Goal: Task Accomplishment & Management: Use online tool/utility

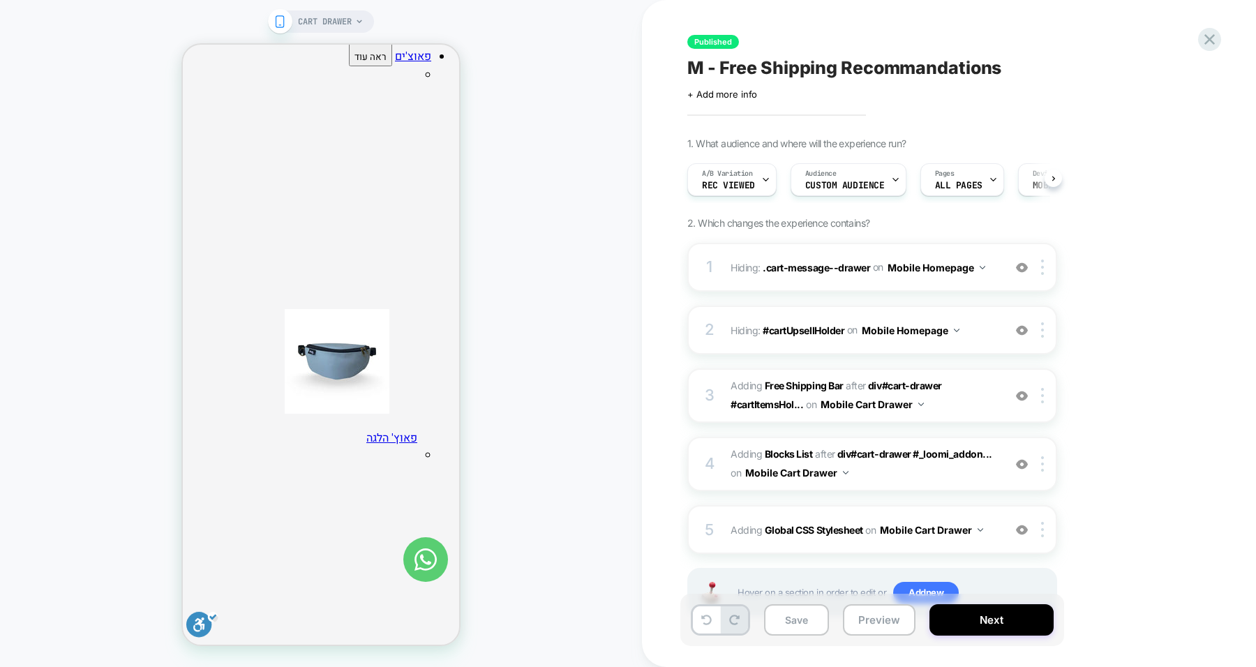
scroll to position [0, 1]
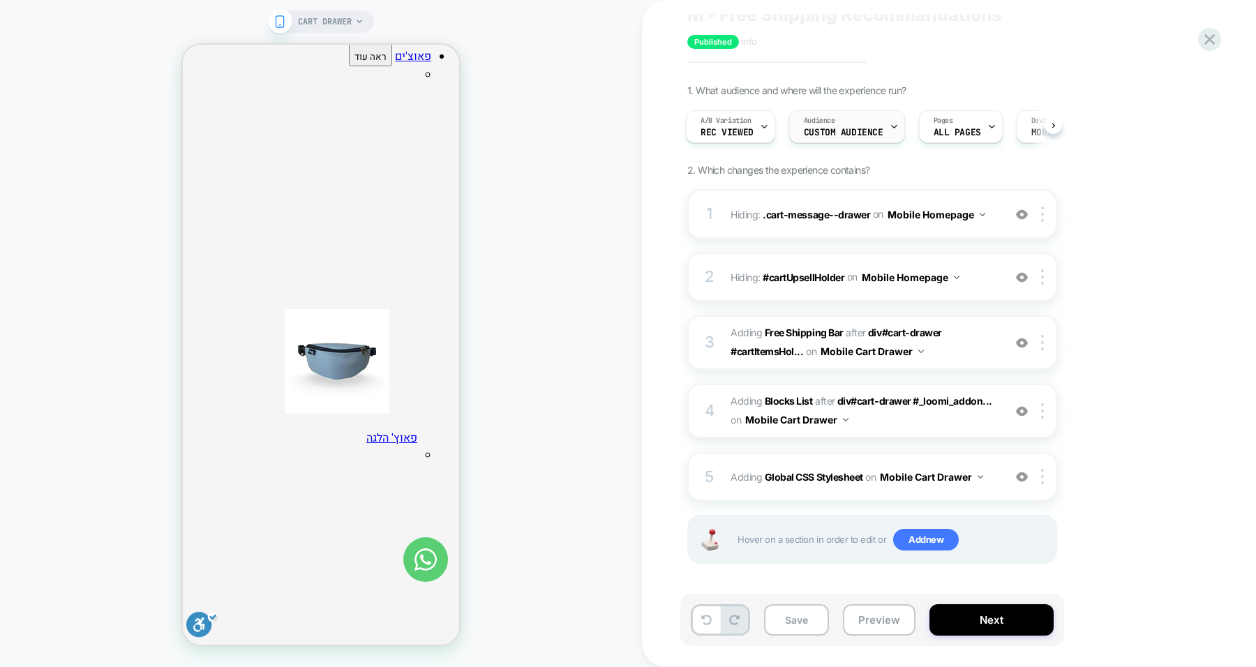
click at [872, 128] on span "Custom Audience" at bounding box center [844, 133] width 80 height 10
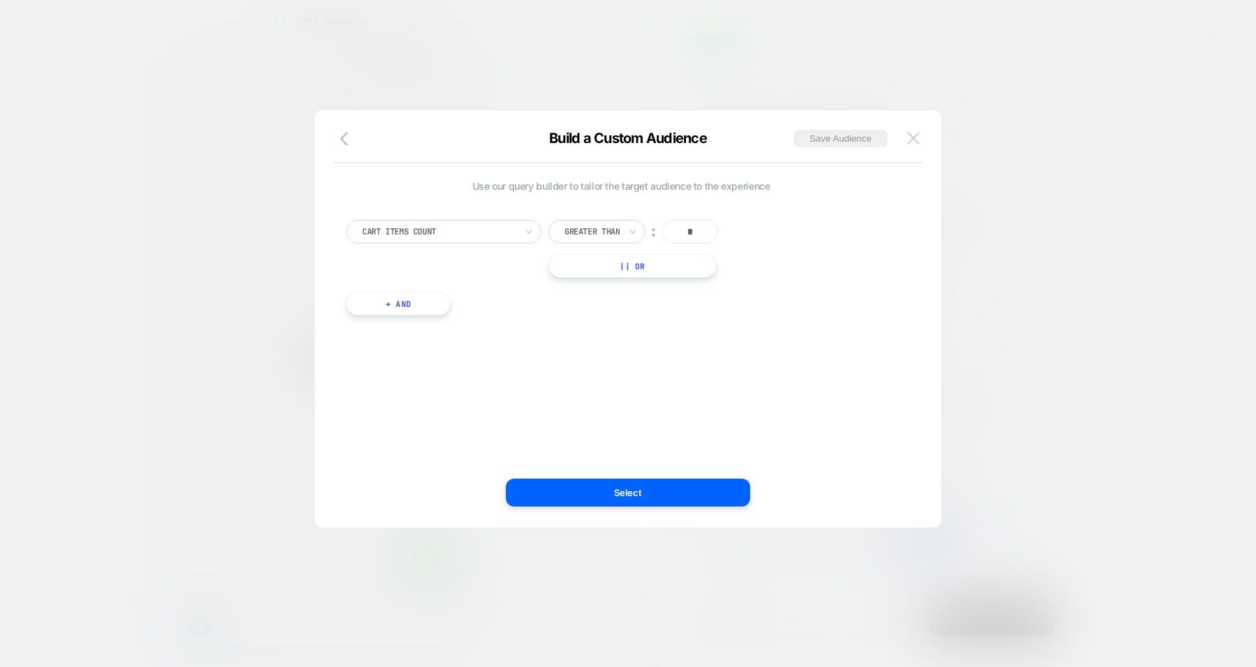
click at [914, 135] on img at bounding box center [913, 138] width 13 height 12
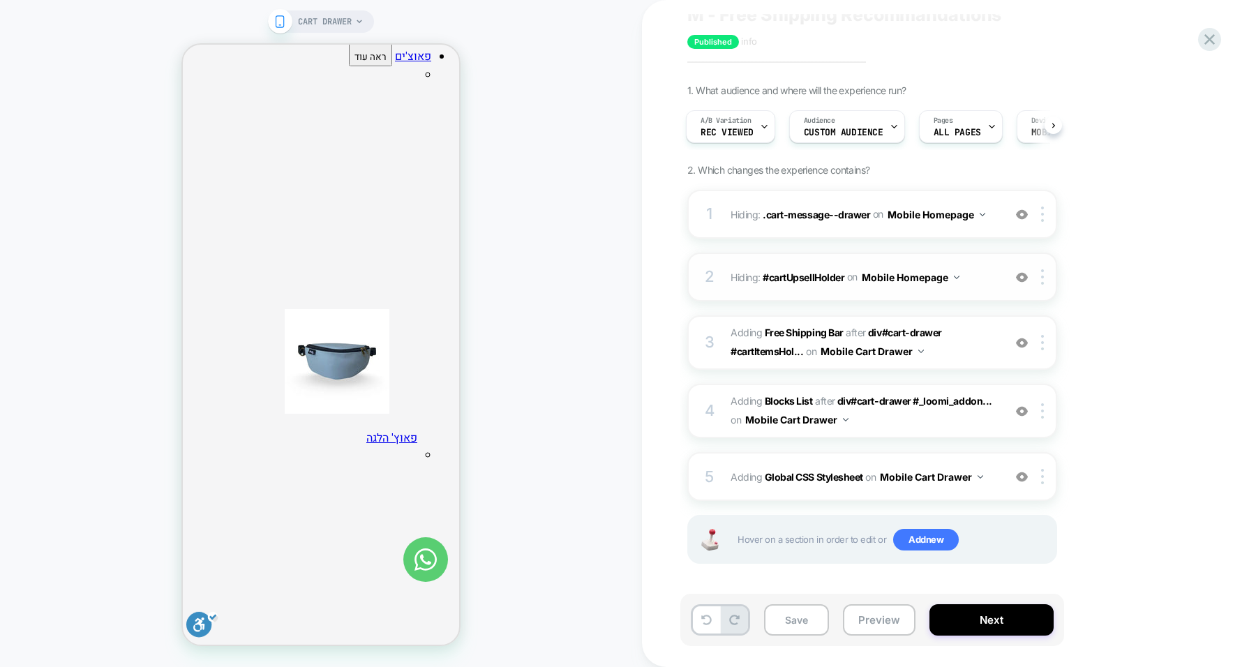
click at [1025, 278] on img at bounding box center [1022, 278] width 12 height 12
click at [1019, 217] on img at bounding box center [1022, 215] width 12 height 12
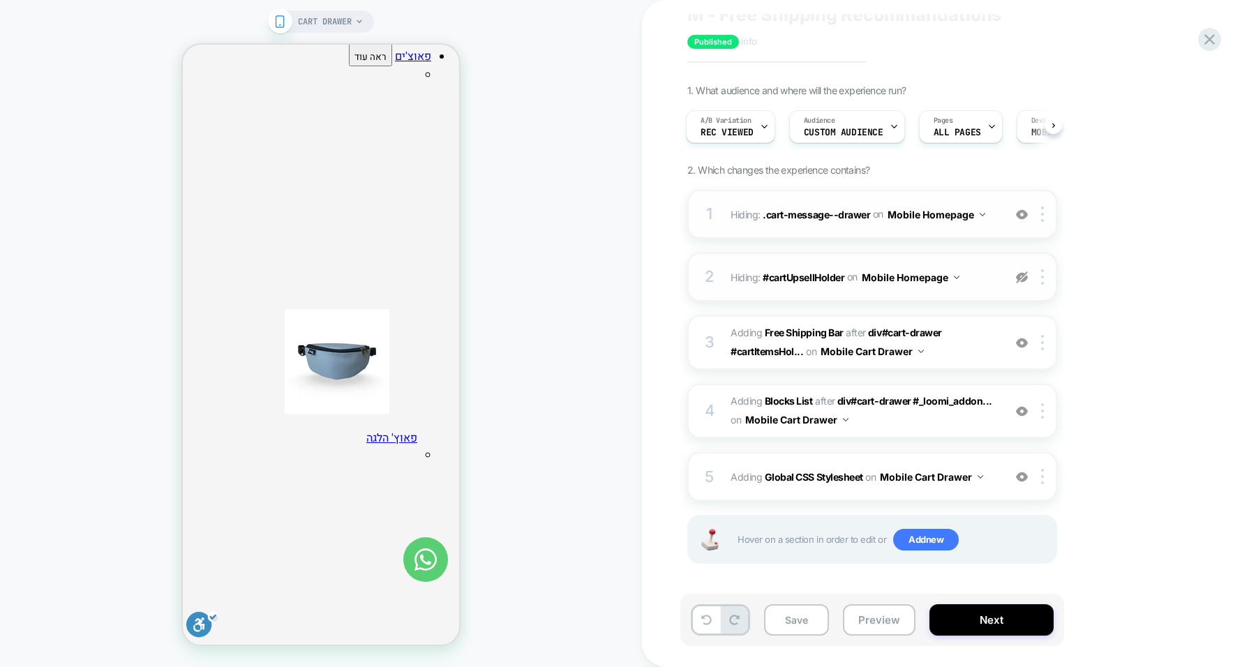
click at [1023, 274] on img at bounding box center [1022, 278] width 12 height 12
click at [813, 475] on b "Global CSS Stylesheet" at bounding box center [814, 477] width 98 height 12
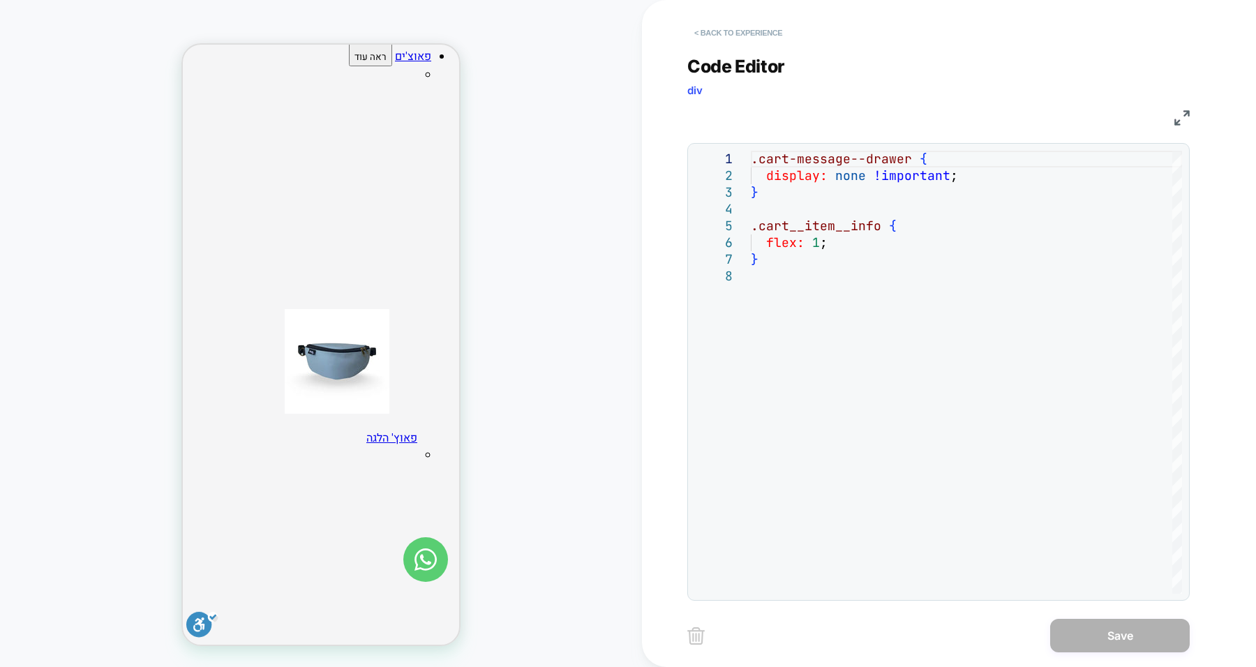
click at [705, 29] on button "< Back to experience" at bounding box center [739, 33] width 102 height 22
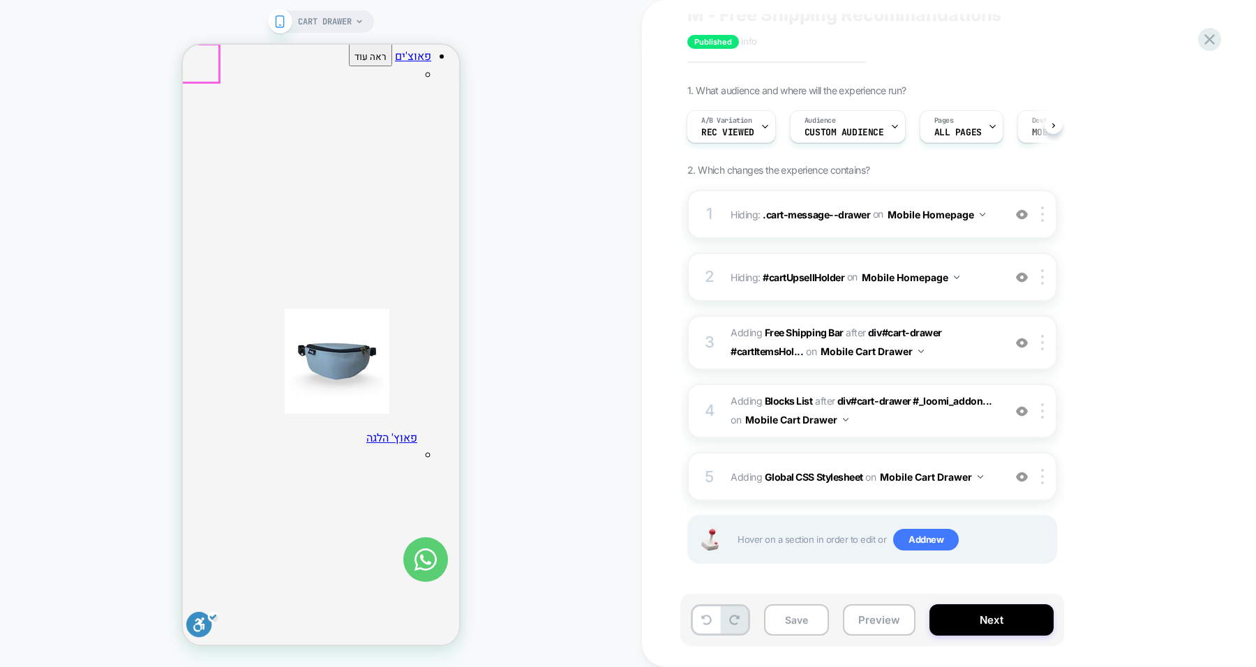
click at [202, 61] on div at bounding box center [200, 64] width 38 height 38
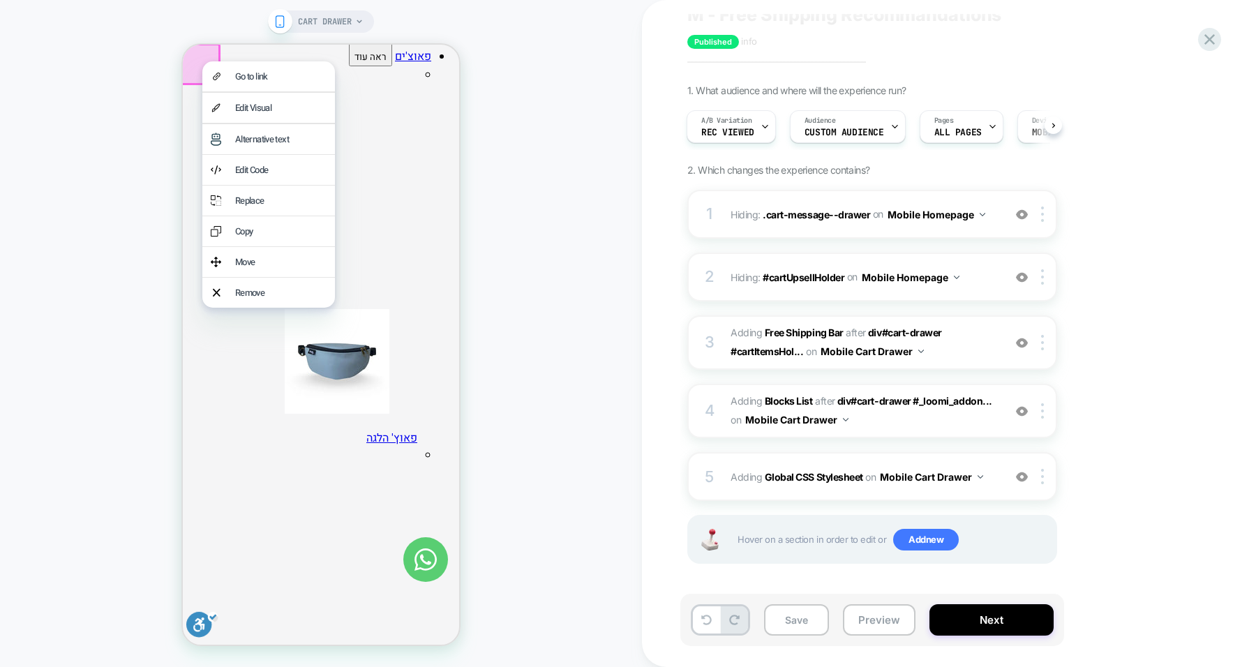
click at [202, 61] on div "Go to link" at bounding box center [268, 76] width 133 height 30
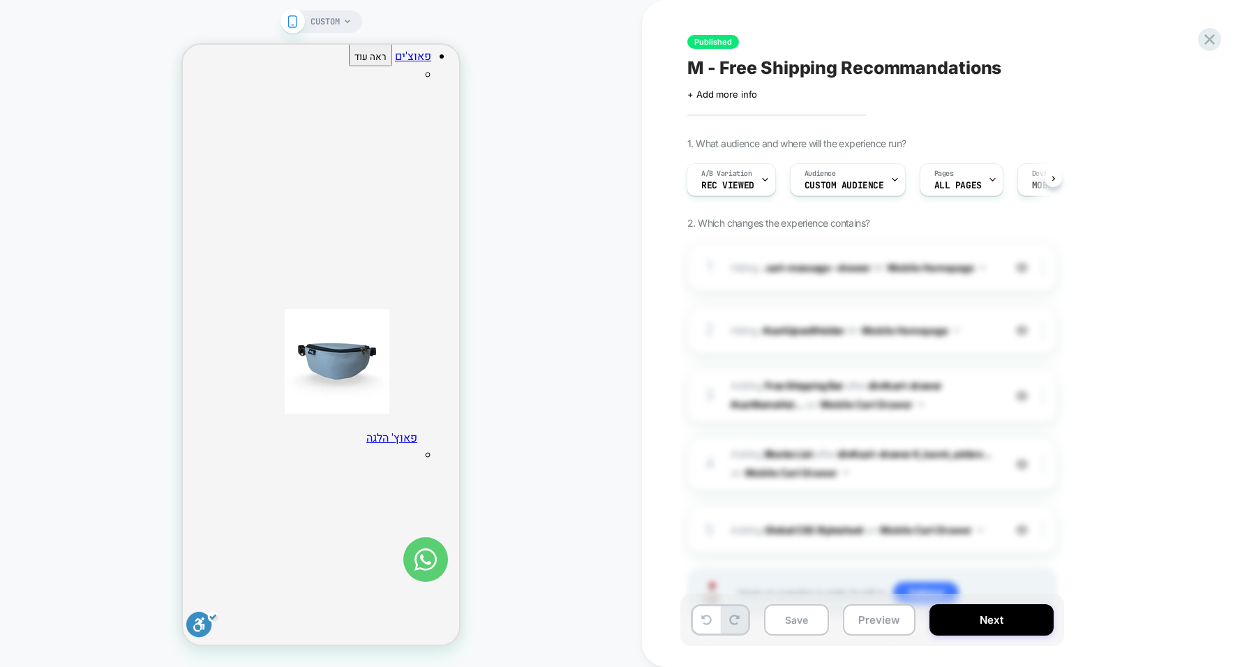
scroll to position [0, 1]
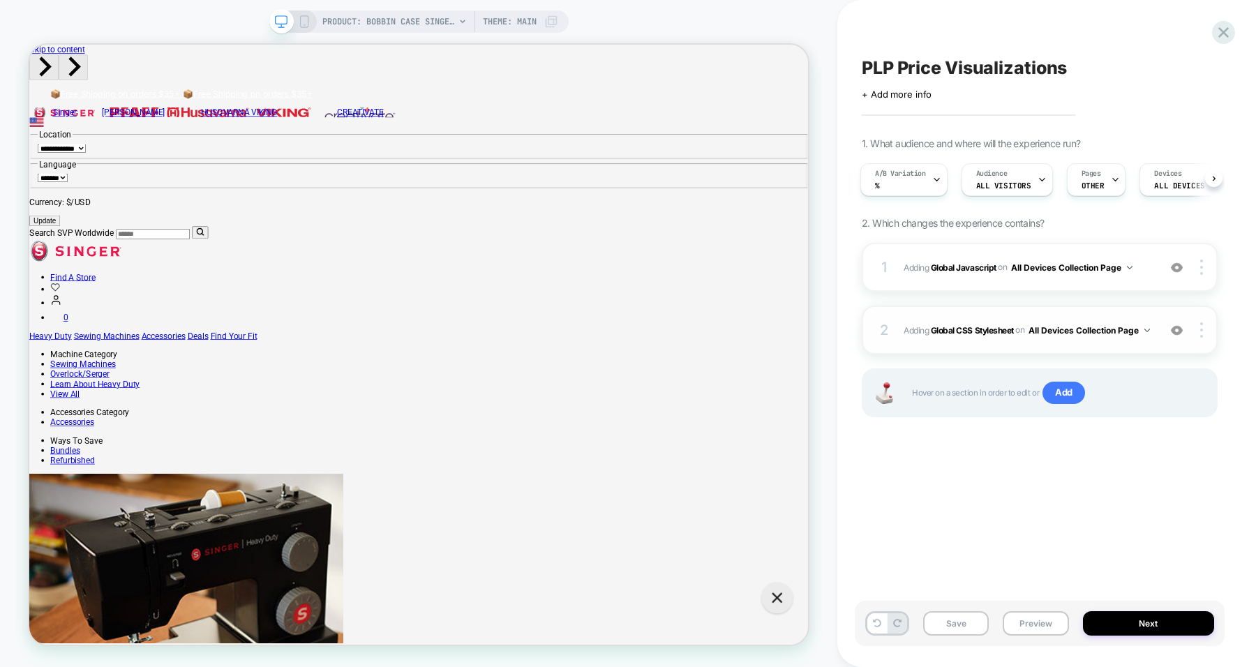
click at [1177, 328] on img at bounding box center [1177, 331] width 12 height 12
click at [972, 325] on b "Global CSS Stylesheet" at bounding box center [972, 330] width 83 height 10
click at [420, 20] on span "PRODUCT: Bobbin Case SINGER® - Class 15" at bounding box center [388, 21] width 133 height 22
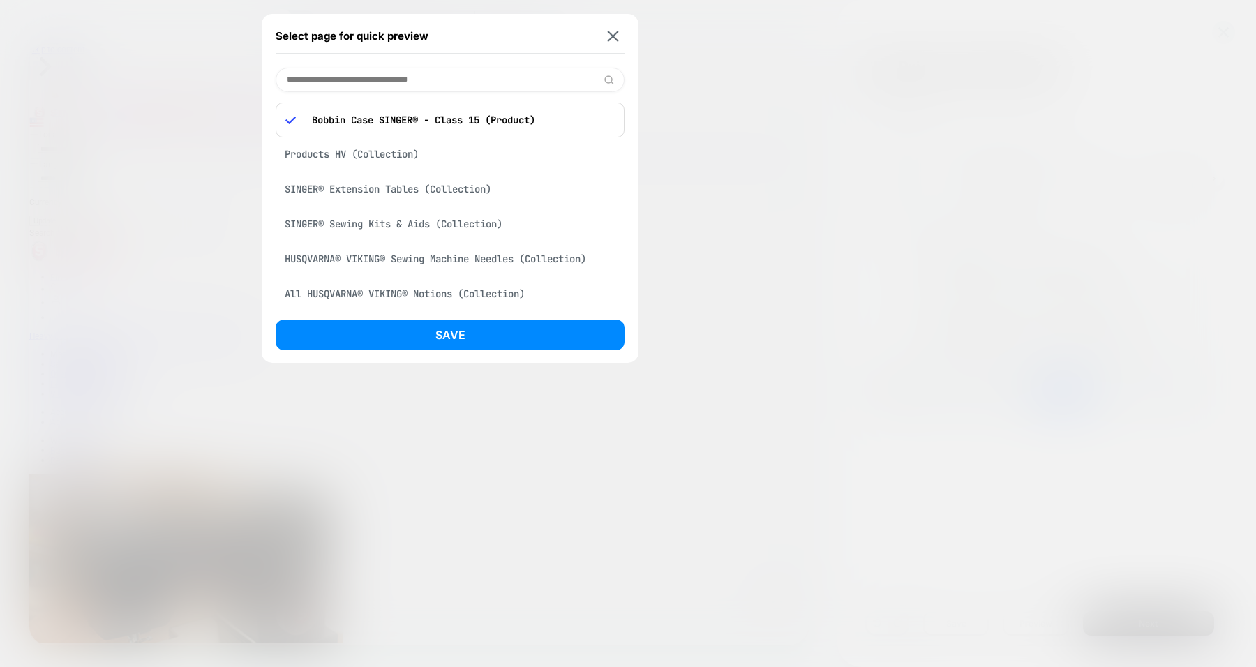
click at [388, 154] on div "Products HV (Collection)" at bounding box center [450, 154] width 349 height 27
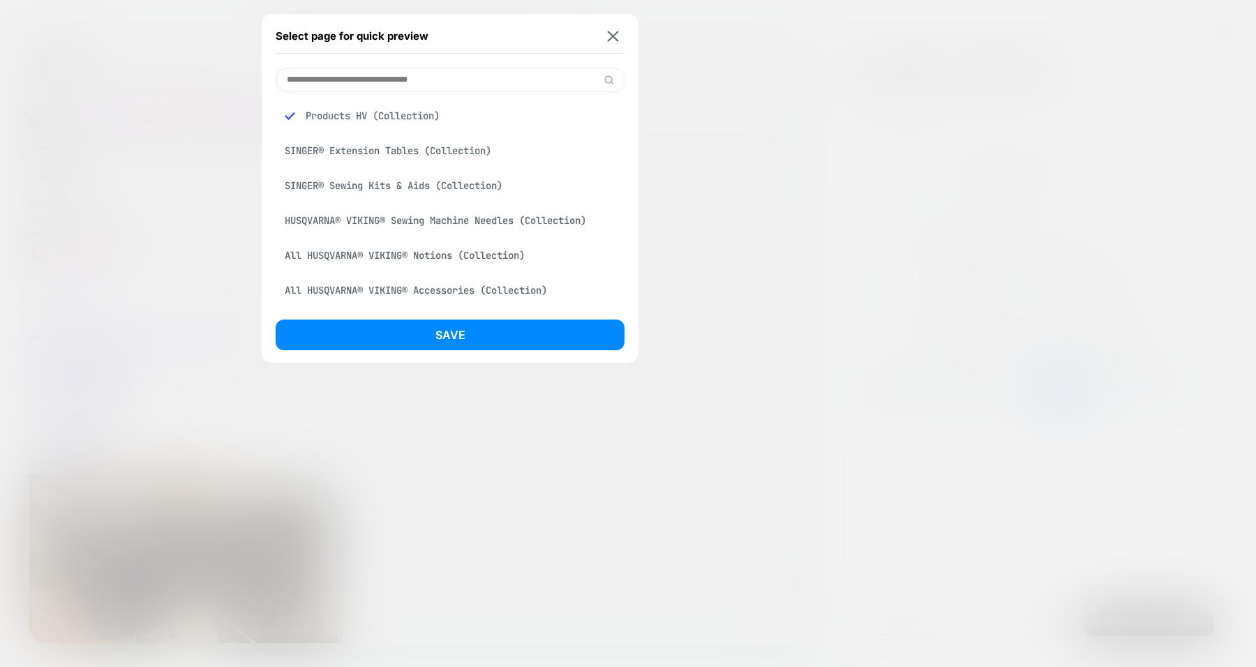
click at [369, 149] on div "SINGER® Extension Tables (Collection)" at bounding box center [450, 151] width 349 height 27
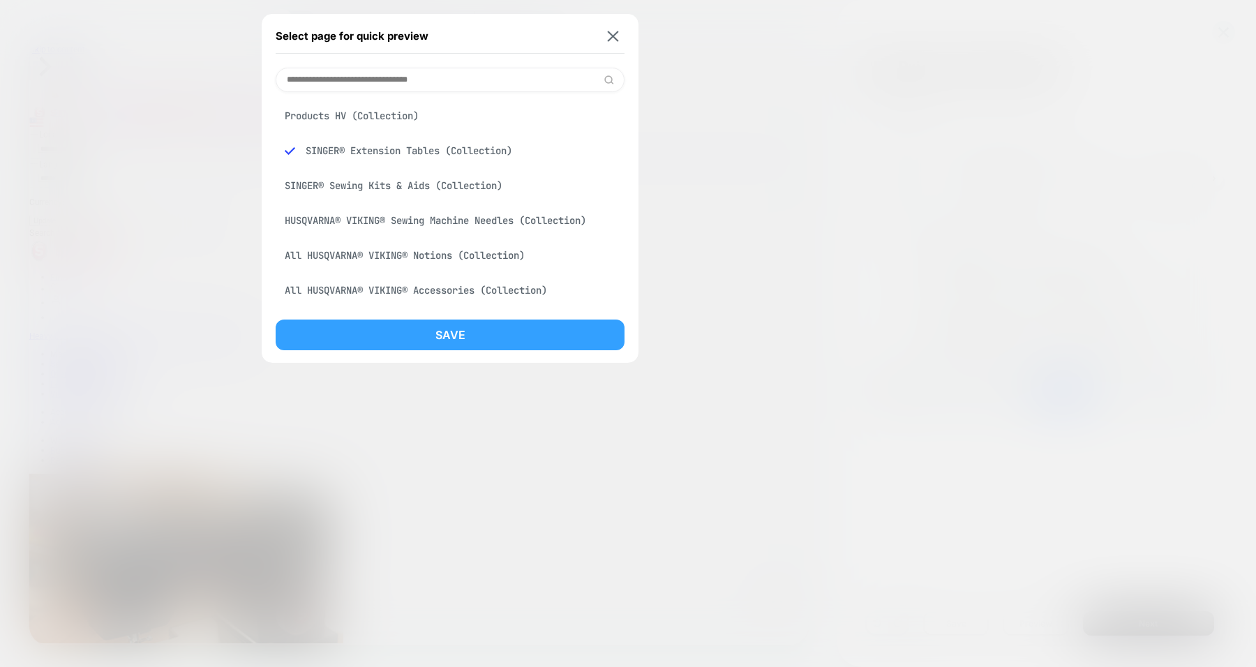
click at [435, 325] on button "Save" at bounding box center [450, 335] width 349 height 31
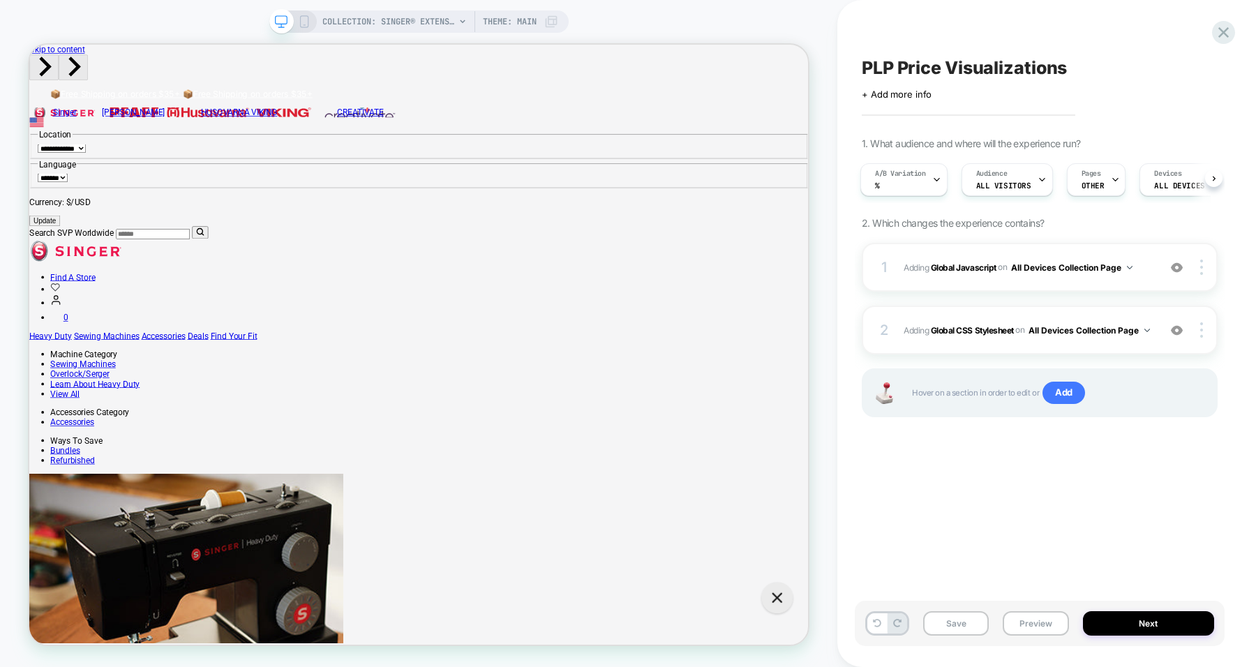
scroll to position [0, 2]
click at [1177, 327] on img at bounding box center [1177, 331] width 12 height 12
click at [1177, 267] on img at bounding box center [1177, 268] width 12 height 12
click at [1176, 330] on img at bounding box center [1177, 331] width 12 height 12
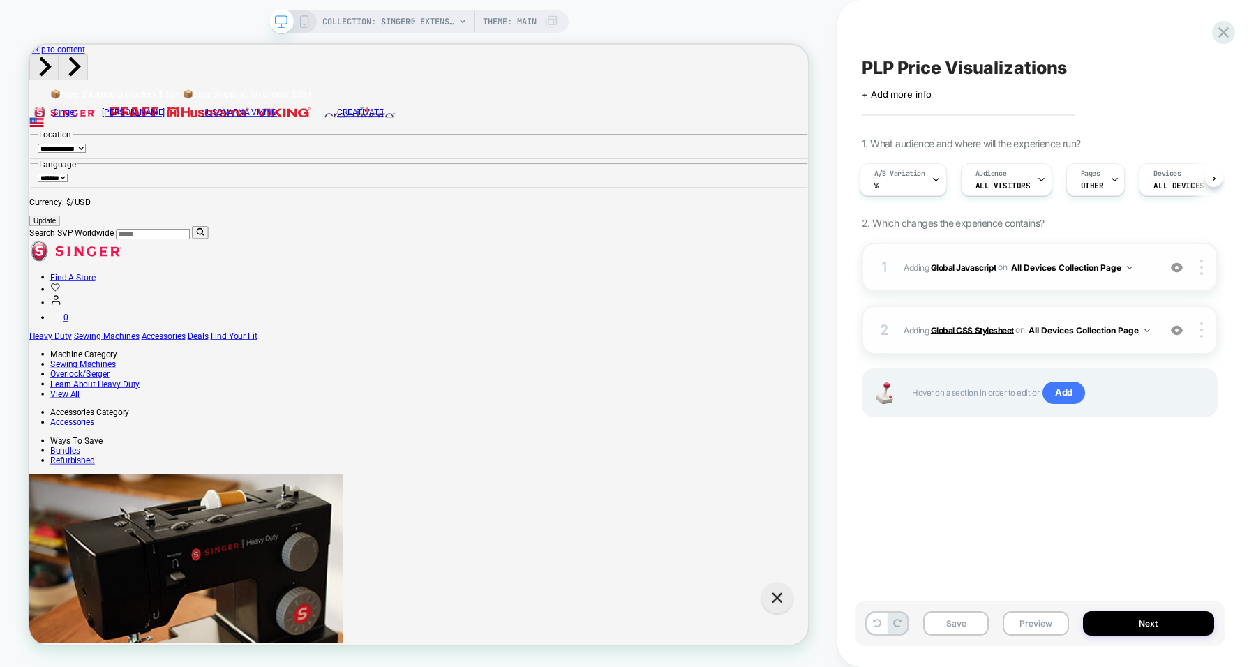
click at [988, 325] on b "Global CSS Stylesheet" at bounding box center [972, 330] width 83 height 10
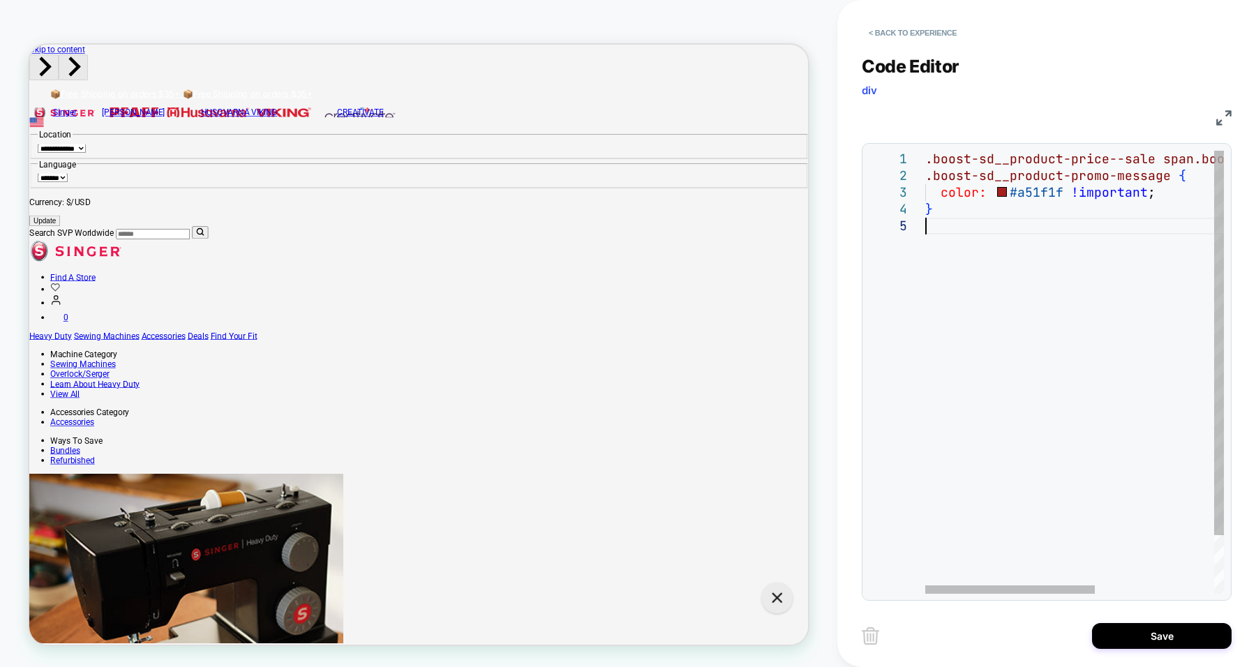
scroll to position [0, 0]
click at [967, 283] on div ".boost-sd__product-price--sale span.boost-sd__format-currency , .boost-sd__prod…" at bounding box center [1179, 406] width 507 height 510
click at [1035, 195] on div ".boost-sd__product-price--sale span.boost-sd__format-currency , .boost-sd__prod…" at bounding box center [1179, 406] width 507 height 510
click at [1031, 186] on div ".boost-sd__product-price--sale span.boost-sd__format-currency , .boost-sd__prod…" at bounding box center [1179, 406] width 507 height 510
click at [962, 259] on div ".boost-sd__product-price--sale span.boost-sd__format-currency , .boost-sd__prod…" at bounding box center [1179, 406] width 507 height 510
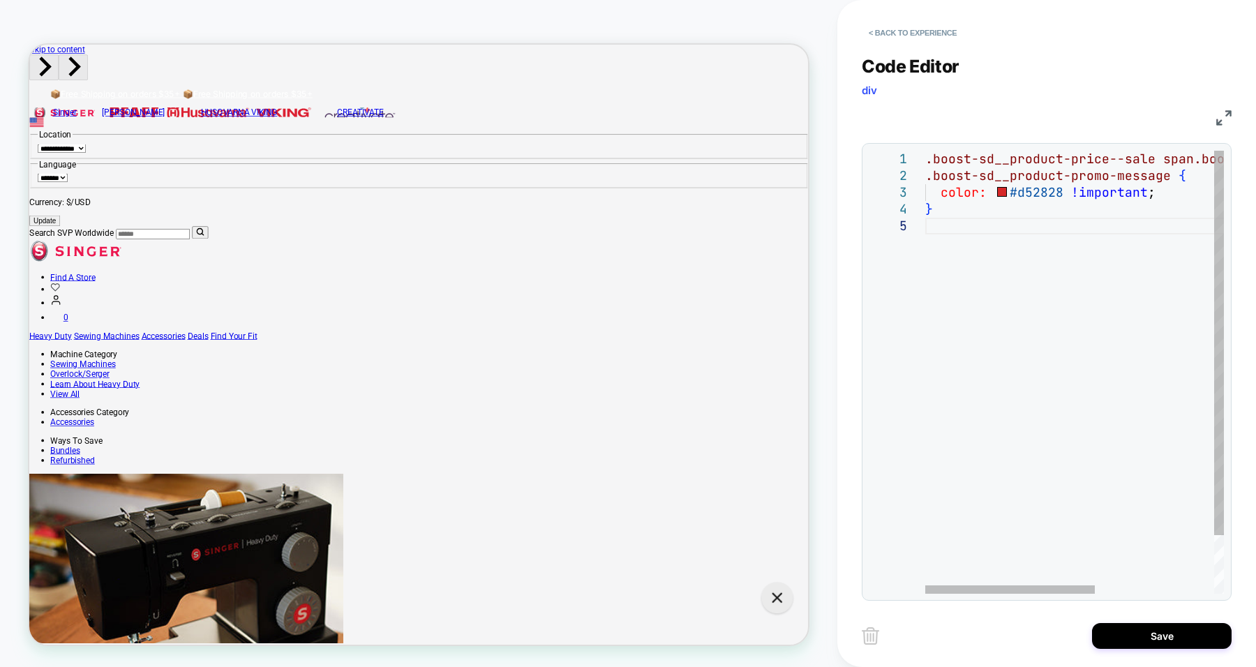
type textarea "**********"
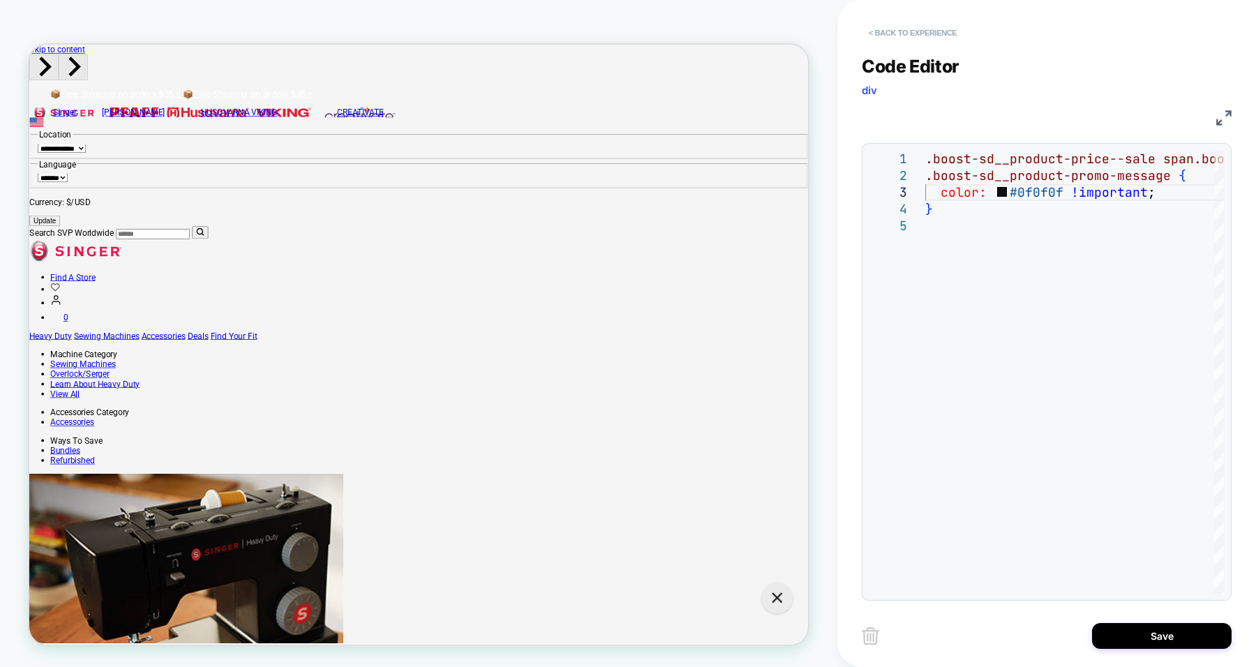
click at [922, 36] on button "< Back to experience" at bounding box center [913, 33] width 102 height 22
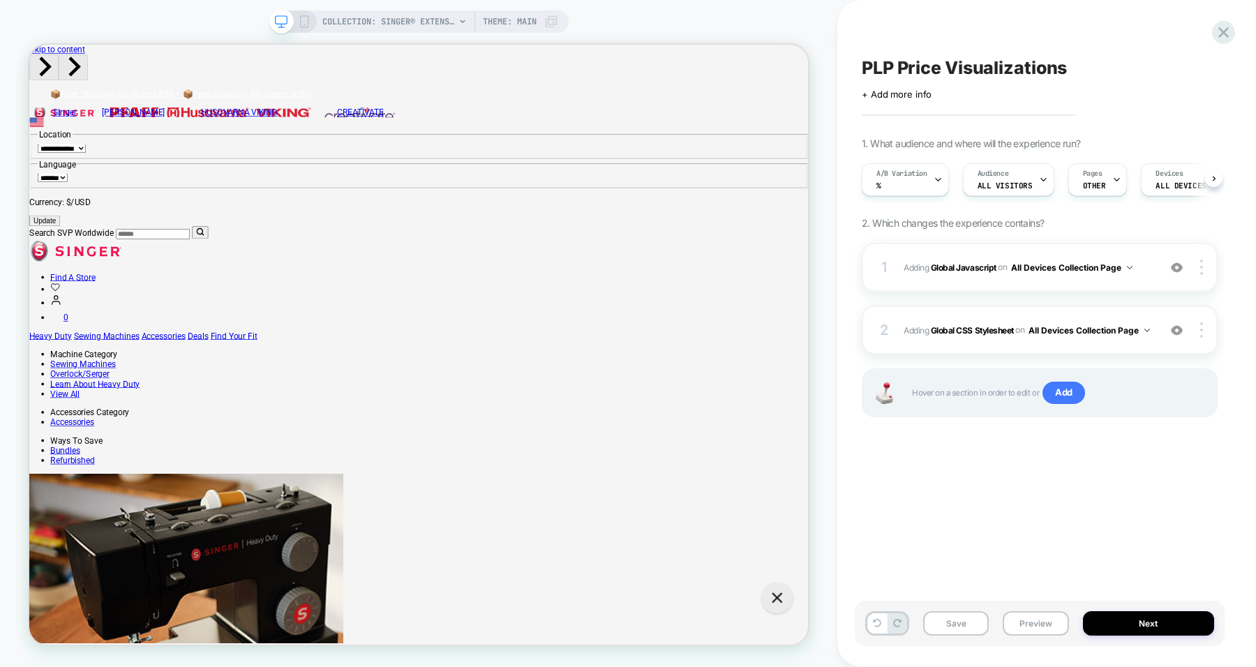
scroll to position [0, 1]
click at [968, 267] on b "Global Javascript" at bounding box center [964, 267] width 66 height 10
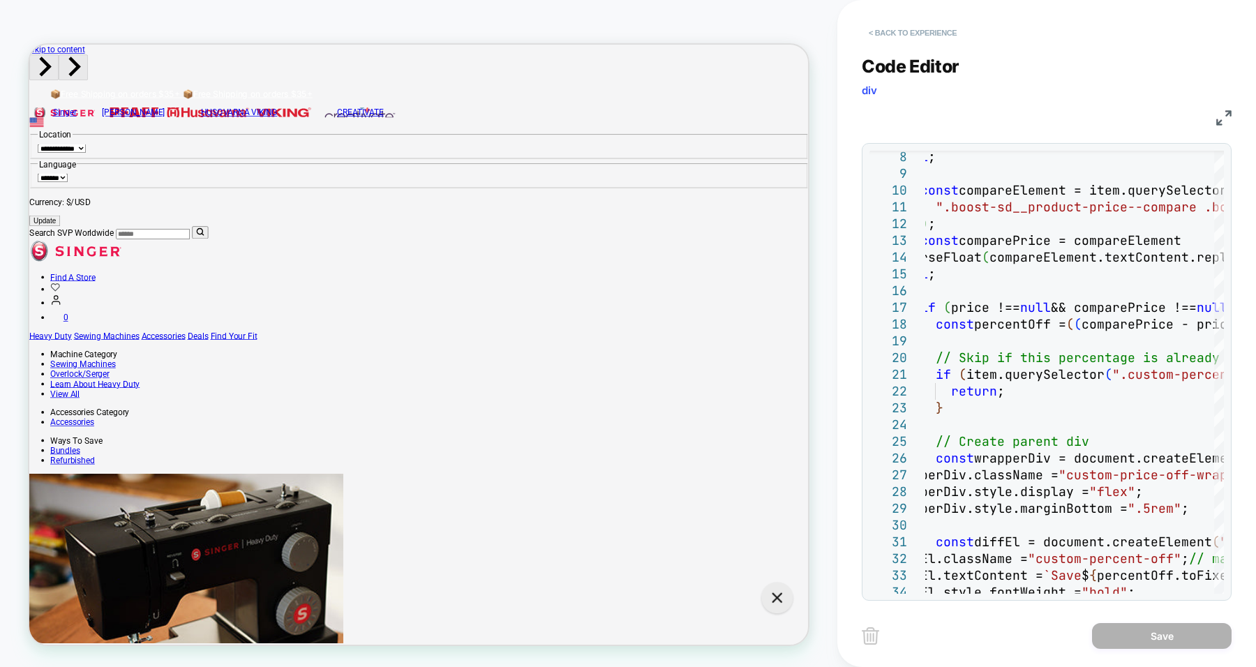
click at [898, 30] on button "< Back to experience" at bounding box center [913, 33] width 102 height 22
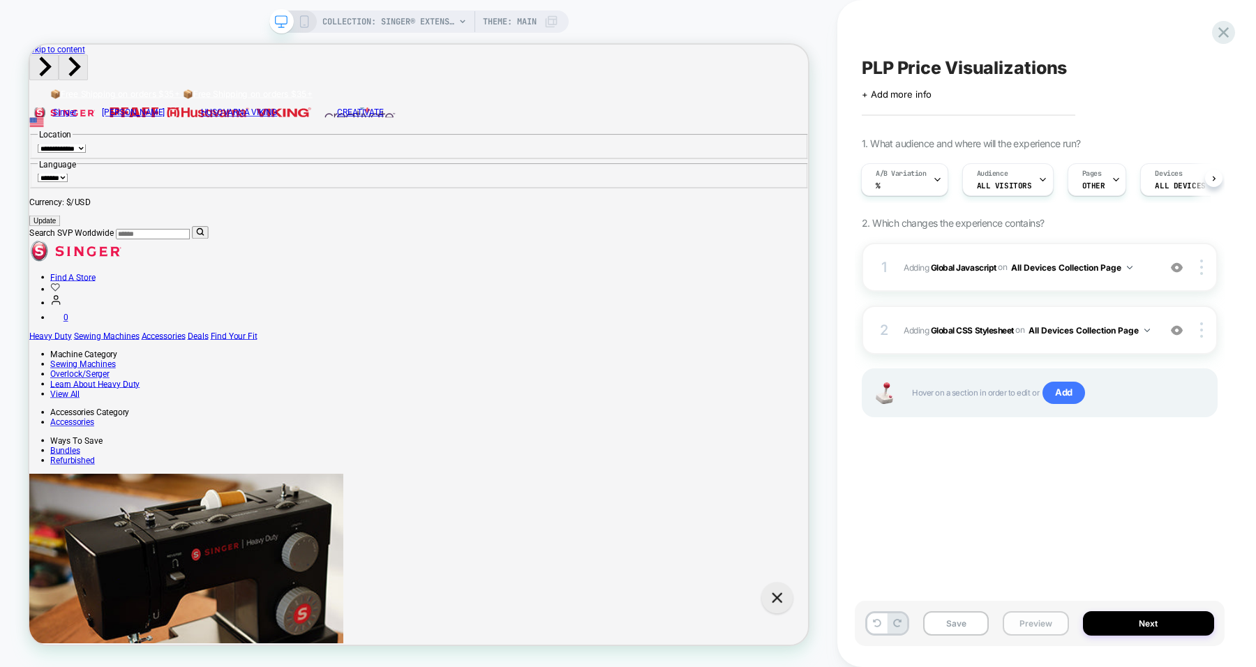
click at [1041, 633] on button "Preview" at bounding box center [1036, 623] width 66 height 24
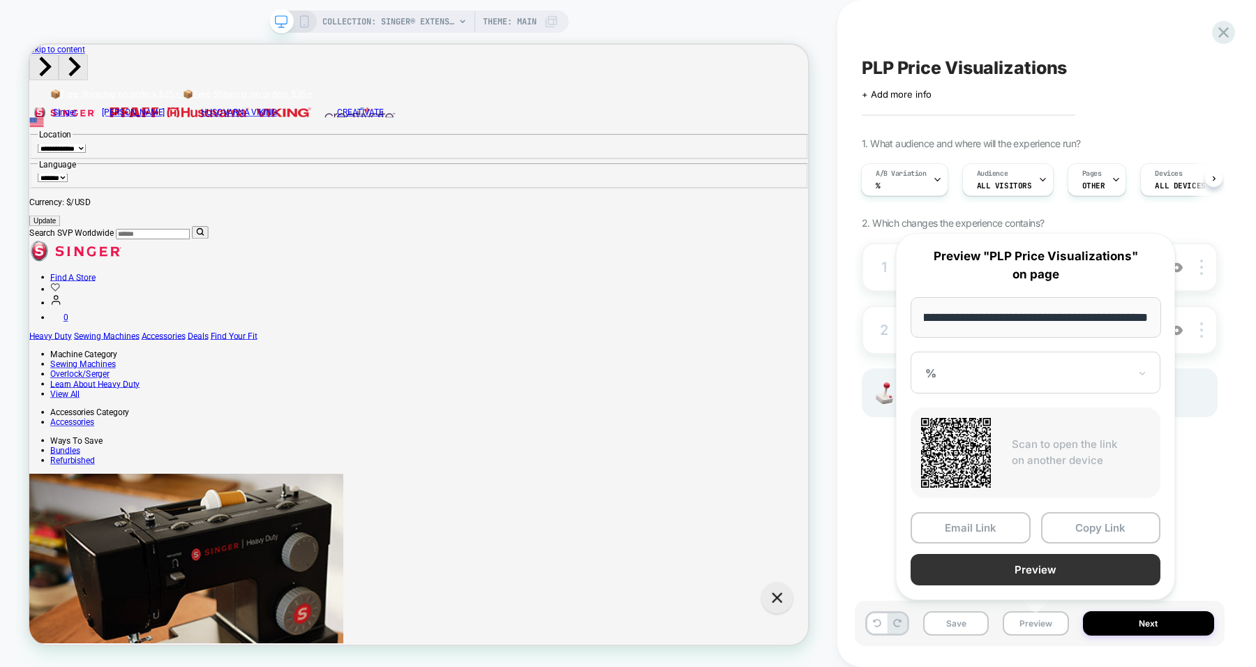
scroll to position [0, 0]
click at [1043, 561] on button "Preview" at bounding box center [1036, 569] width 250 height 31
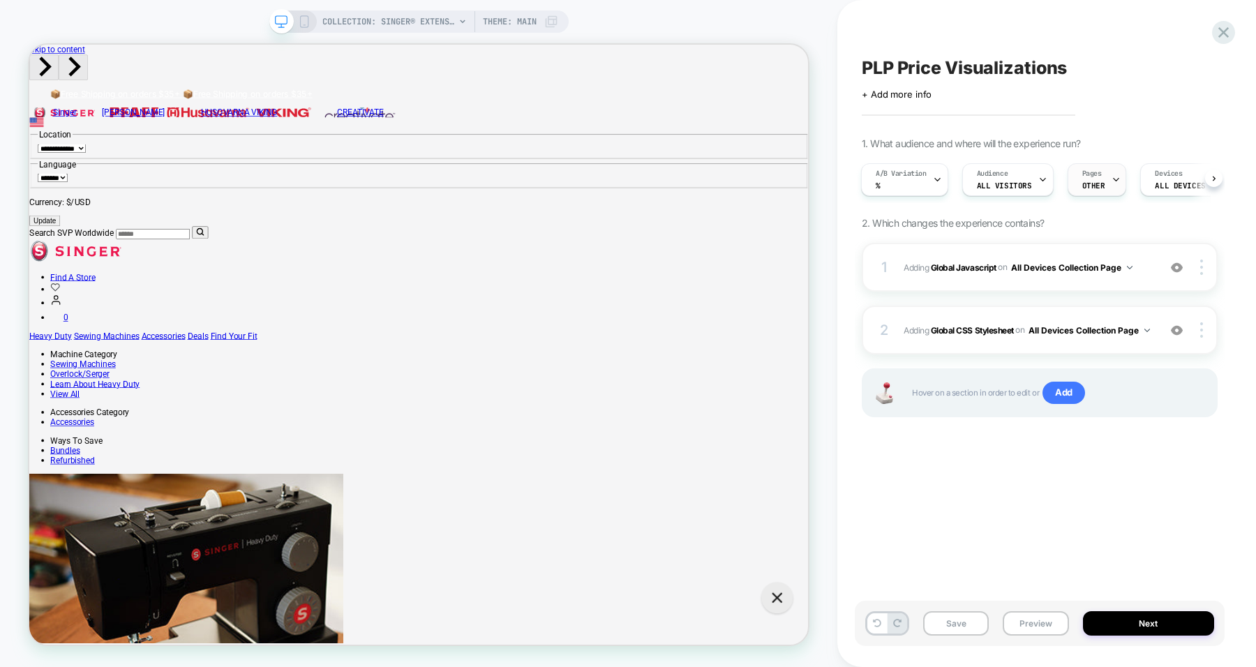
click at [1099, 179] on div "Pages OTHER" at bounding box center [1094, 179] width 51 height 31
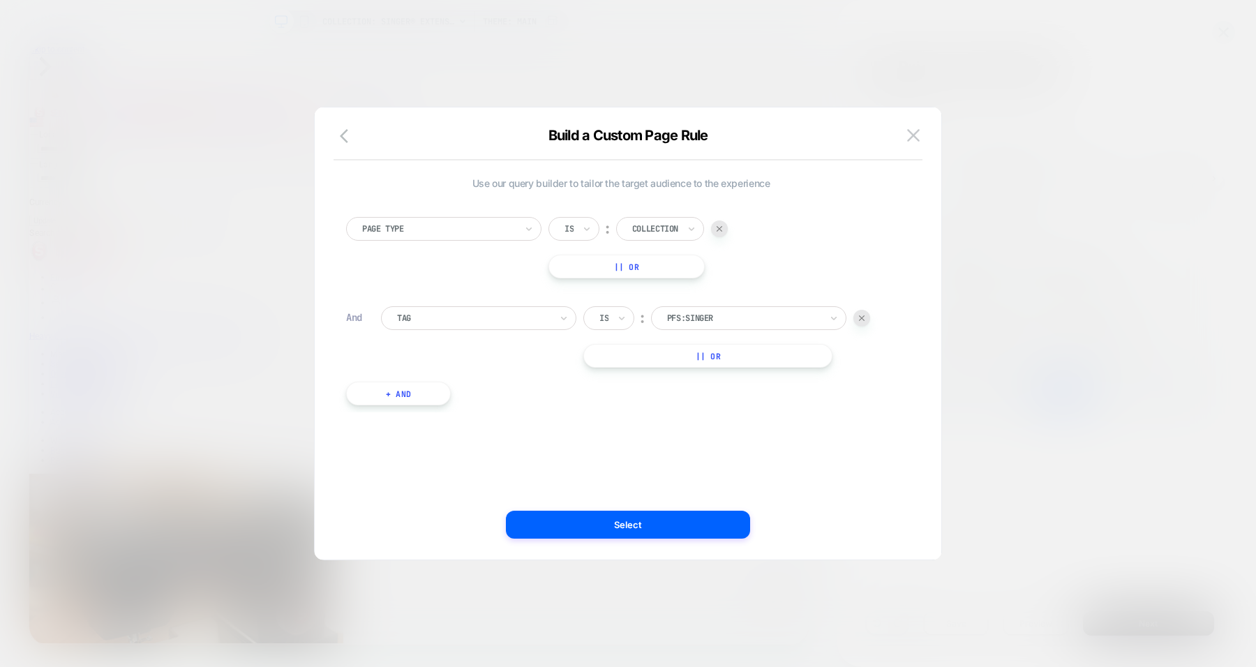
click at [714, 229] on div at bounding box center [719, 229] width 17 height 17
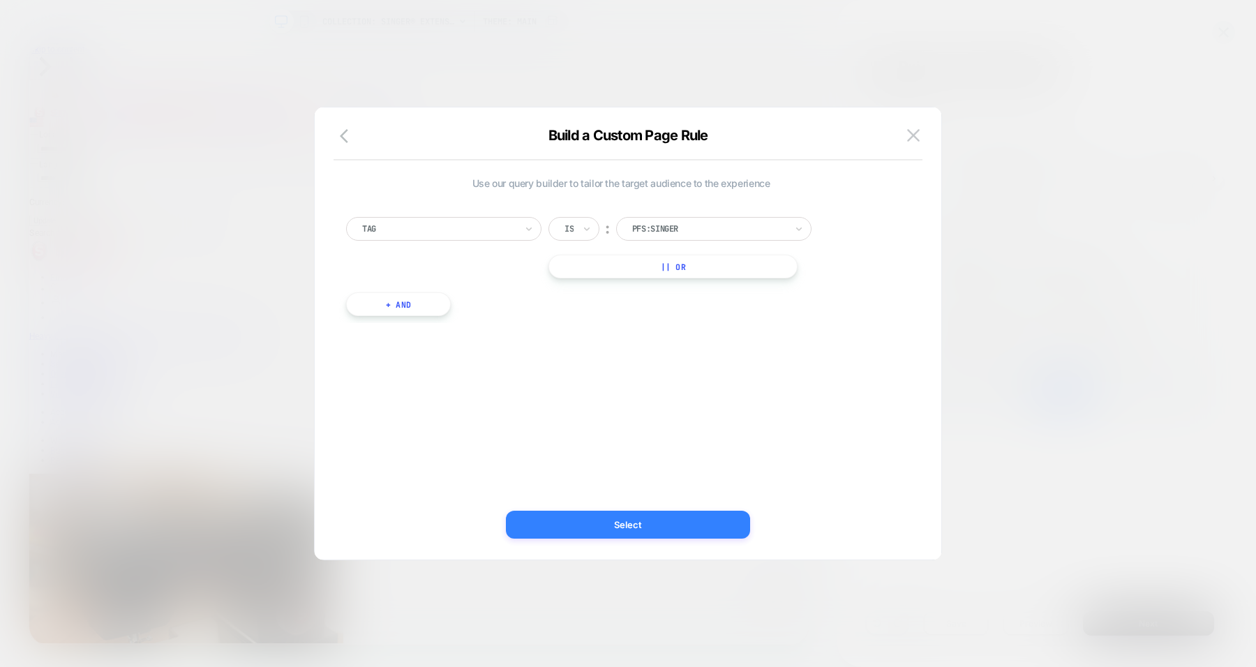
click at [659, 535] on button "Select" at bounding box center [628, 525] width 244 height 28
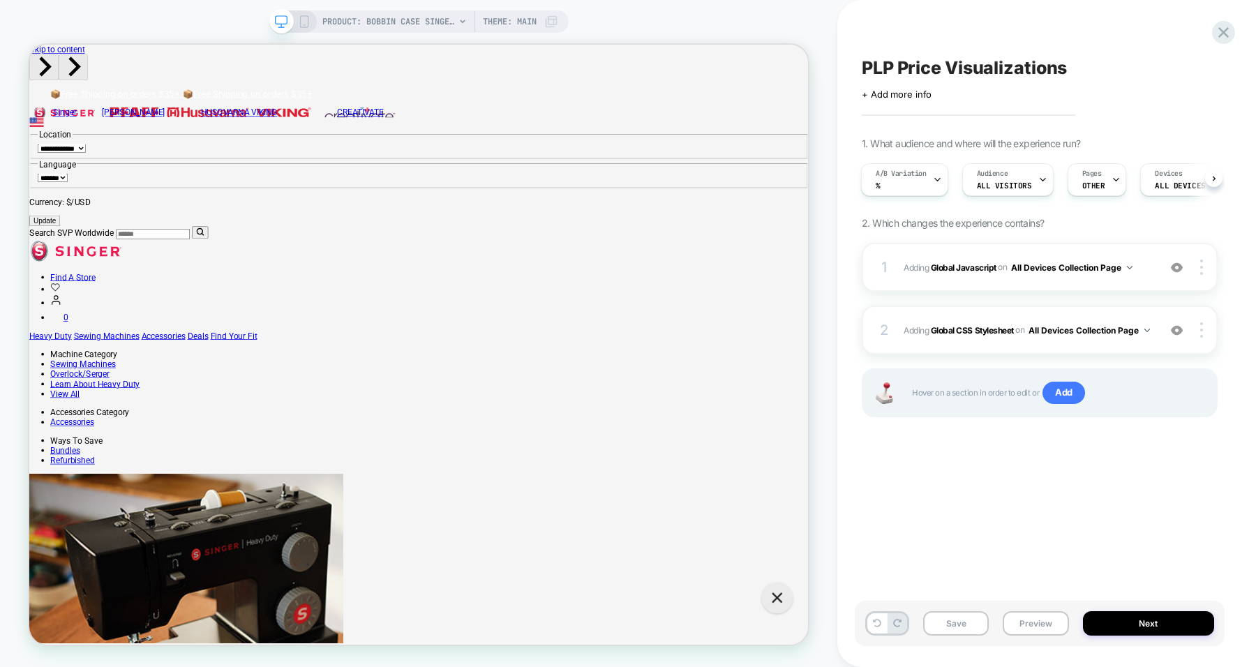
scroll to position [0, 1]
click at [1025, 620] on button "Preview" at bounding box center [1036, 623] width 66 height 24
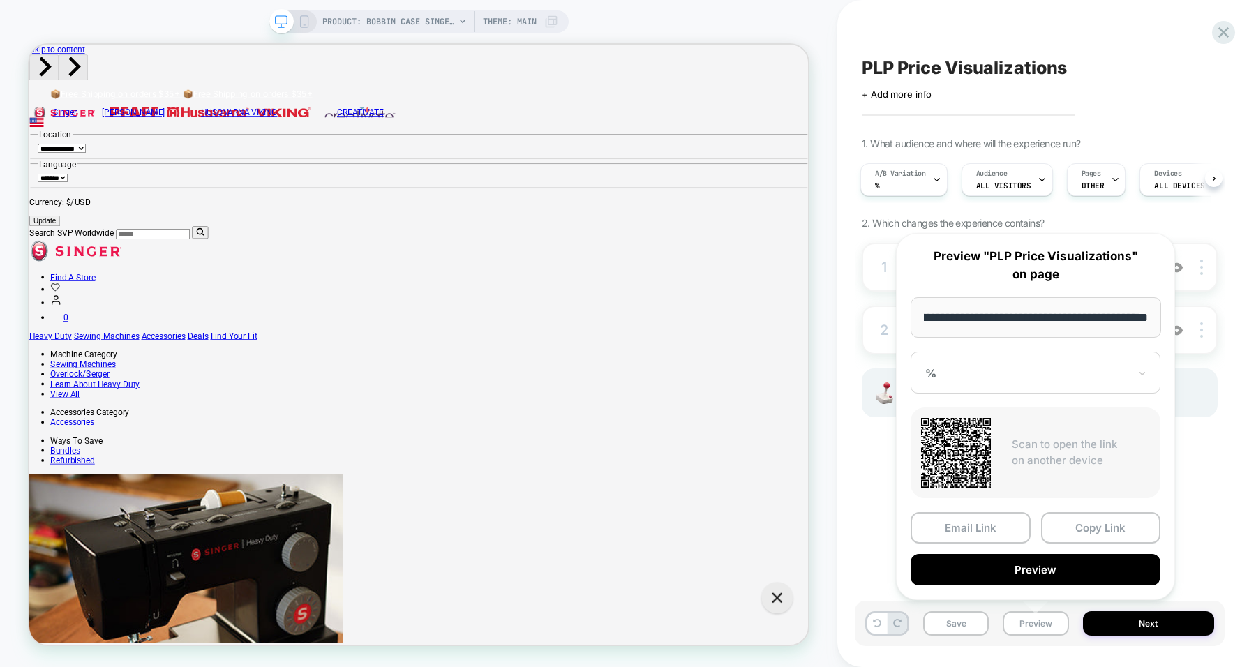
scroll to position [0, 0]
click at [872, 490] on div "PLP Price Visualizations Click to edit experience details + Add more info 1. Wh…" at bounding box center [1040, 333] width 370 height 639
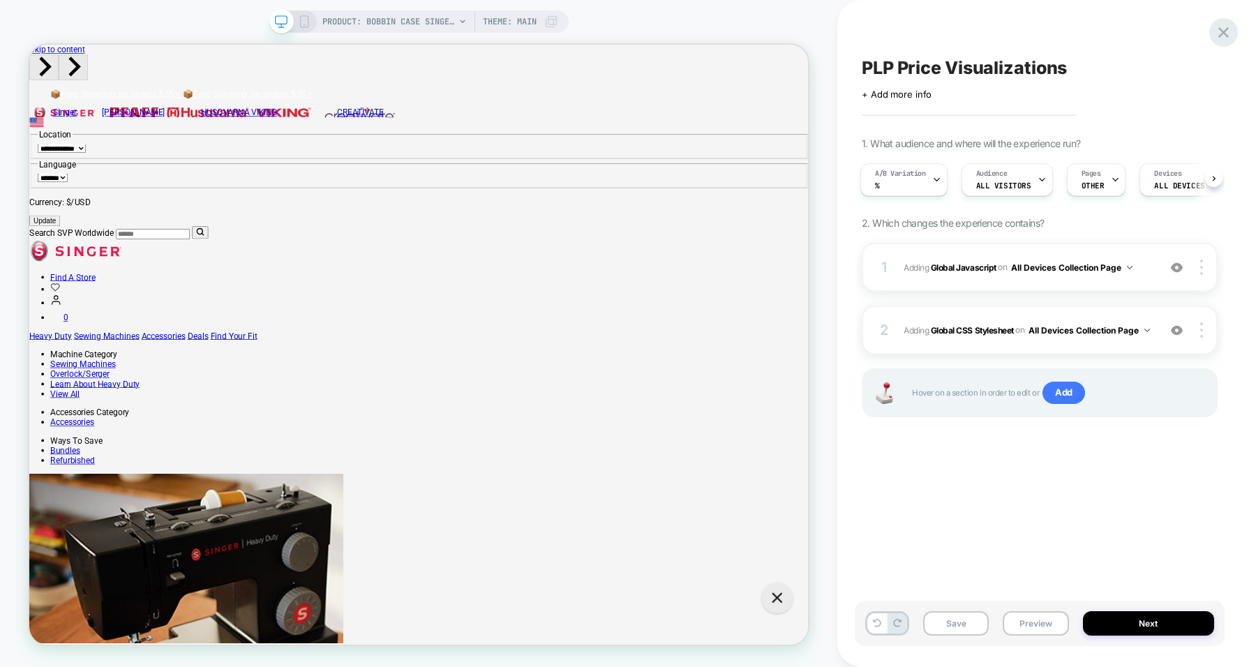
click at [1226, 31] on icon at bounding box center [1224, 32] width 10 height 10
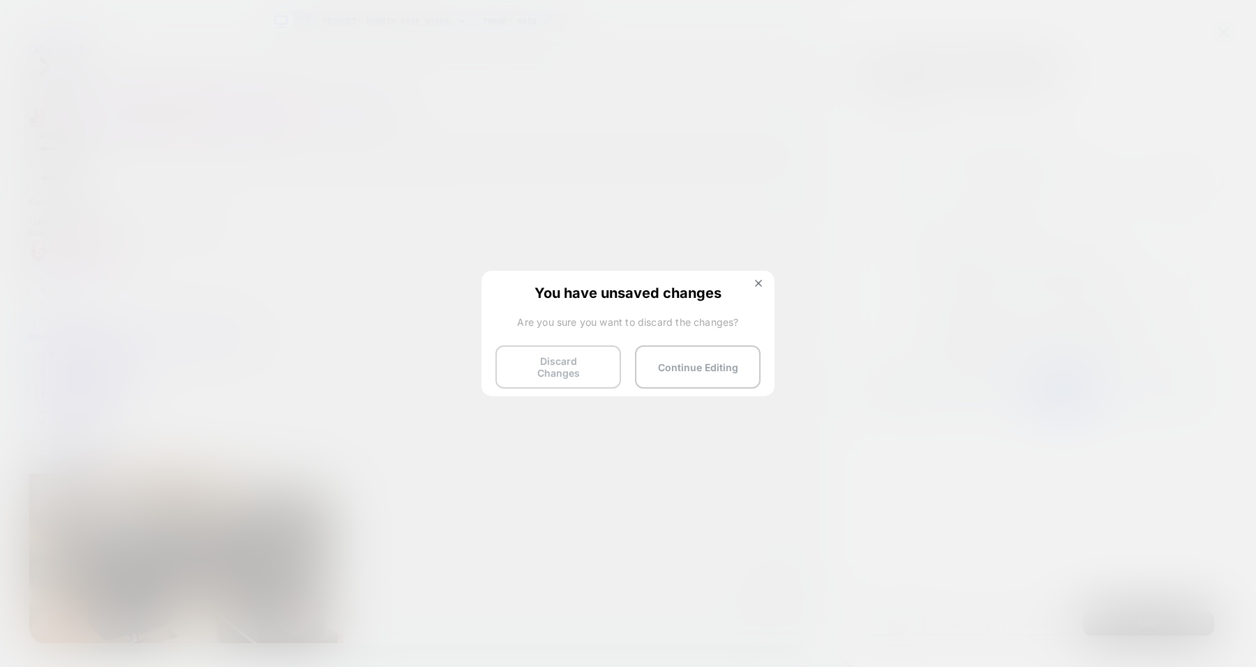
click at [564, 362] on button "Discard Changes" at bounding box center [559, 367] width 126 height 43
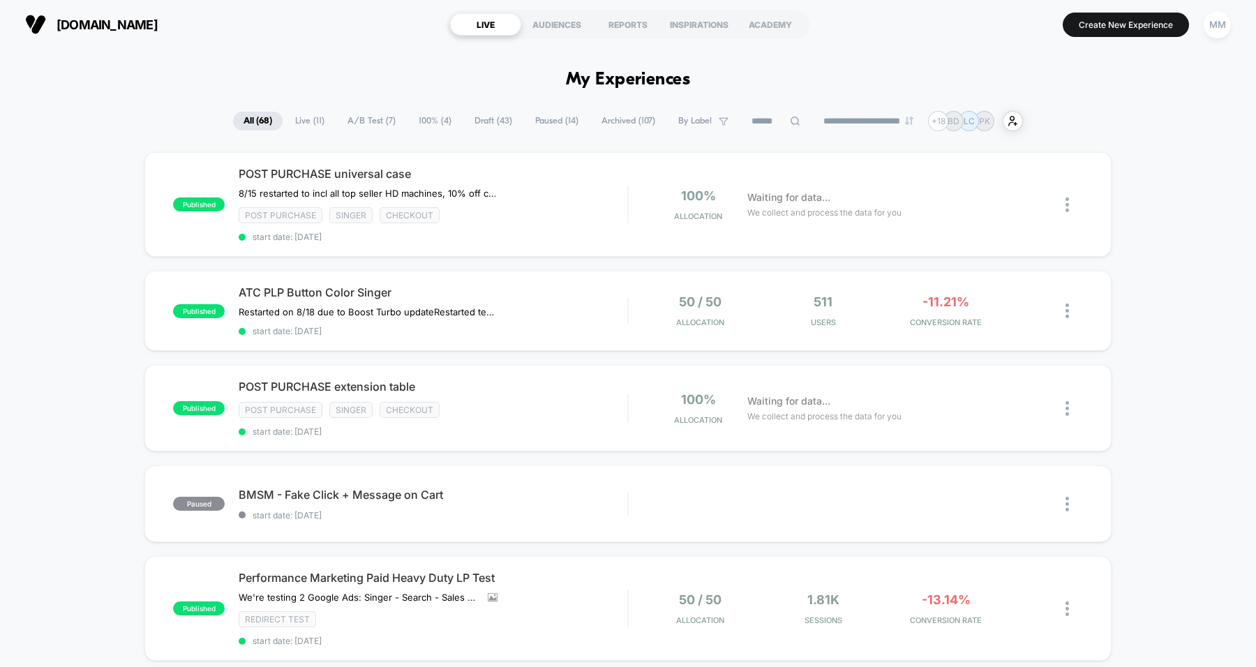
click at [487, 115] on span "Draft ( 43 )" at bounding box center [493, 121] width 59 height 19
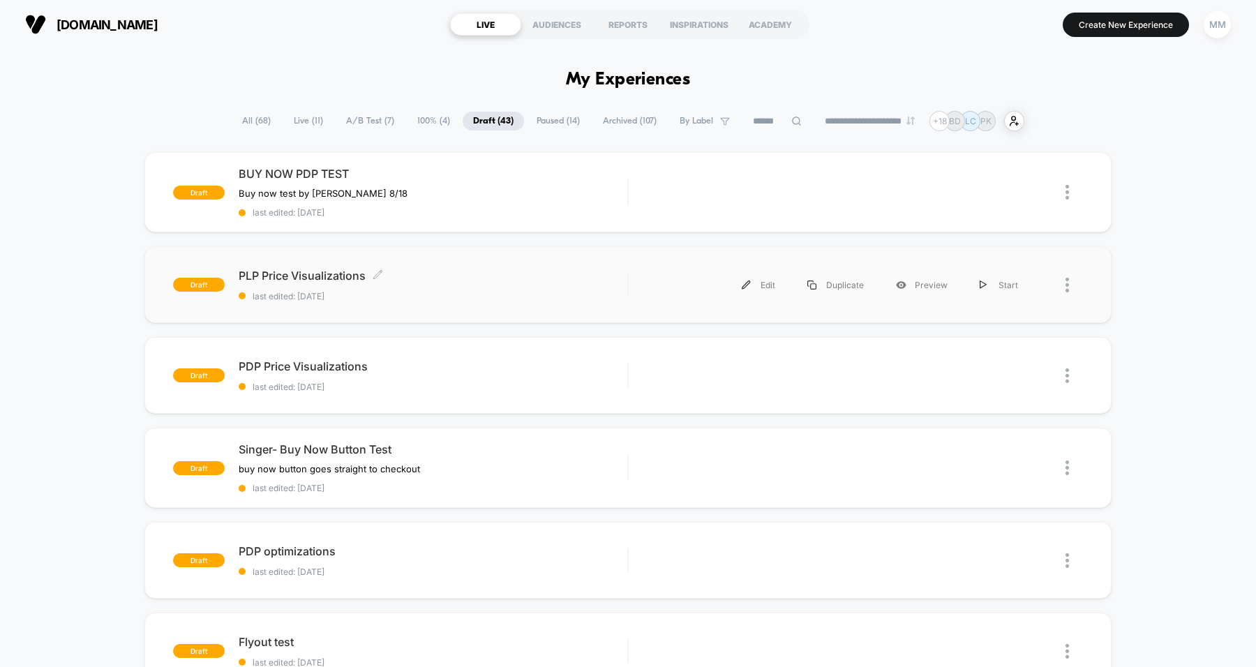
click at [598, 291] on span "last edited: 8/18/2025" at bounding box center [433, 296] width 389 height 10
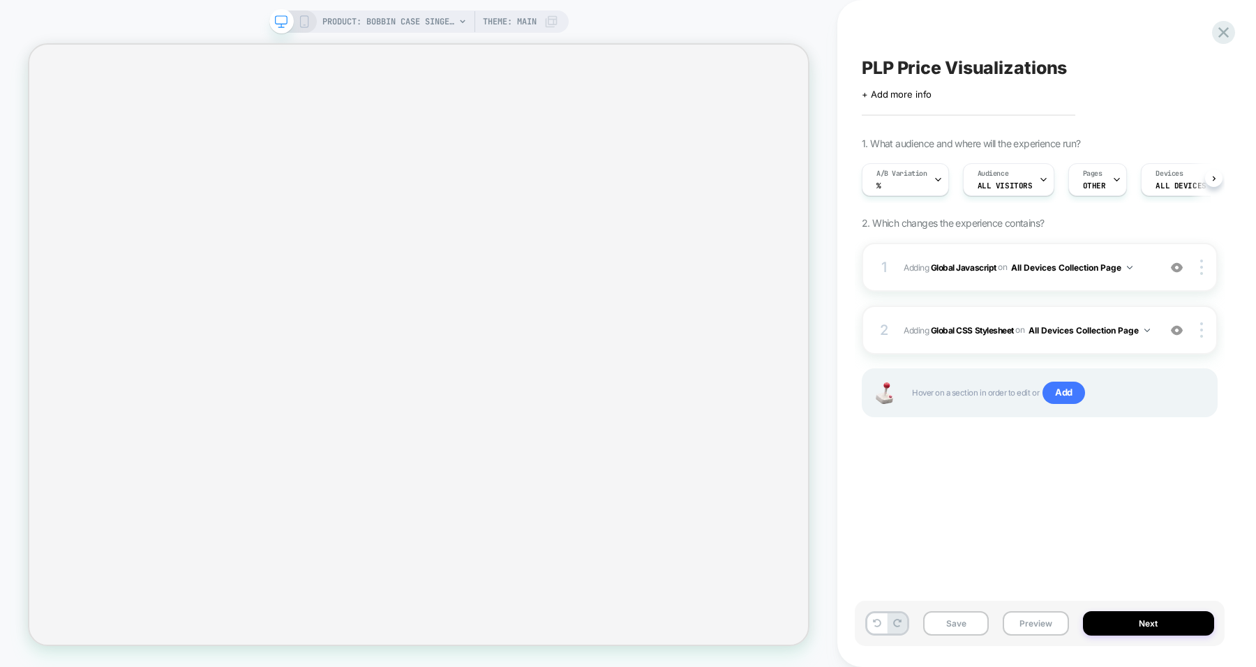
scroll to position [0, 1]
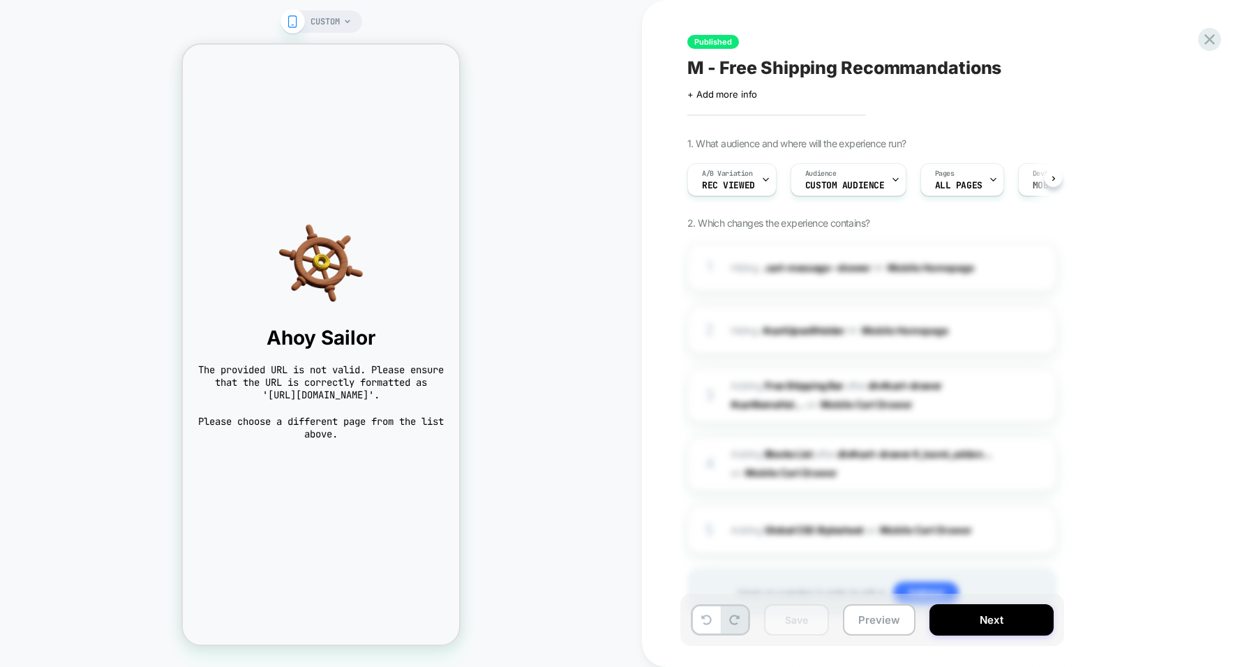
scroll to position [0, 1]
click at [1213, 31] on icon at bounding box center [1210, 39] width 19 height 19
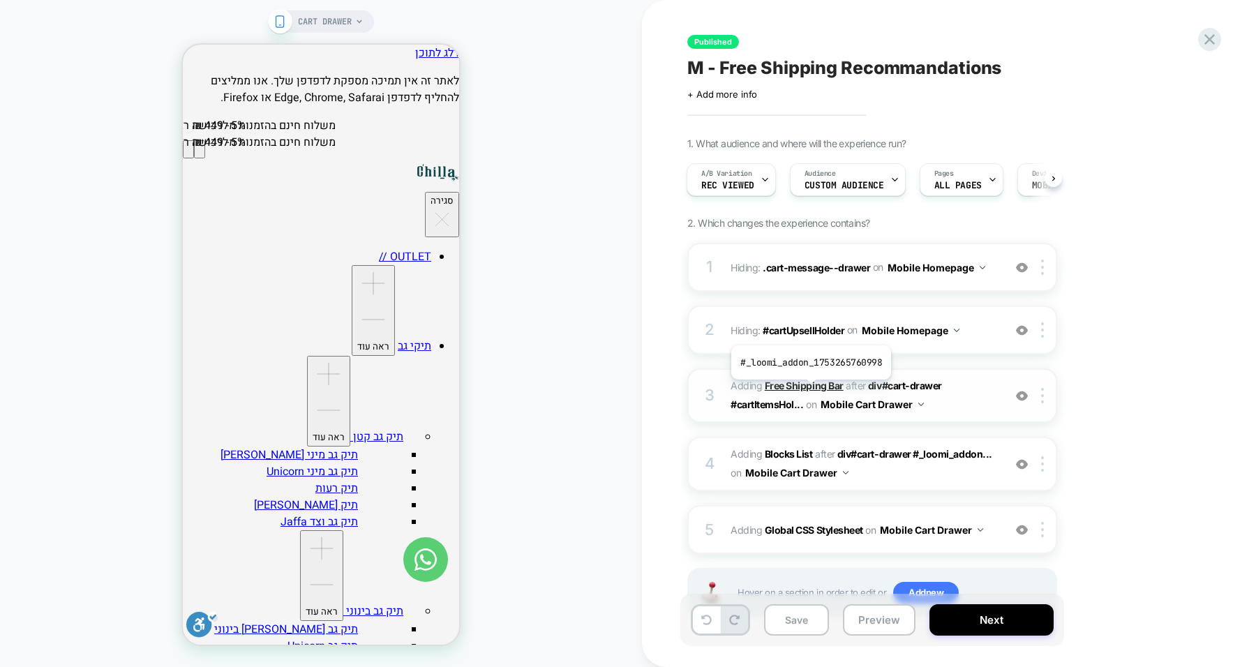
scroll to position [53, 0]
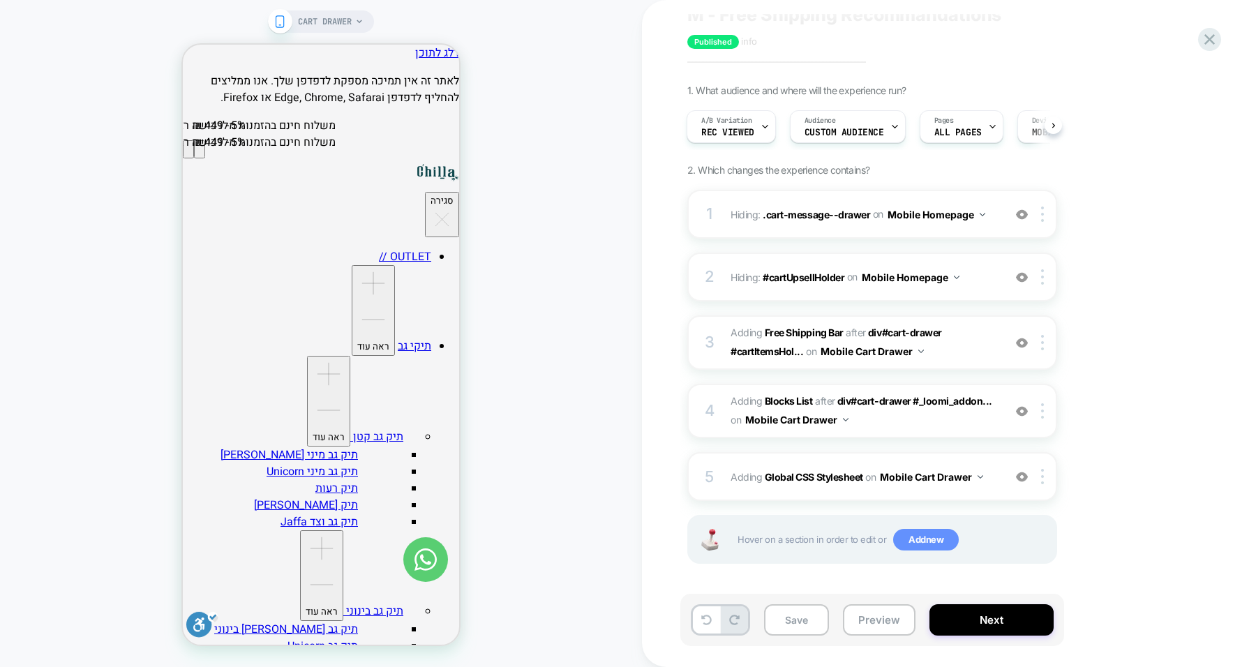
click at [931, 533] on span "Add new" at bounding box center [926, 540] width 66 height 22
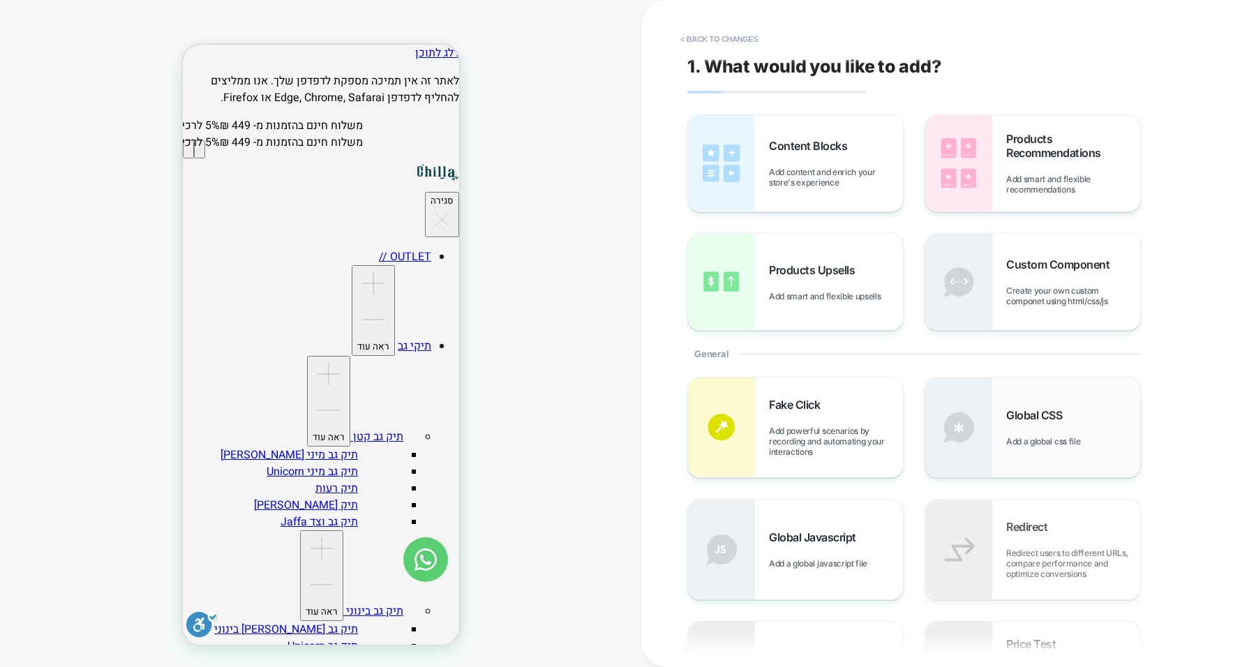
click at [988, 431] on img at bounding box center [959, 428] width 67 height 100
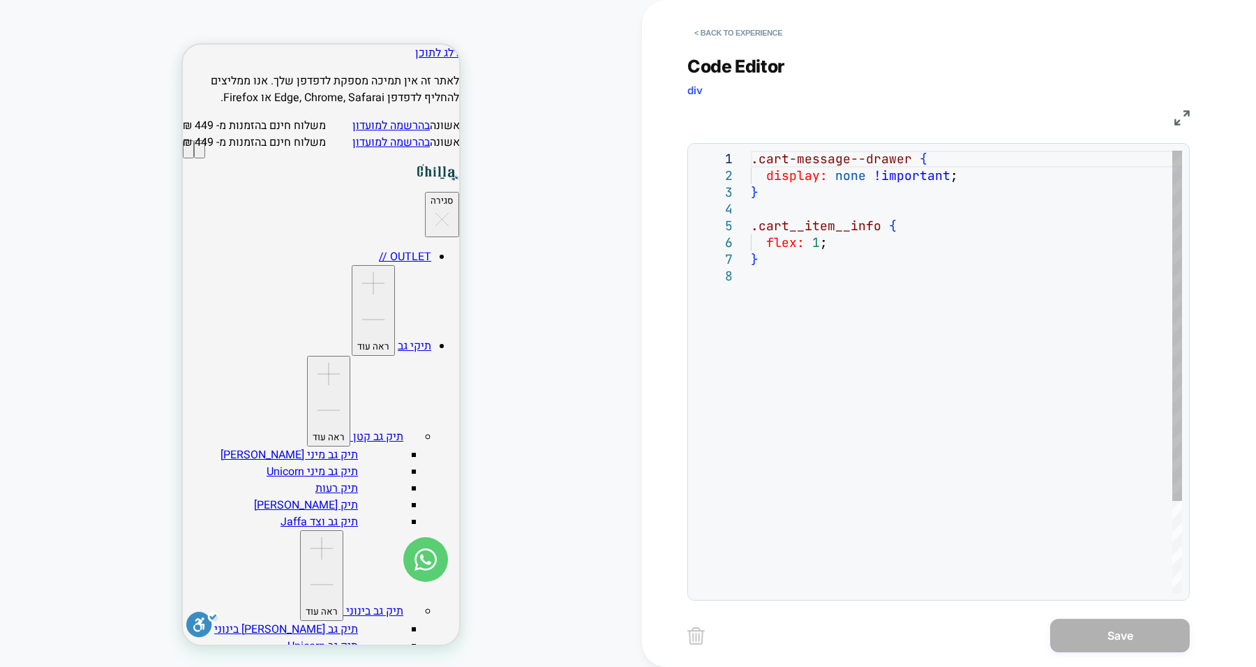
scroll to position [0, 0]
click at [875, 258] on div ".cart-message--drawer { display: none !important ; } .cart__item__info { flex: …" at bounding box center [966, 431] width 431 height 561
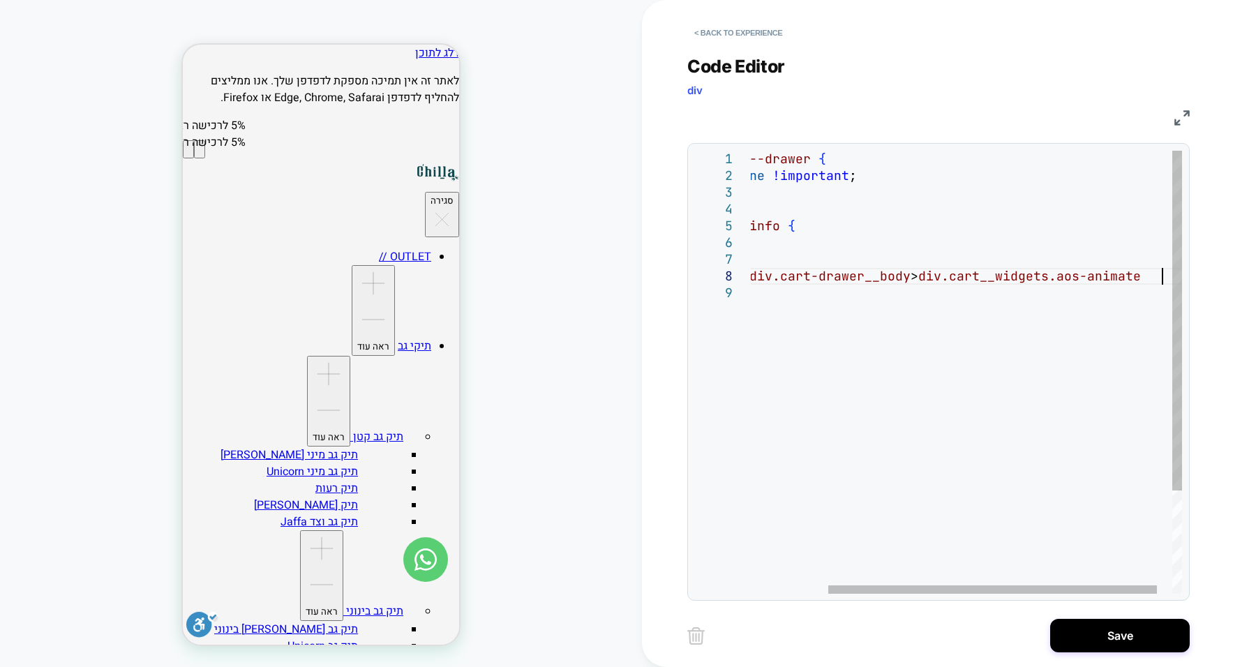
scroll to position [133, 0]
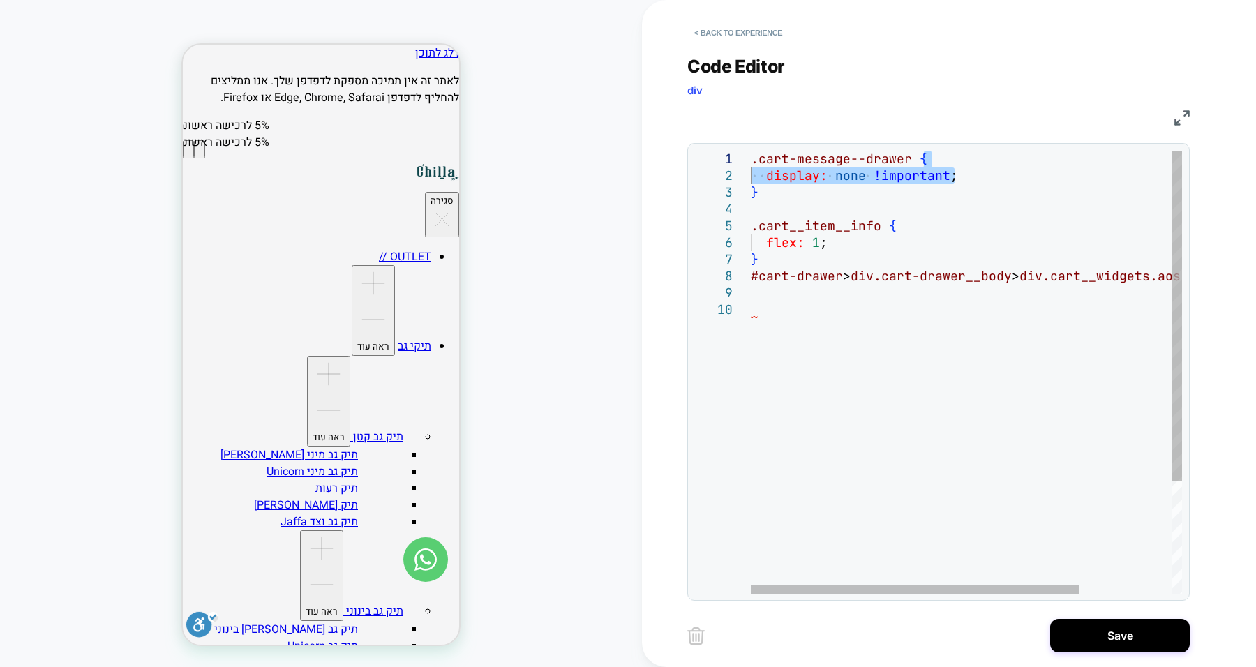
drag, startPoint x: 963, startPoint y: 179, endPoint x: 928, endPoint y: 165, distance: 36.7
click at [928, 165] on div ".cart-message--drawer { display: none !important ; } .cart__item__info { flex: …" at bounding box center [1027, 448] width 552 height 594
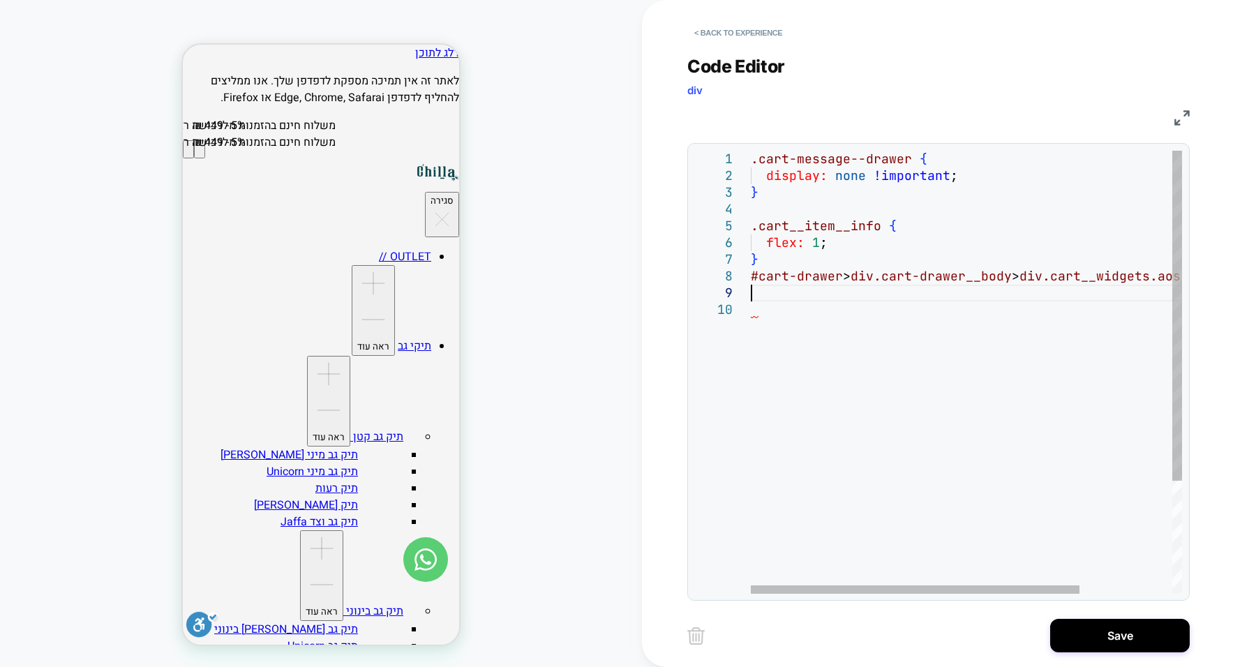
click at [1064, 290] on div ".cart-message--drawer { display: none !important ; } .cart__item__info { flex: …" at bounding box center [1027, 448] width 552 height 594
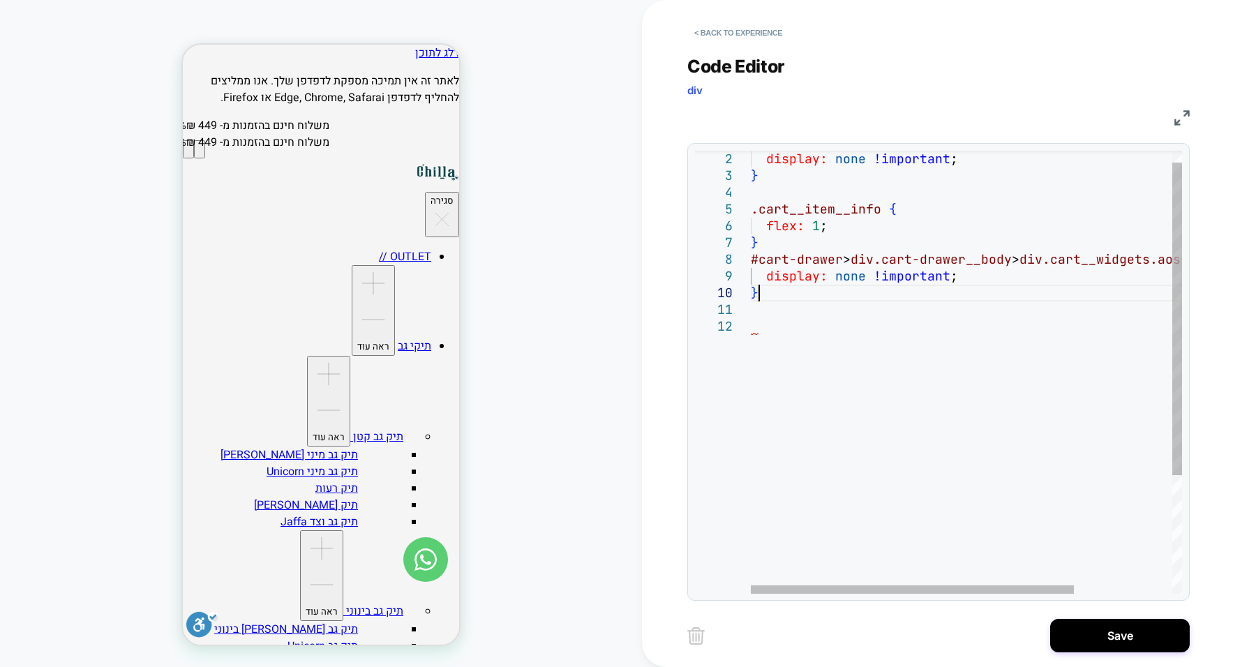
scroll to position [150, 7]
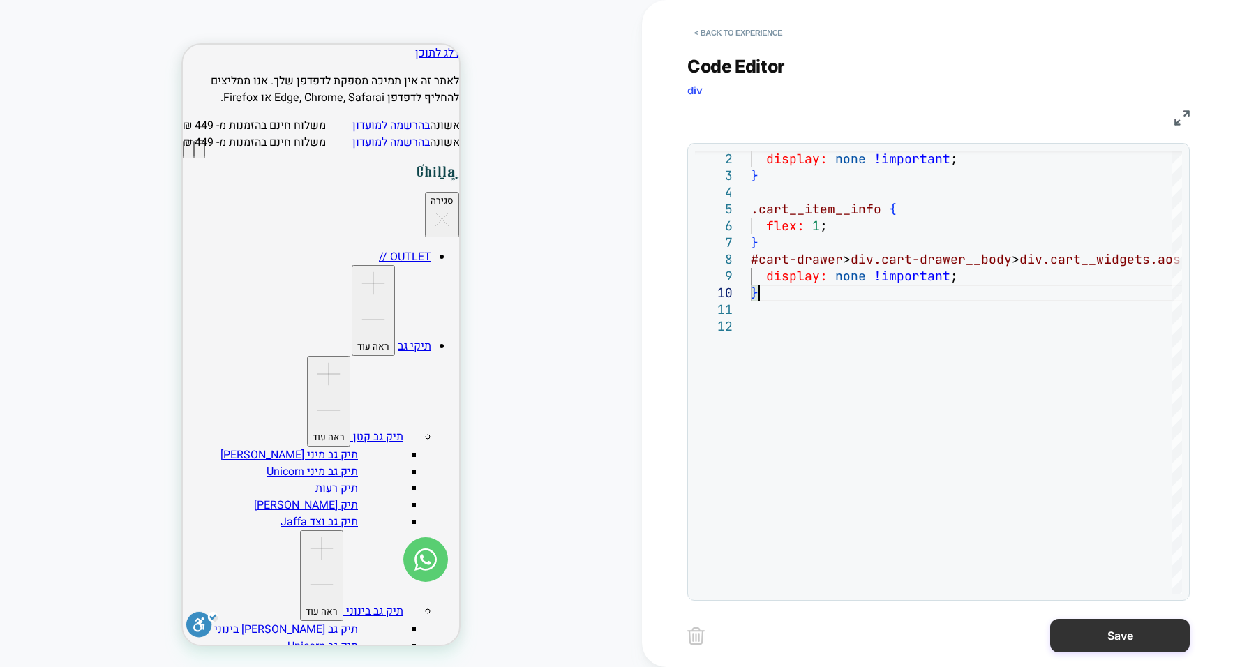
type textarea "**********"
click at [1097, 625] on button "Save" at bounding box center [1121, 636] width 140 height 34
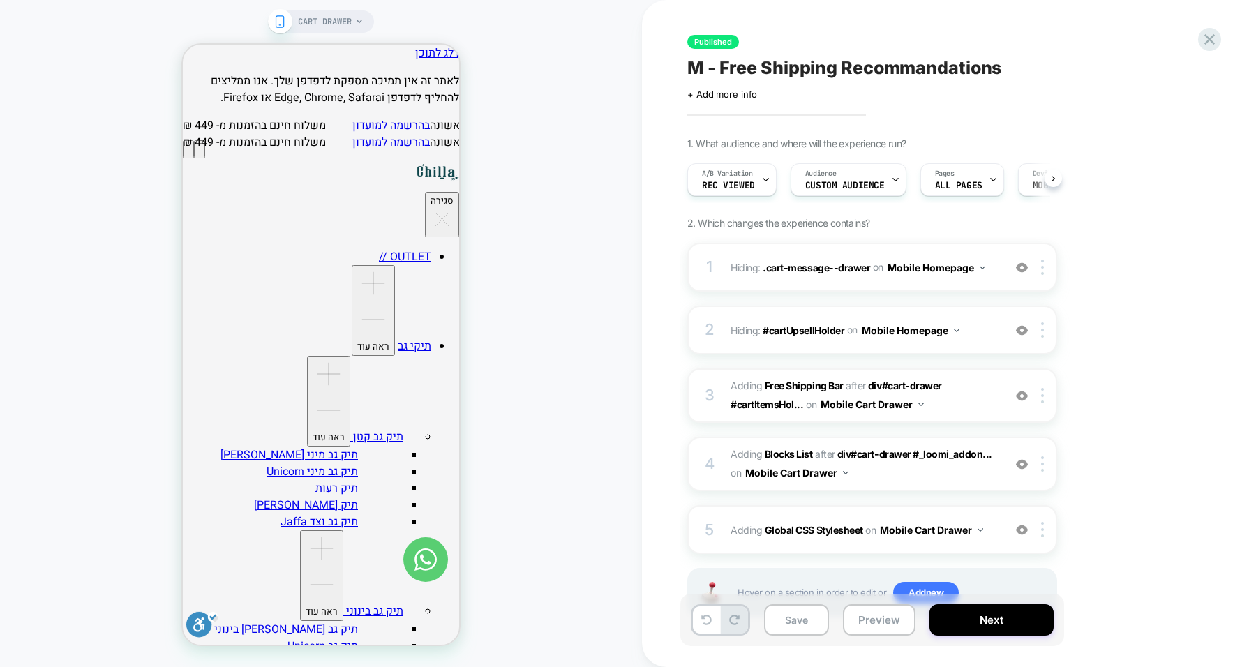
scroll to position [0, 1]
click at [861, 621] on button "Preview" at bounding box center [879, 620] width 73 height 31
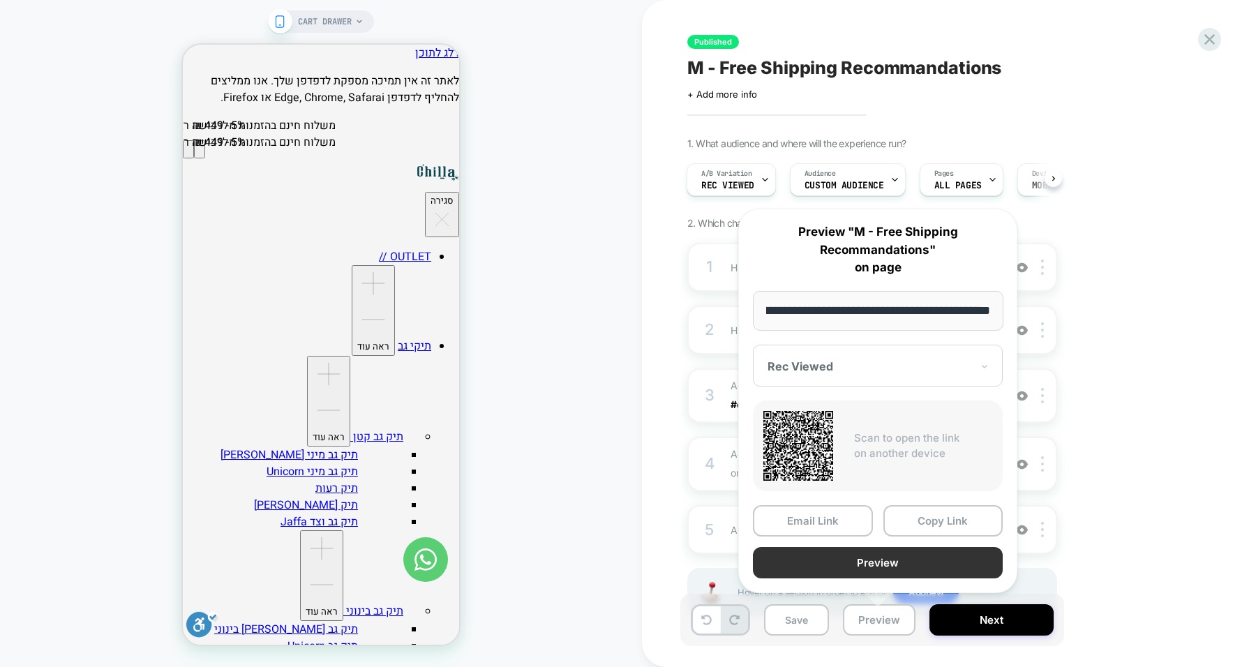
scroll to position [0, 0]
click at [896, 561] on button "Preview" at bounding box center [878, 562] width 250 height 31
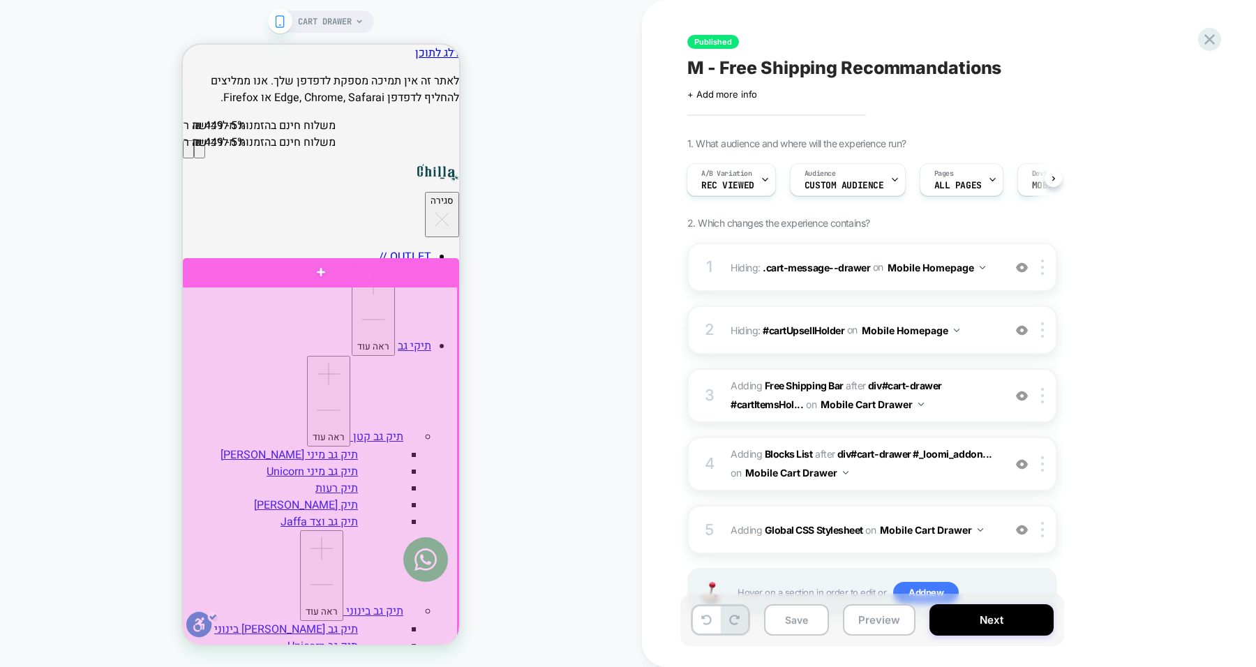
click at [408, 355] on div at bounding box center [319, 479] width 276 height 385
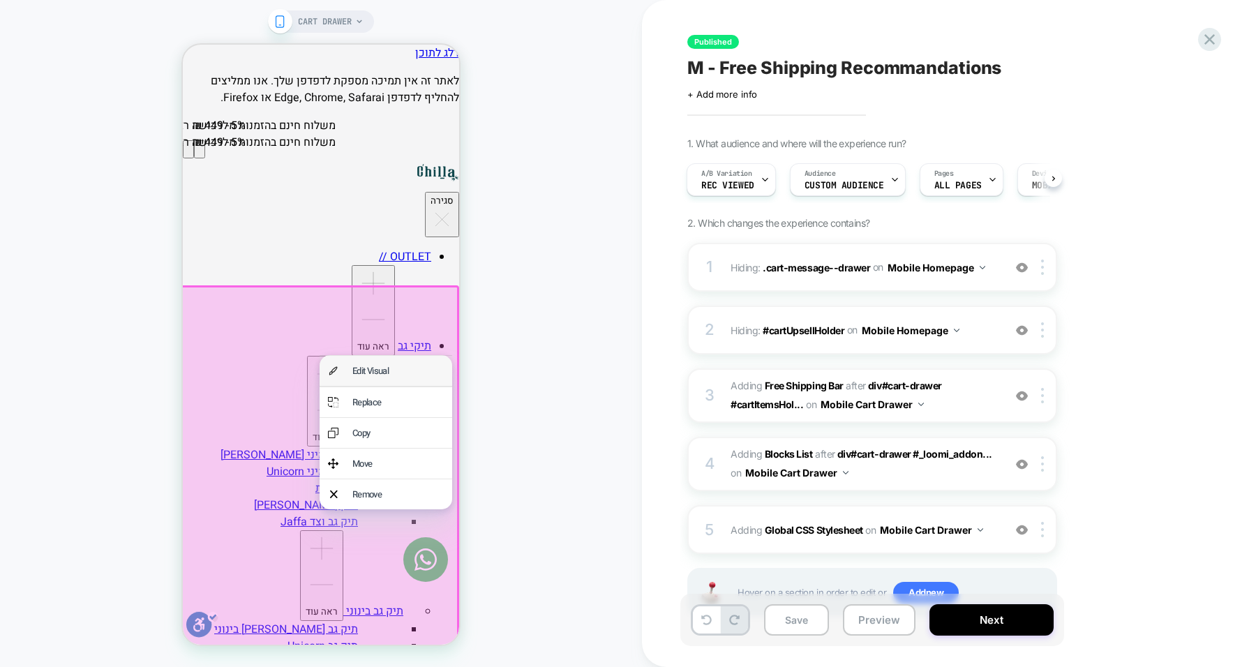
click at [417, 374] on div "Edit Visual" at bounding box center [398, 370] width 91 height 13
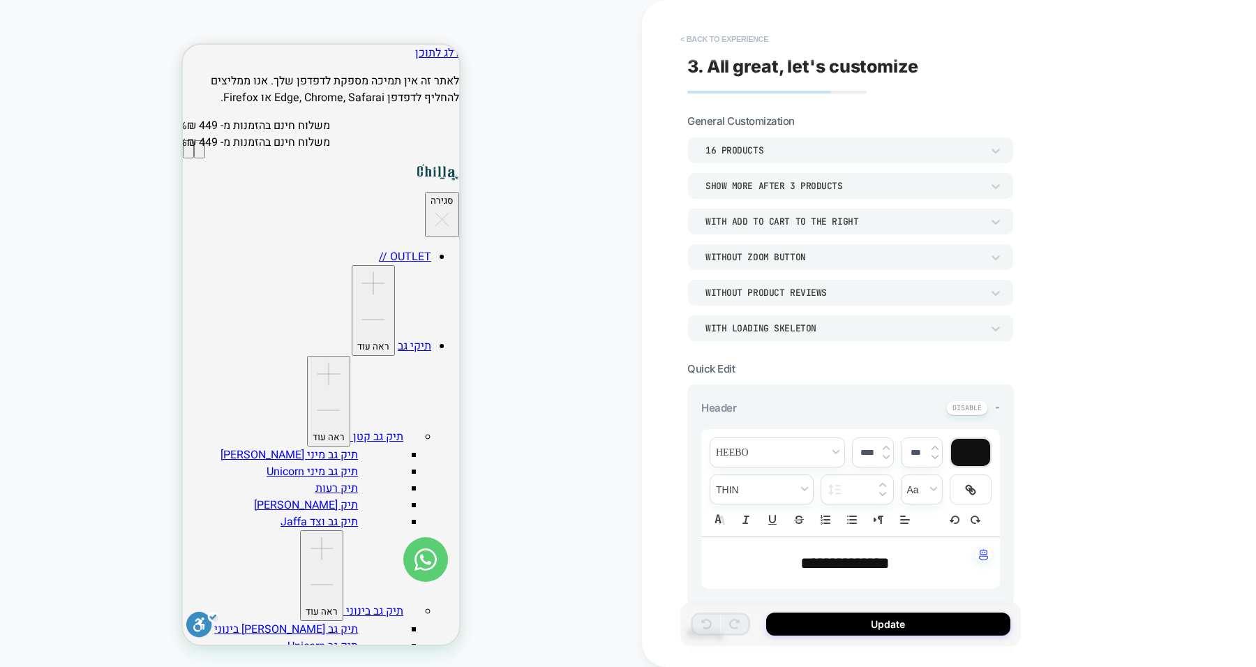
scroll to position [140, 0]
click at [718, 36] on button "< Back to experience" at bounding box center [725, 39] width 102 height 22
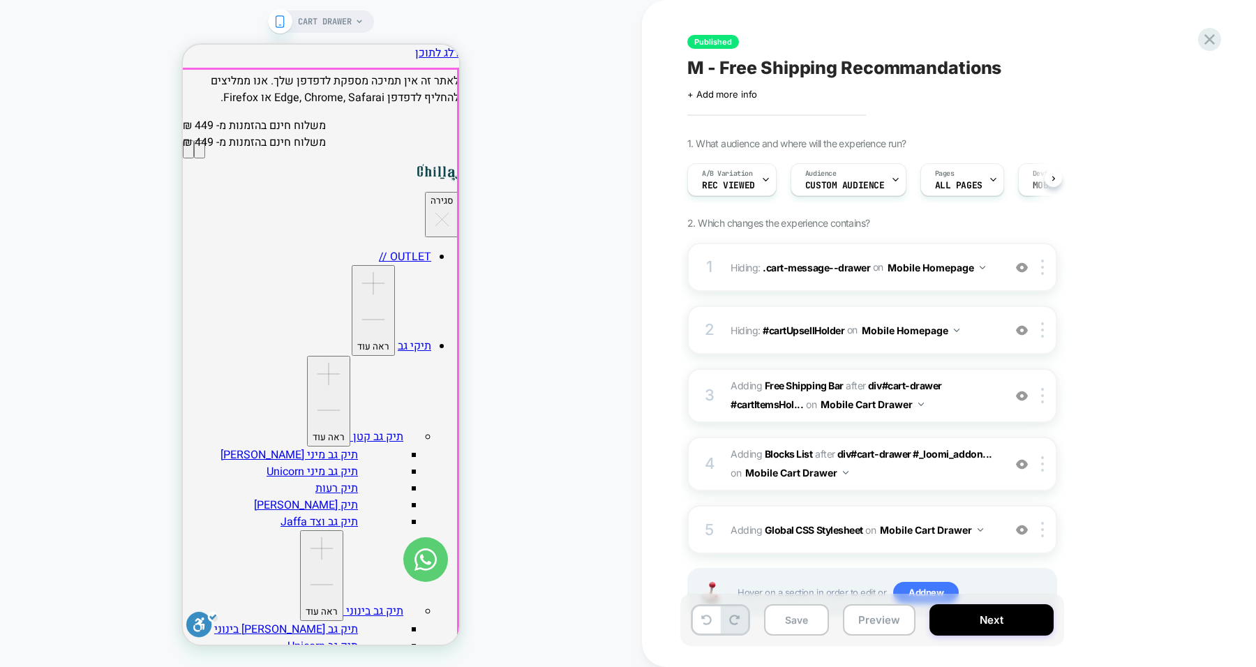
scroll to position [0, 1]
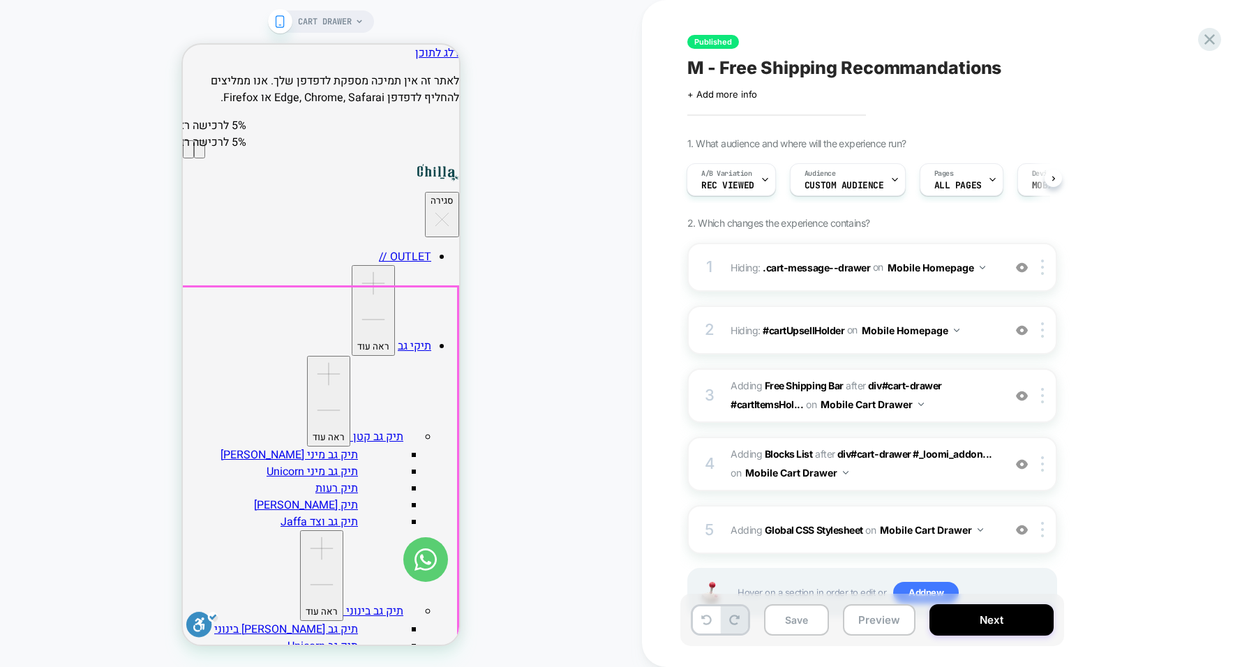
scroll to position [117, 0]
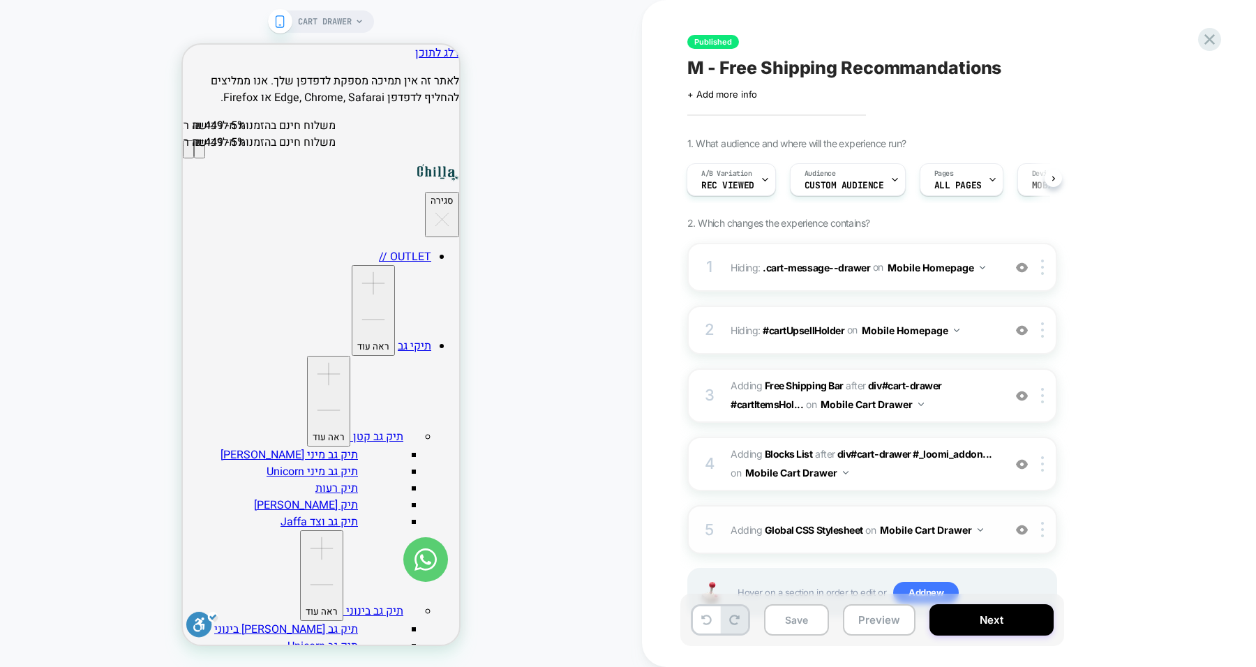
click at [1025, 524] on img at bounding box center [1022, 530] width 12 height 12
click at [863, 618] on button "Preview" at bounding box center [879, 620] width 73 height 31
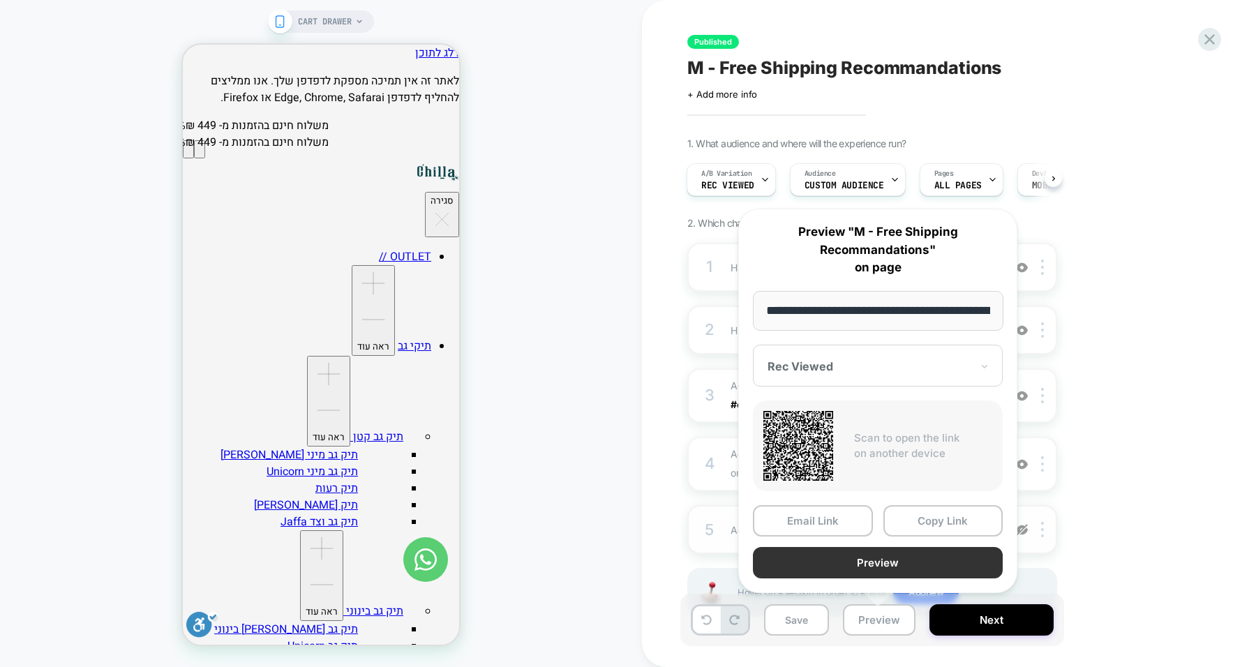
click at [857, 568] on button "Preview" at bounding box center [878, 562] width 250 height 31
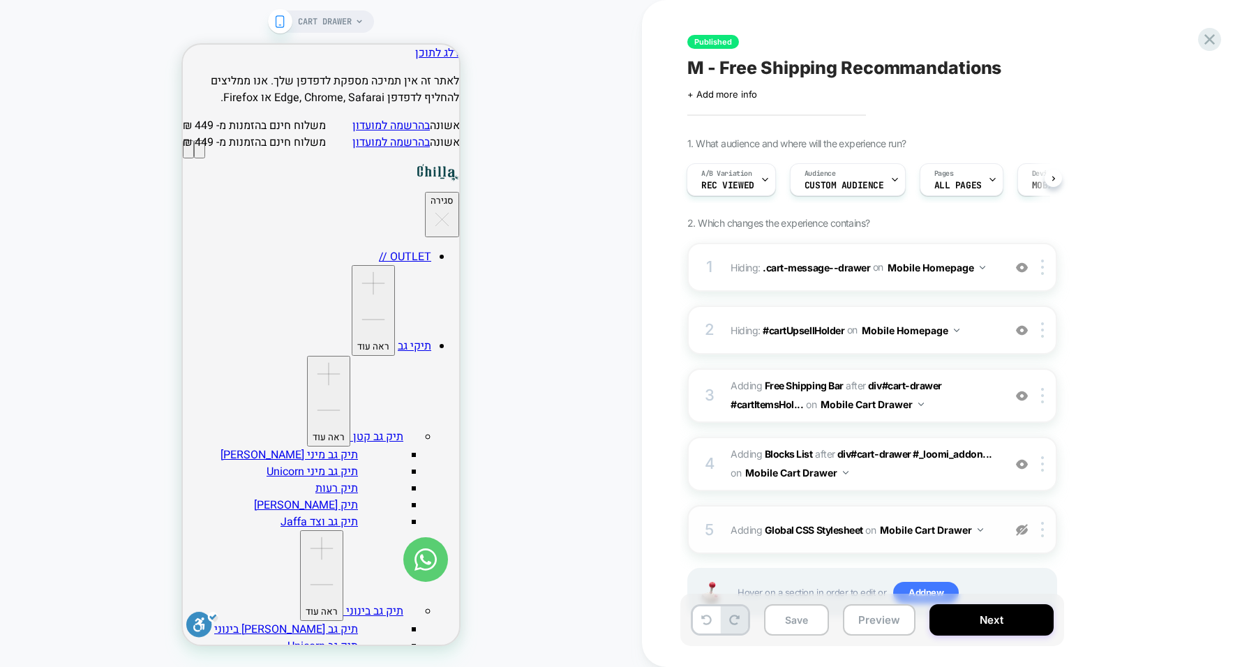
click at [1023, 528] on img at bounding box center [1022, 530] width 12 height 12
click at [892, 623] on button "Preview" at bounding box center [879, 620] width 73 height 31
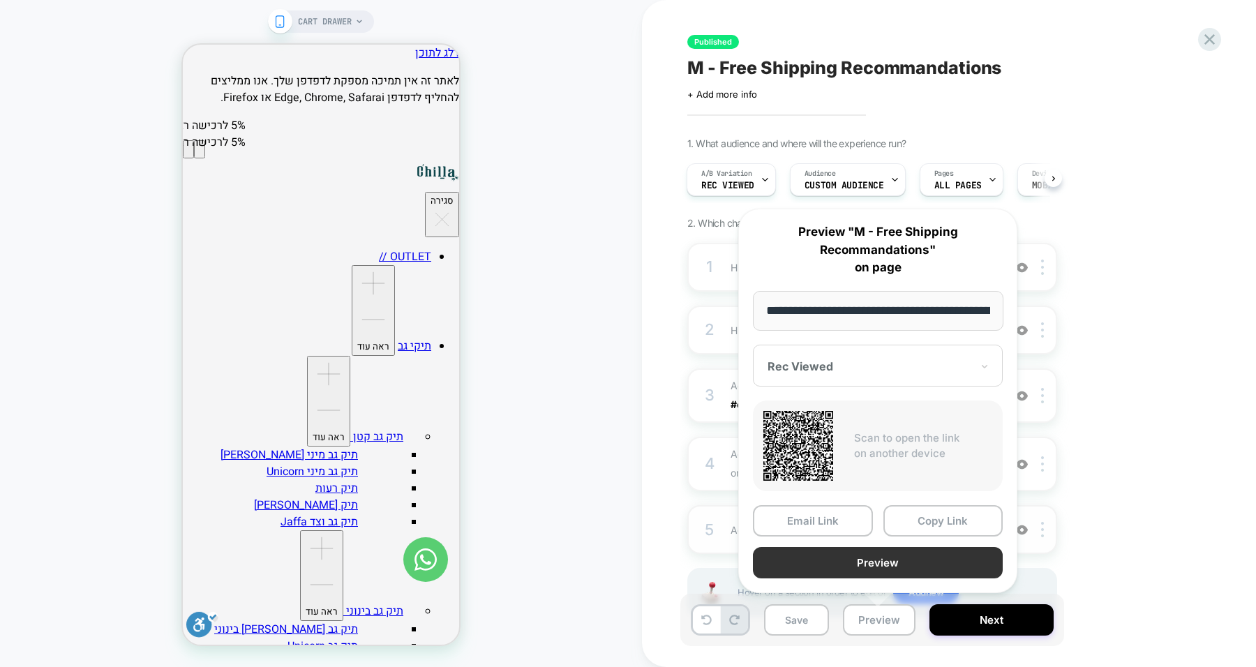
click at [855, 561] on button "Preview" at bounding box center [878, 562] width 250 height 31
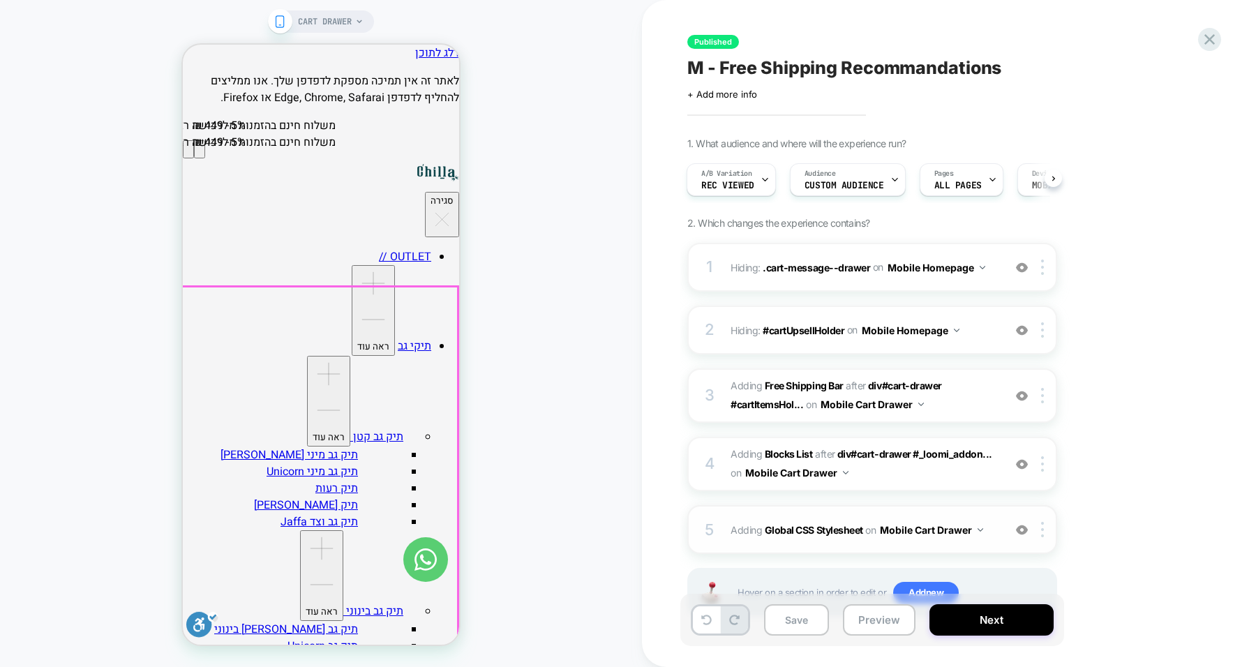
scroll to position [117, 0]
click at [542, 188] on div "CART DRAWER" at bounding box center [321, 333] width 642 height 639
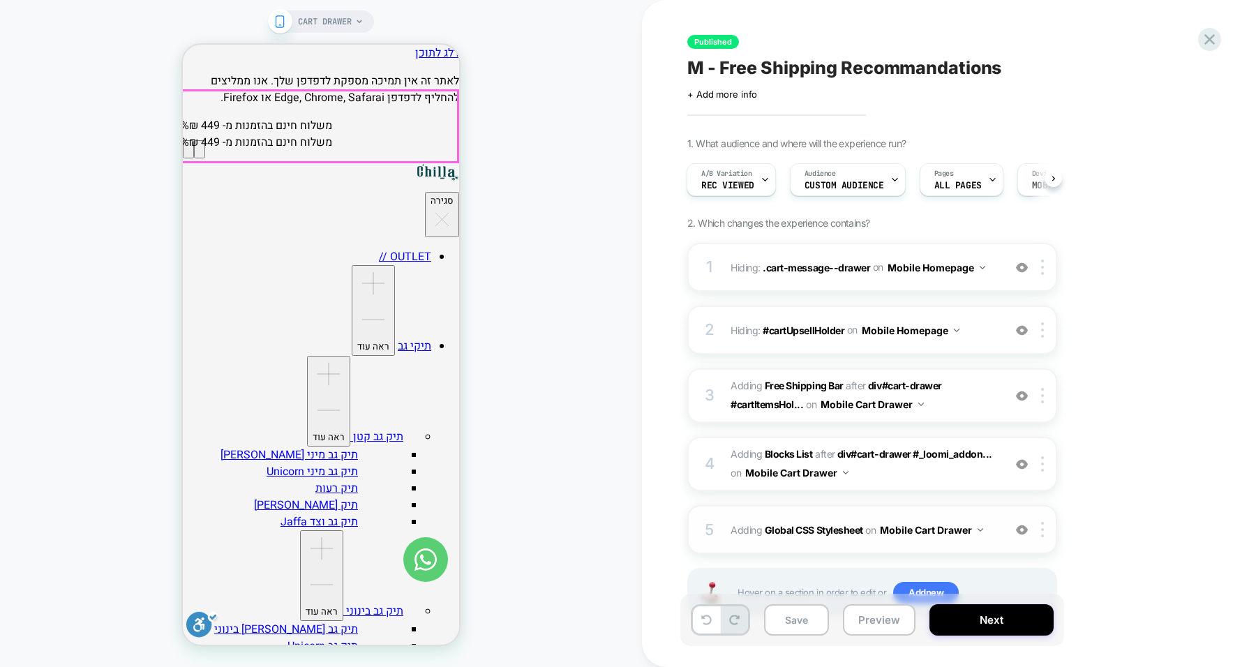
scroll to position [0, 0]
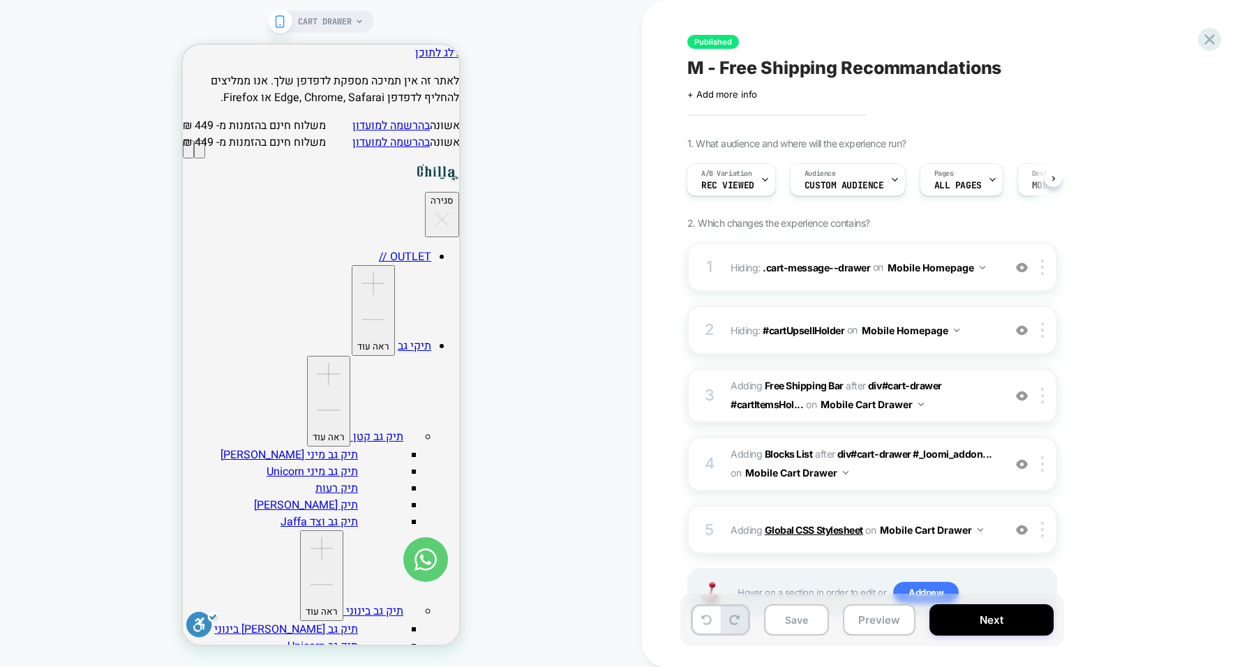
click at [825, 524] on b "Global CSS Stylesheet" at bounding box center [814, 530] width 98 height 12
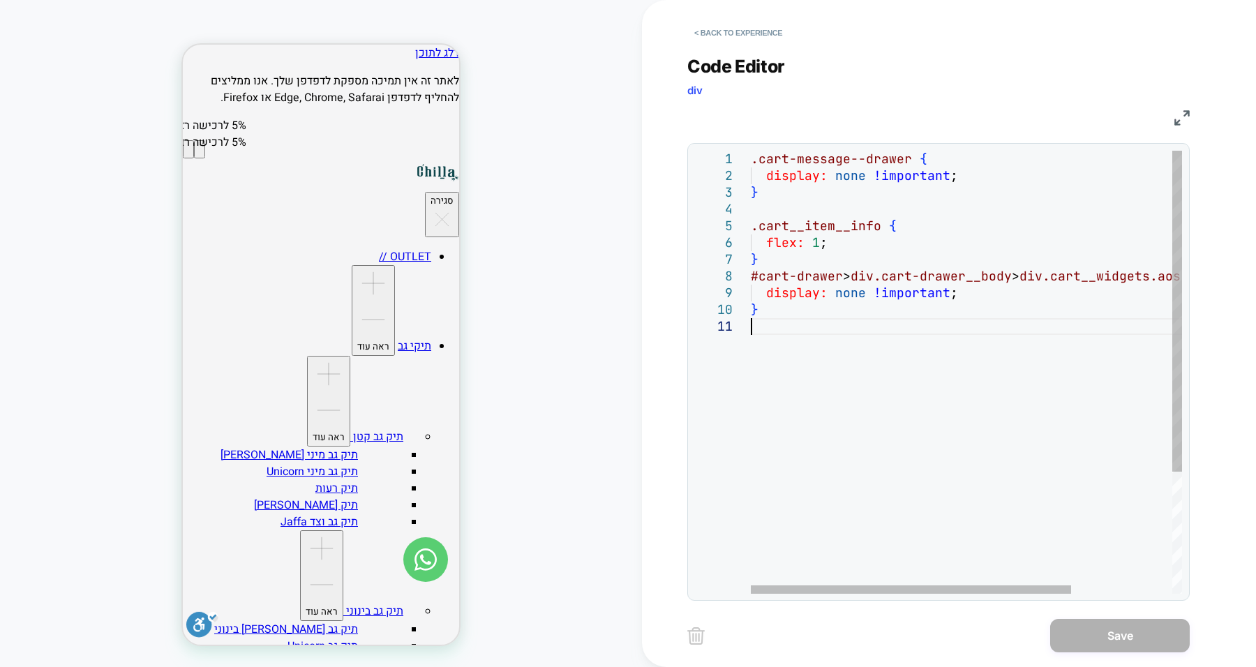
click at [825, 522] on div ".cart-message--drawer { display: none !important ; } .cart__item__info { flex: …" at bounding box center [1035, 456] width 568 height 611
type textarea "**********"
click at [810, 220] on div ".cart-message--drawer { display: none !important ; } .cart__item__info { flex: …" at bounding box center [1035, 456] width 568 height 611
click at [838, 280] on div ".cart-message--drawer { display: none !important ; } .cart__item__info { flex: …" at bounding box center [1035, 456] width 568 height 611
click at [902, 320] on div ".cart-message--drawer { display: none !important ; } .cart__item__info { flex: …" at bounding box center [1035, 456] width 568 height 611
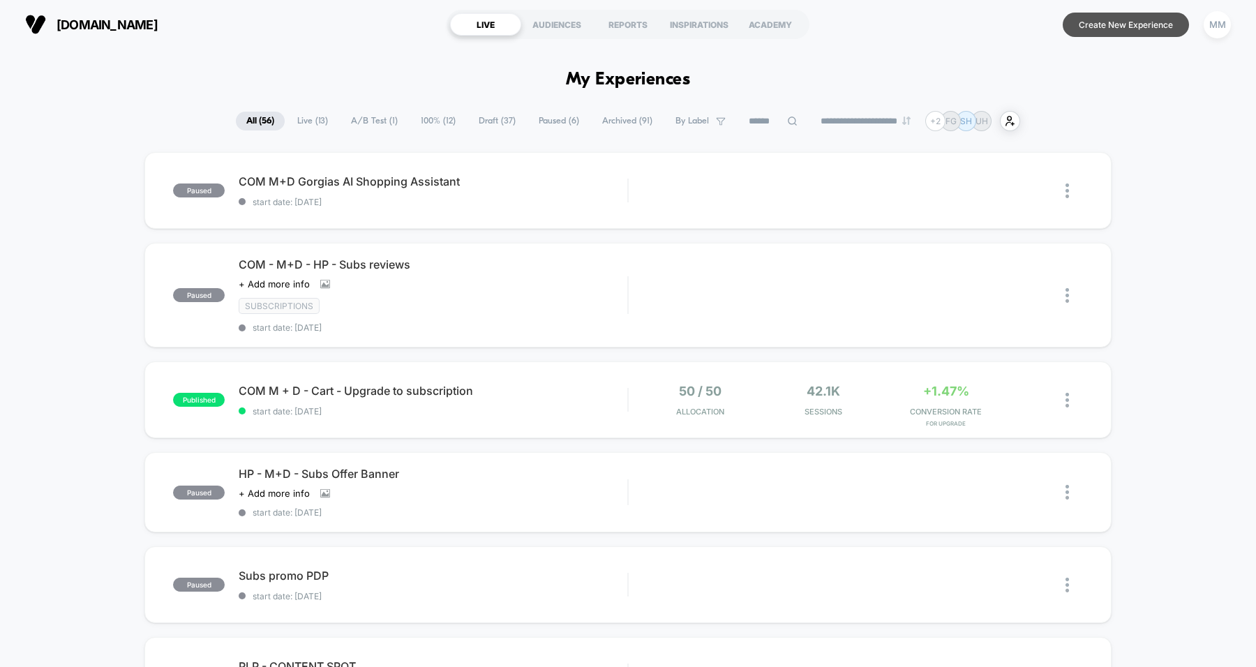
click at [1107, 13] on button "Create New Experience" at bounding box center [1126, 25] width 126 height 24
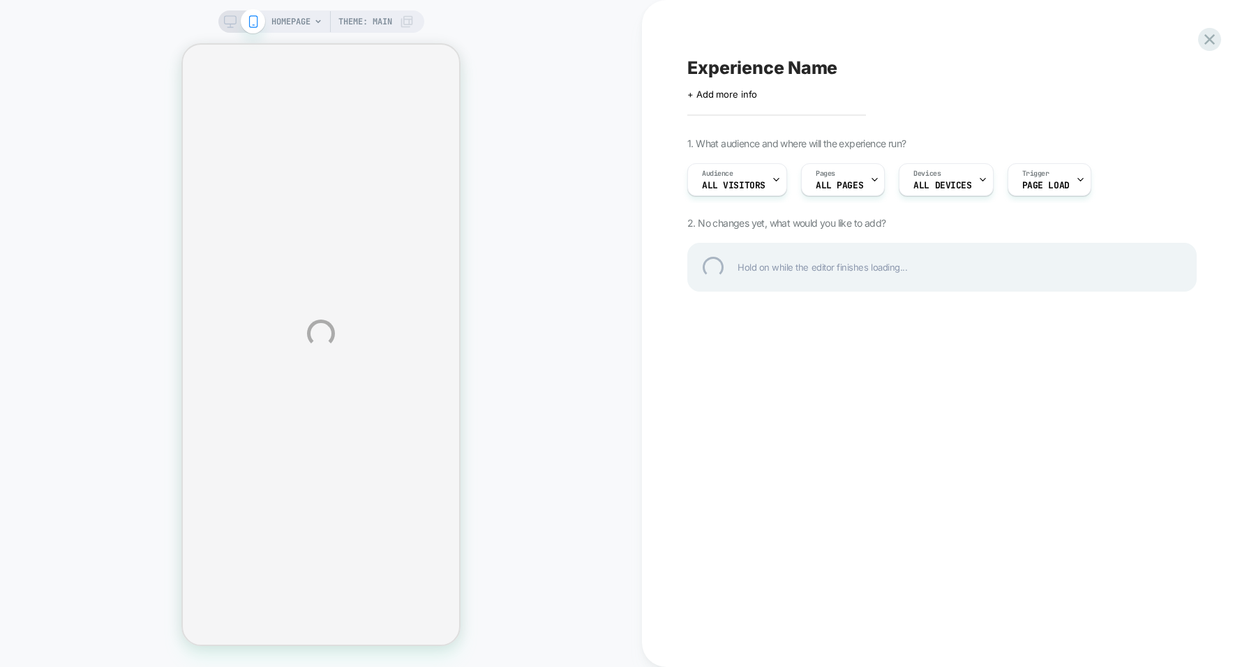
click at [736, 65] on div "Experience Name" at bounding box center [943, 67] width 510 height 21
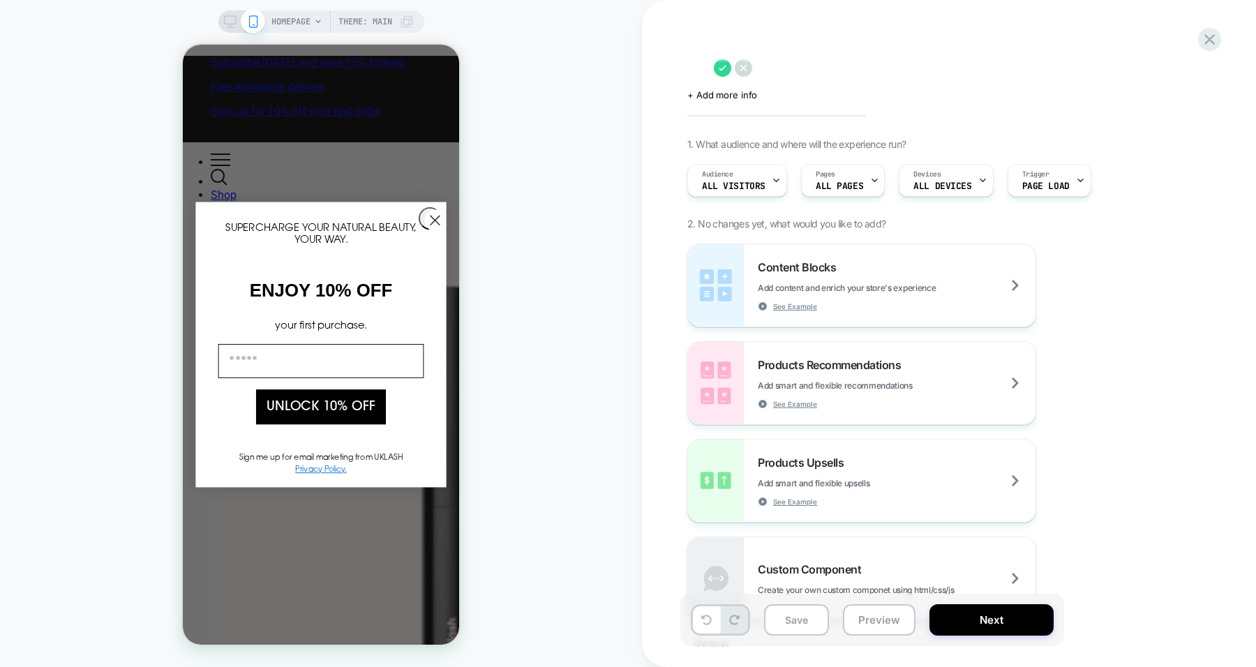
click at [600, 384] on div "HOMEPAGE Theme: MAIN" at bounding box center [321, 333] width 642 height 639
click at [707, 74] on textarea at bounding box center [698, 68] width 20 height 22
type textarea "**********"
click at [1085, 72] on icon at bounding box center [1089, 67] width 17 height 17
click at [849, 181] on span "ALL PAGES" at bounding box center [839, 186] width 47 height 10
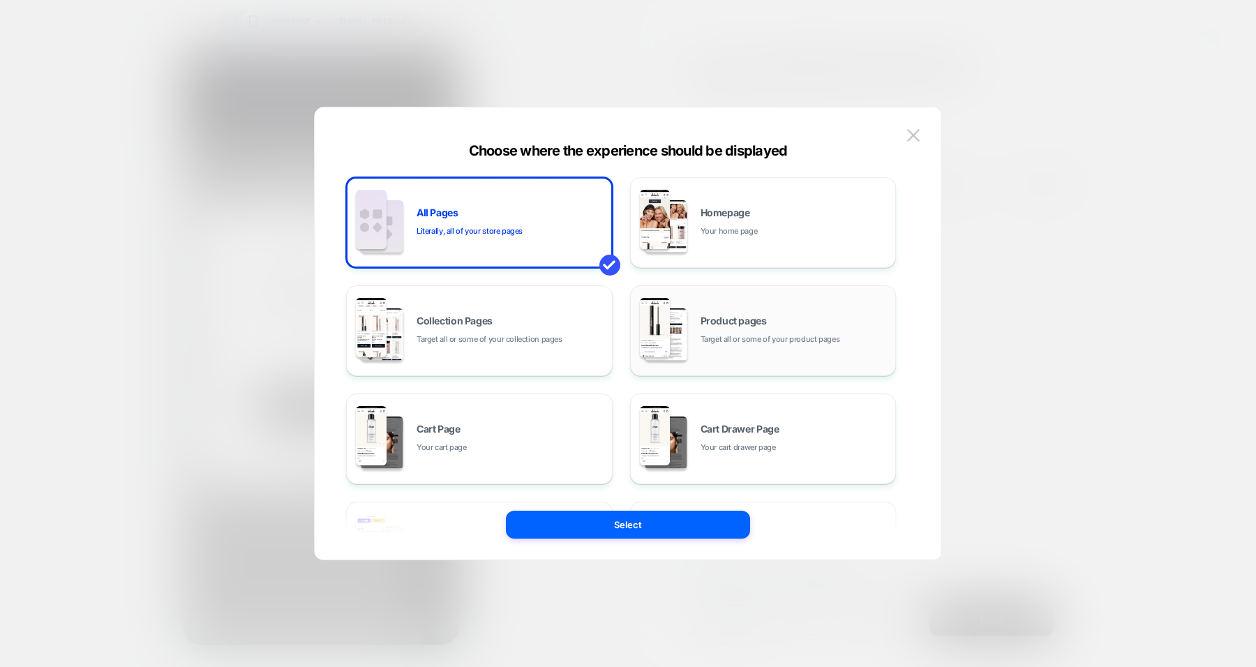
click at [730, 346] on div "Product pages Target all or some of your product pages" at bounding box center [763, 330] width 251 height 77
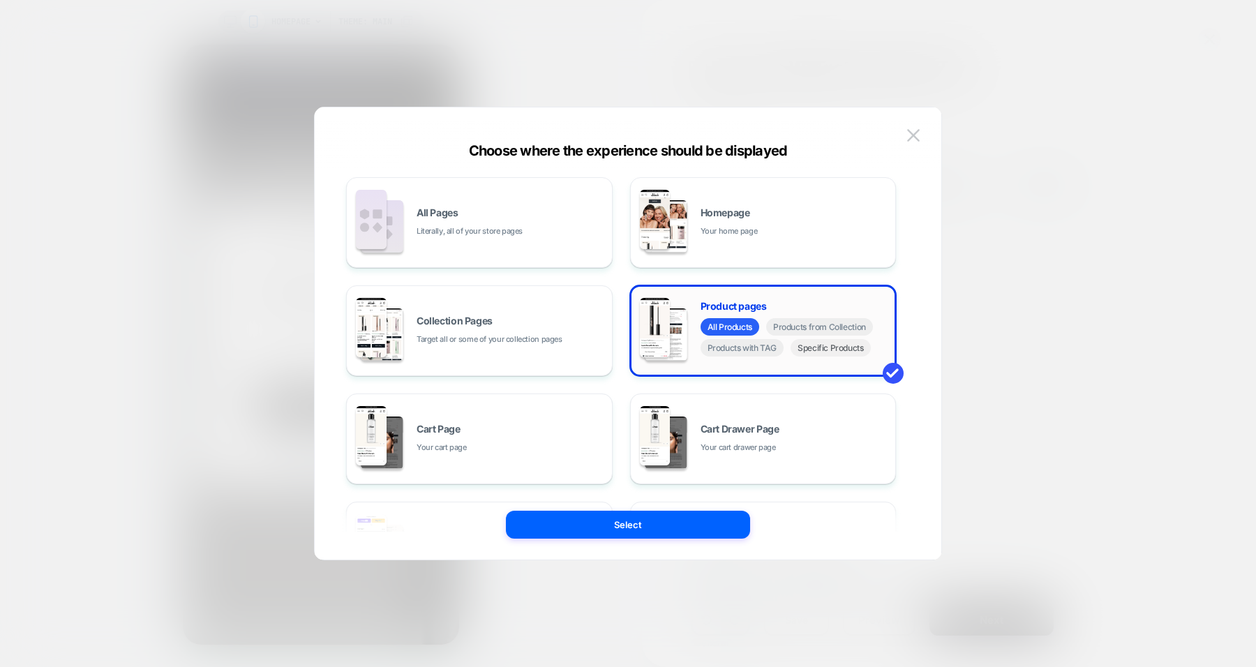
click at [832, 355] on span "Specific Products" at bounding box center [831, 347] width 80 height 17
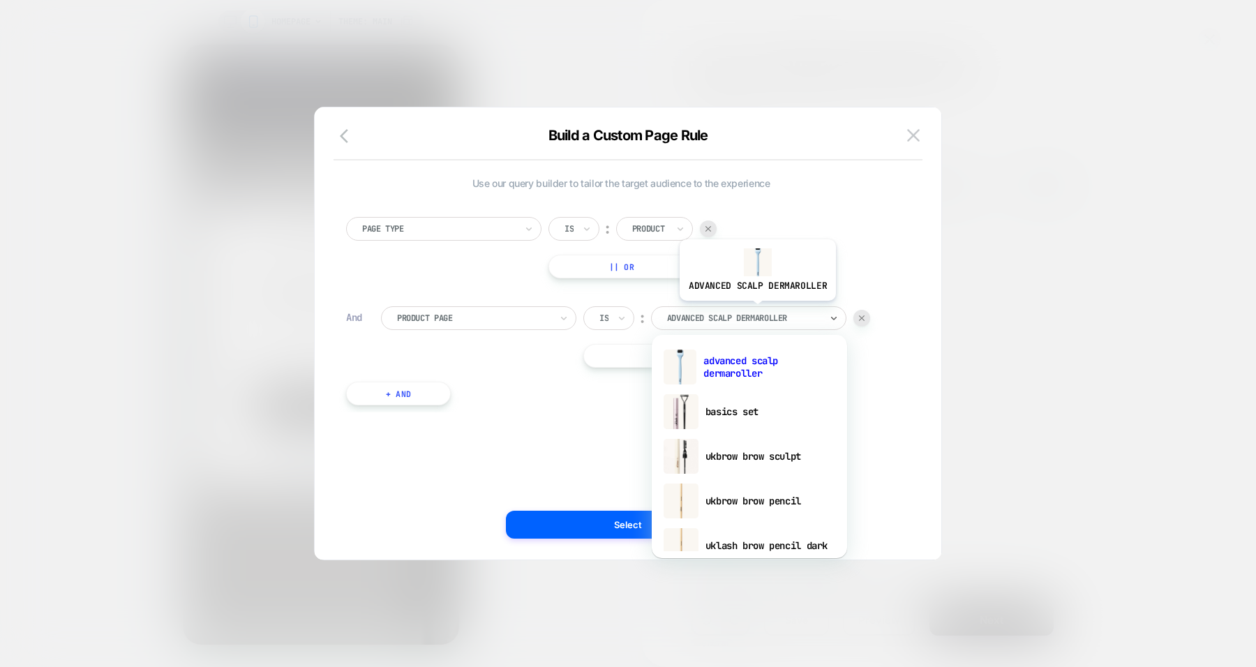
click at [756, 311] on div "advanced scalp dermaroller" at bounding box center [744, 318] width 156 height 15
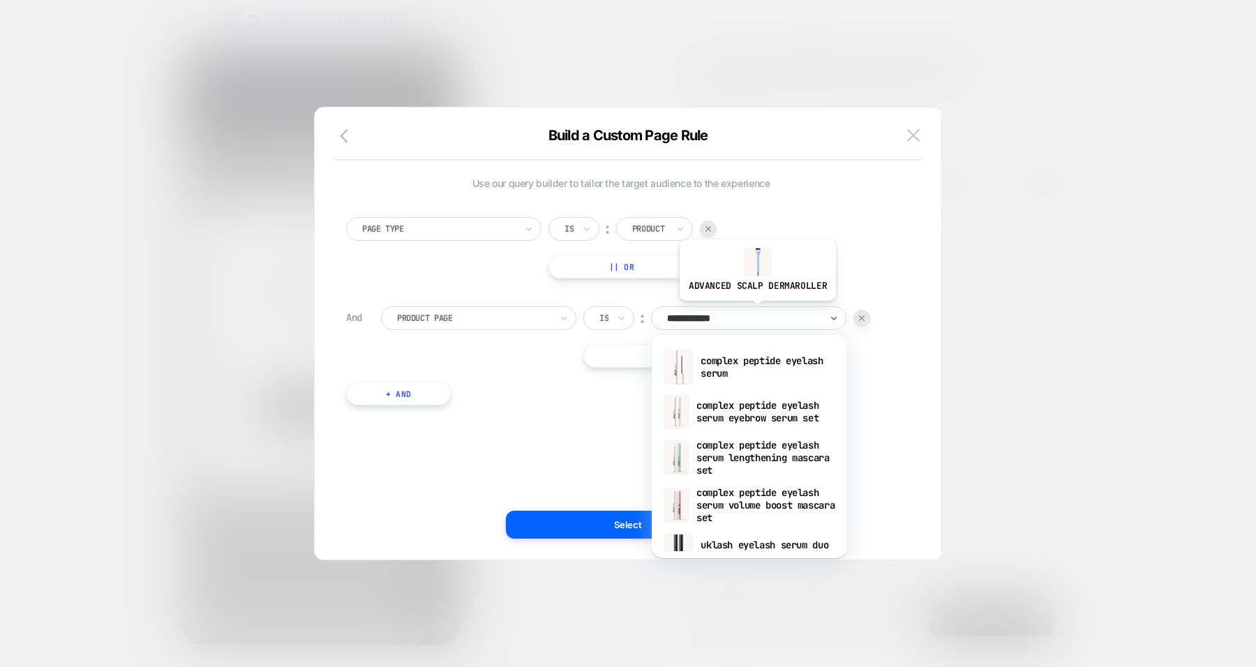
type input "**********"
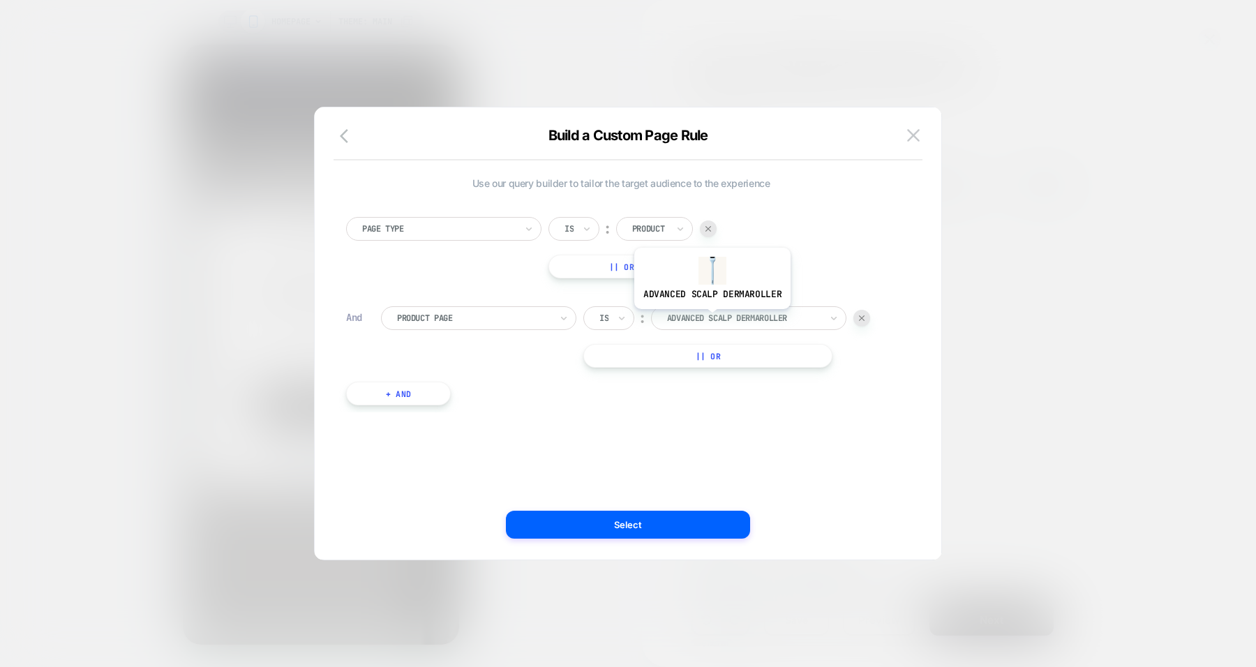
click at [711, 319] on div at bounding box center [744, 318] width 154 height 13
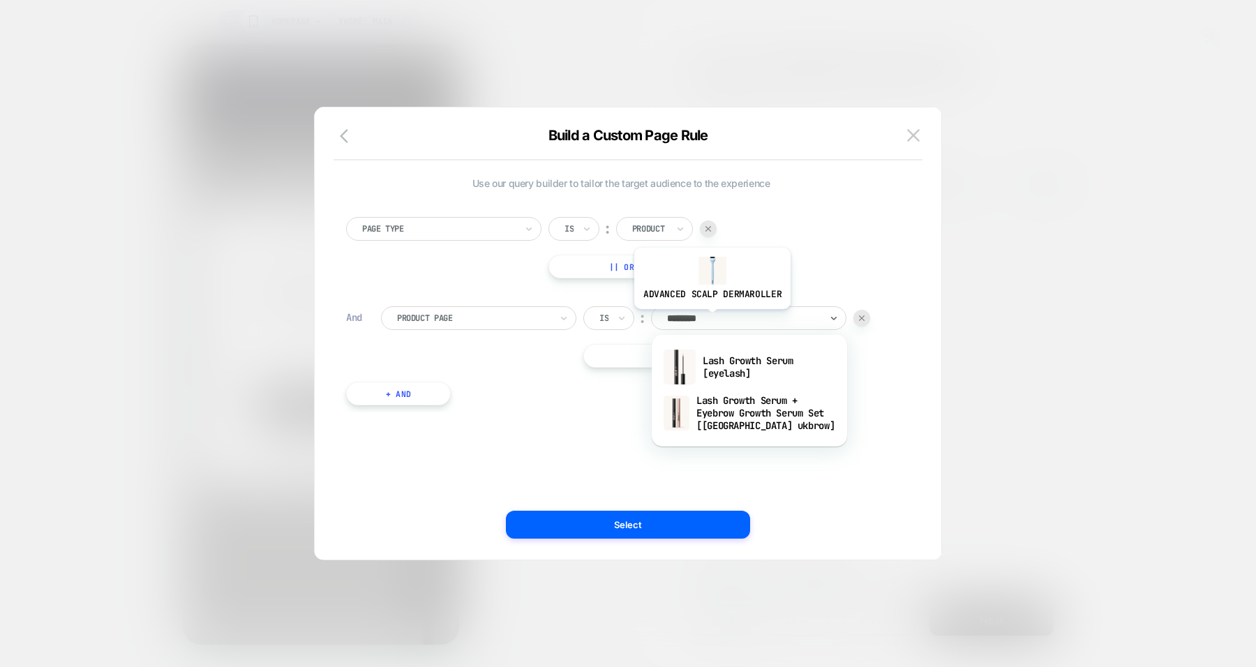
type input "*********"
click at [731, 364] on div "Lash Growth Serum [eyelash]" at bounding box center [749, 367] width 181 height 45
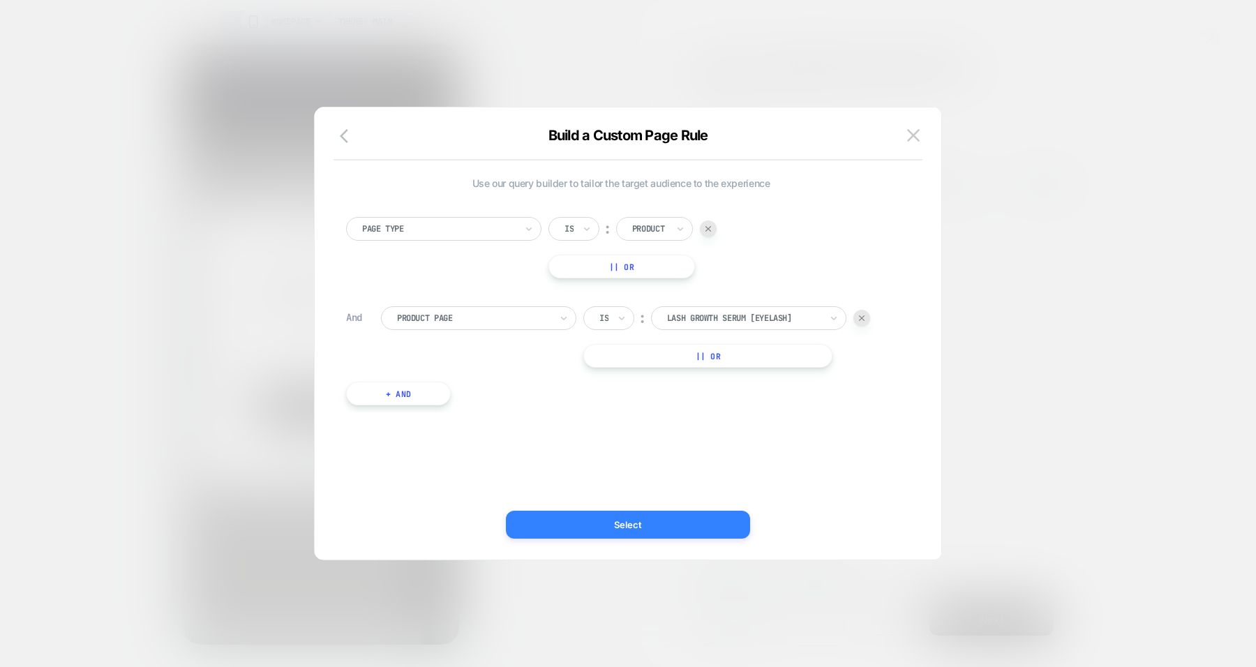
click at [670, 531] on button "Select" at bounding box center [628, 525] width 244 height 28
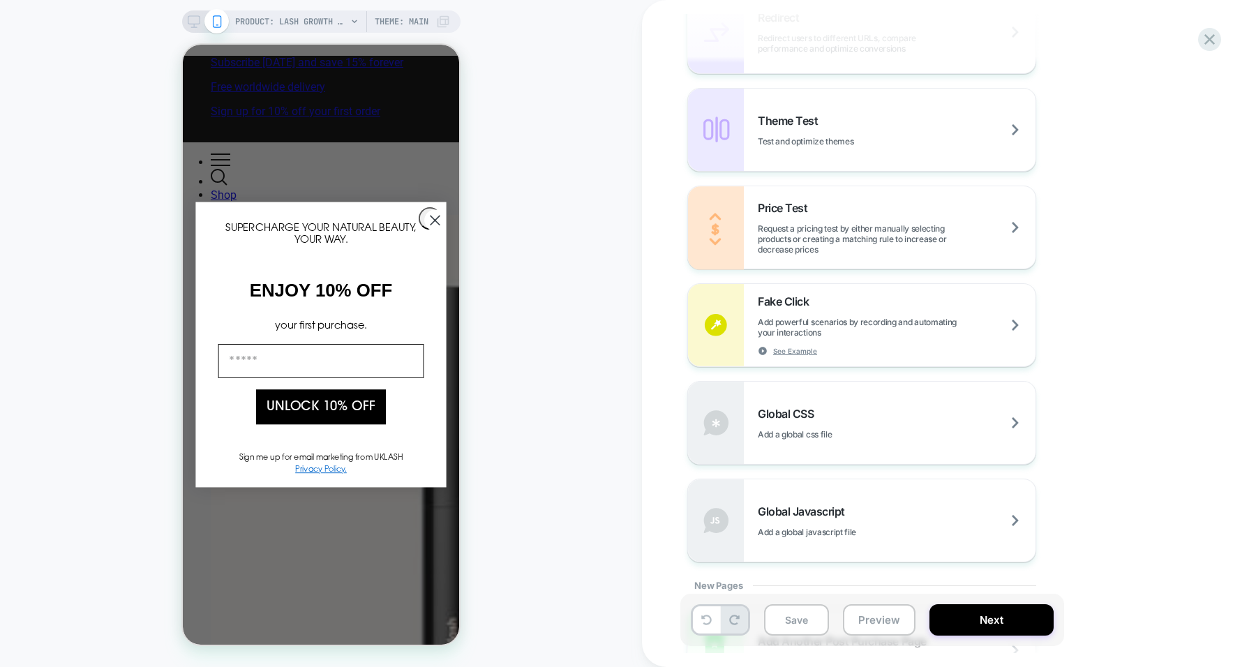
scroll to position [790, 0]
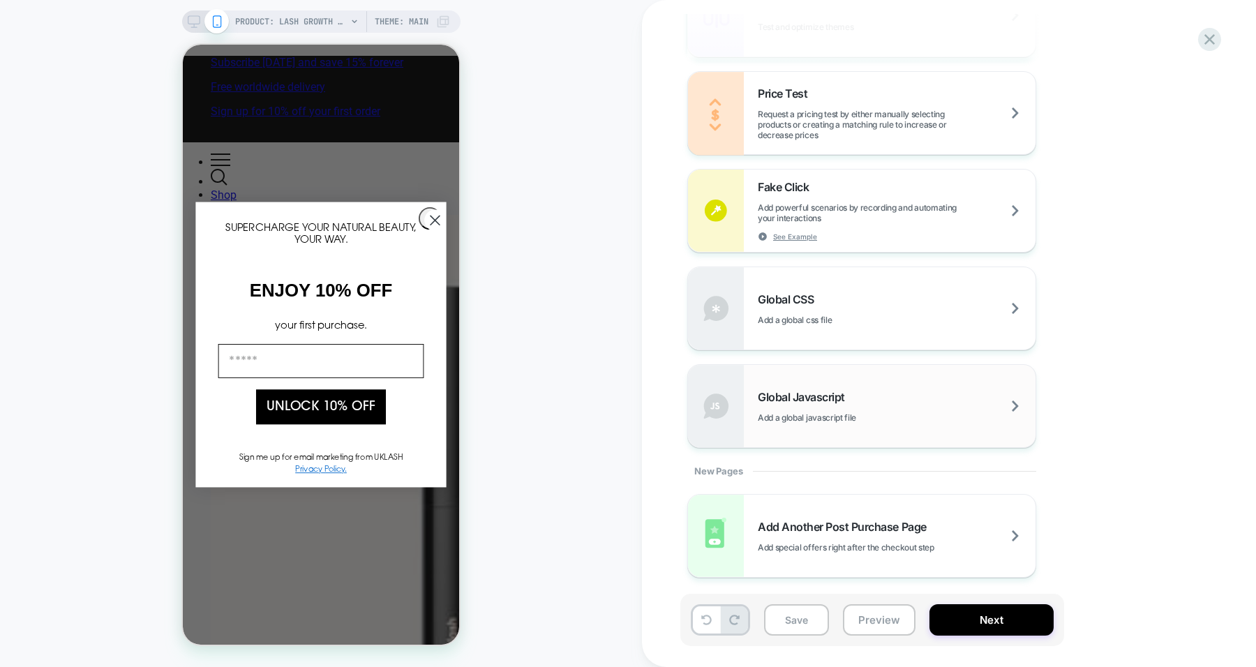
click at [857, 406] on div "Global Javascript Add a global javascript file" at bounding box center [897, 406] width 278 height 33
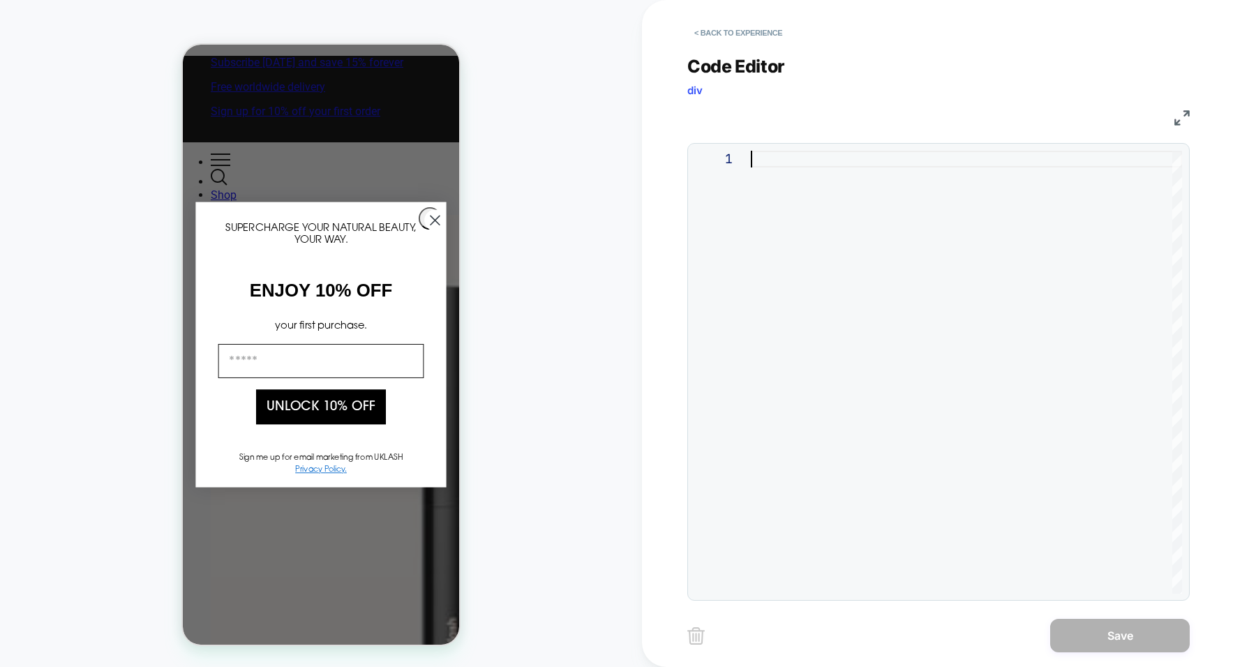
click at [824, 166] on div at bounding box center [966, 372] width 431 height 443
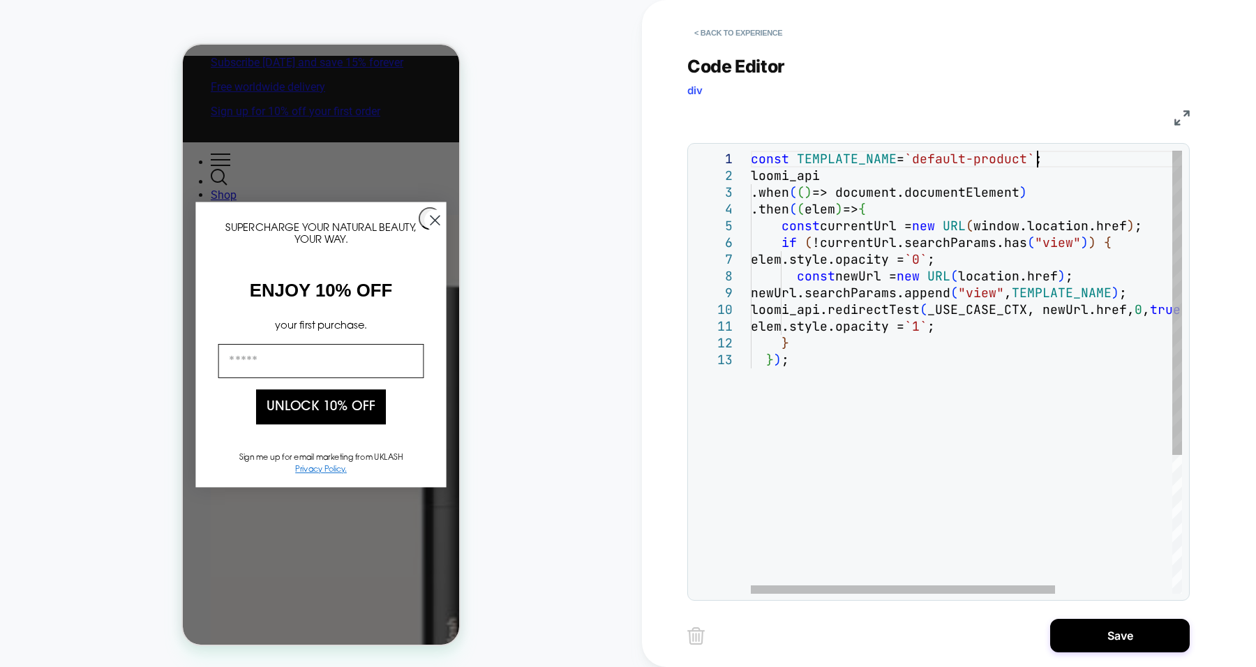
click at [1037, 159] on div "const TEMPLATE_NAME = `default-product` ; loomi_api .when ( ( ) => document.doc…" at bounding box center [1050, 473] width 598 height 644
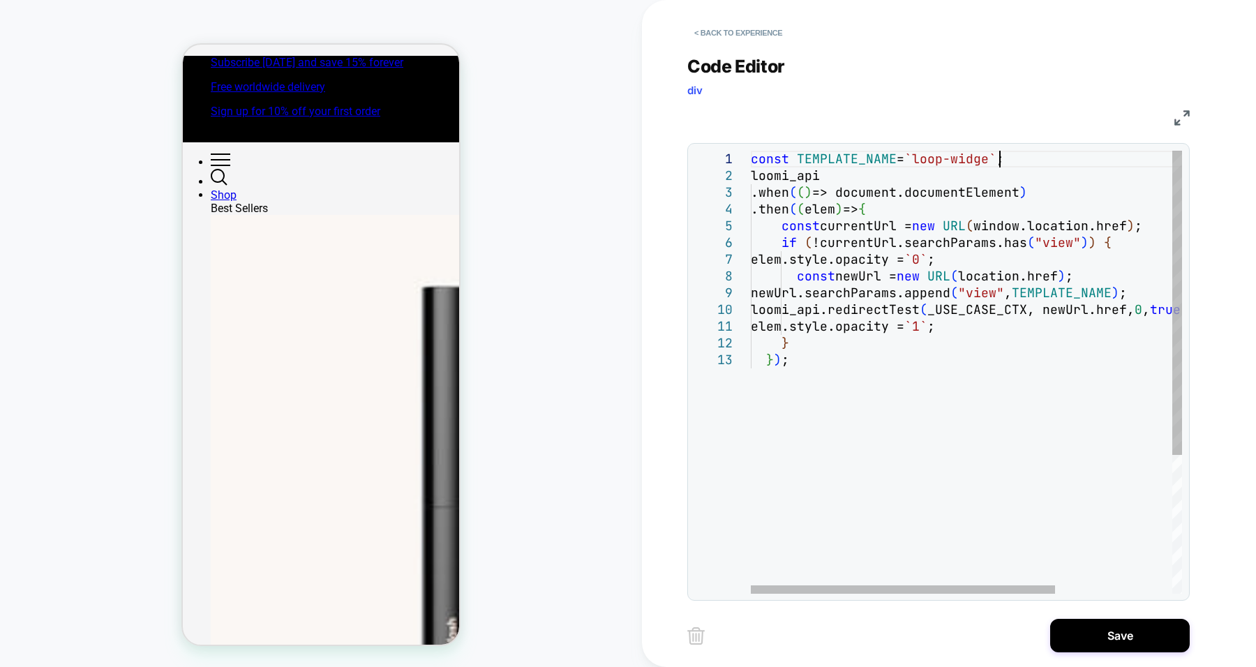
scroll to position [0, 255]
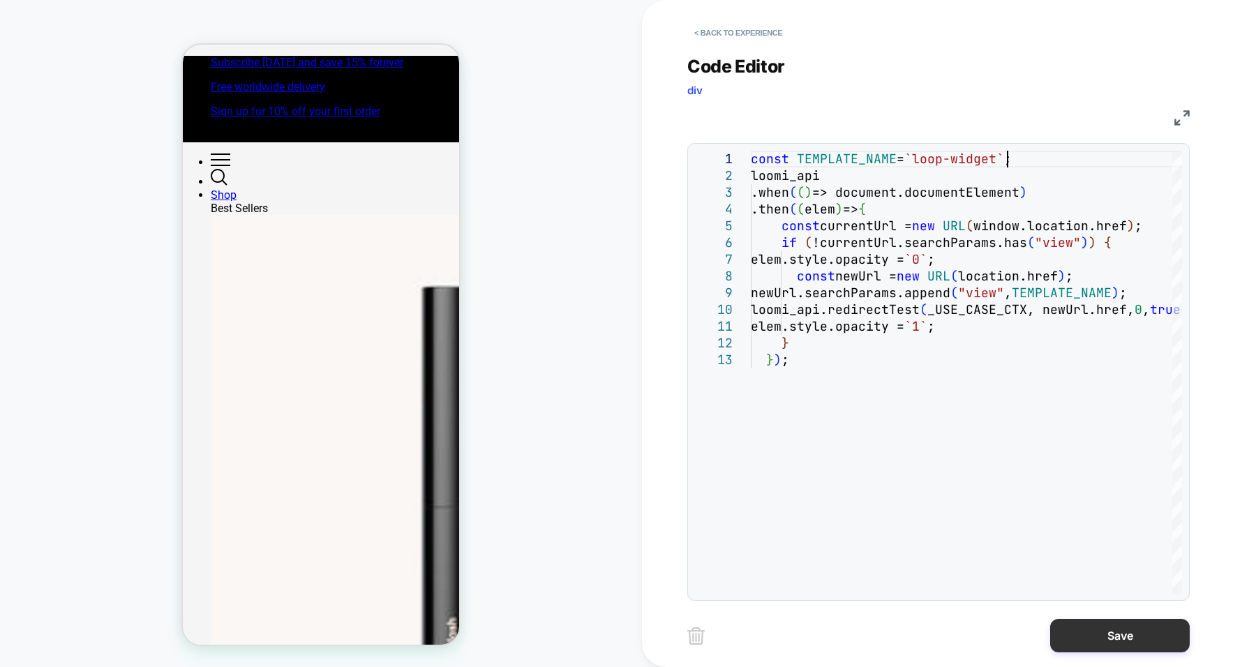
type textarea "**********"
click at [1095, 636] on button "Save" at bounding box center [1121, 636] width 140 height 34
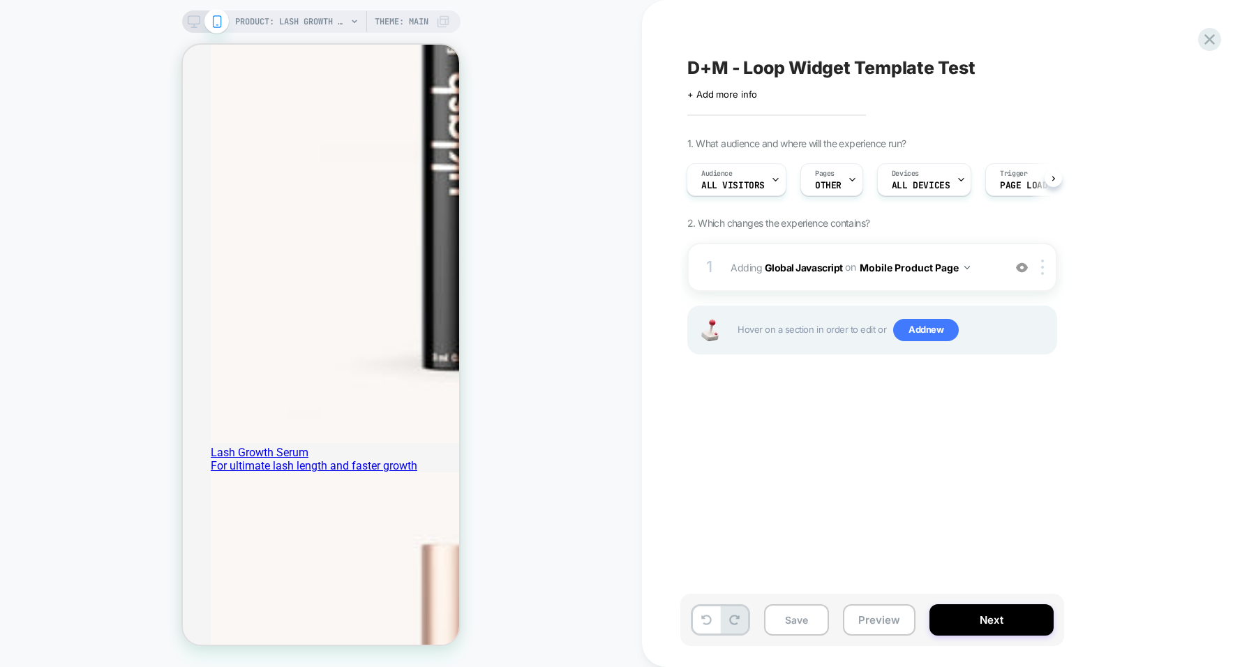
scroll to position [611, 0]
click at [801, 628] on button "Save" at bounding box center [796, 620] width 65 height 31
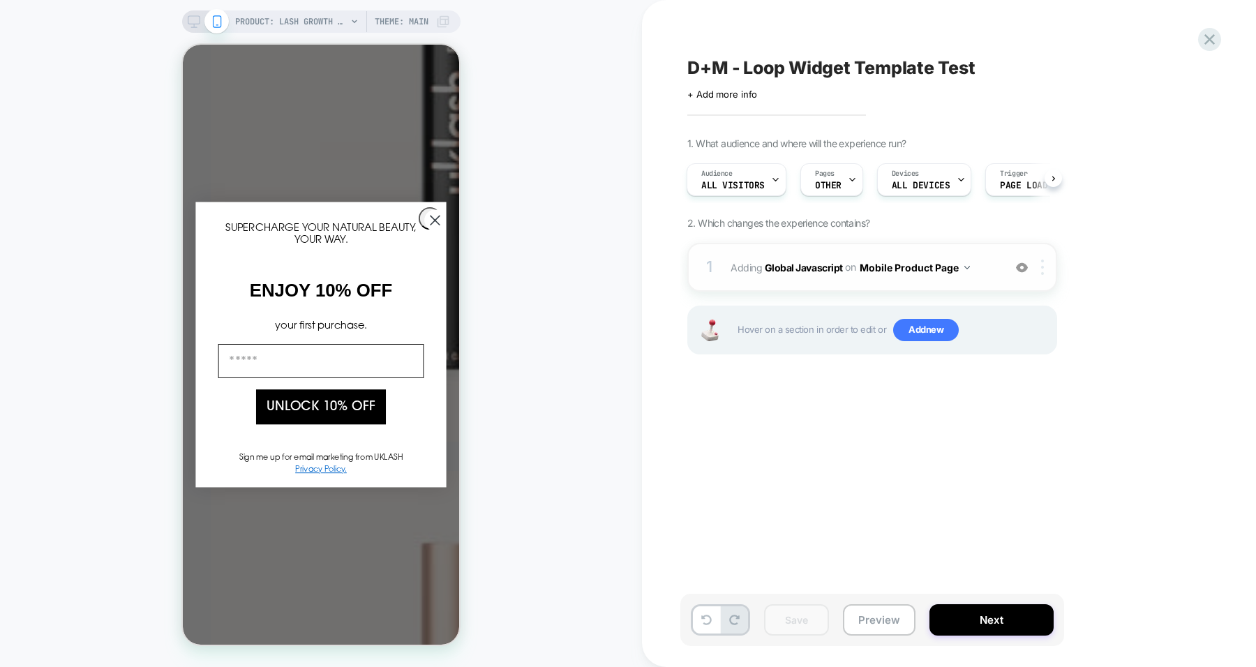
click at [1041, 272] on img at bounding box center [1042, 267] width 3 height 15
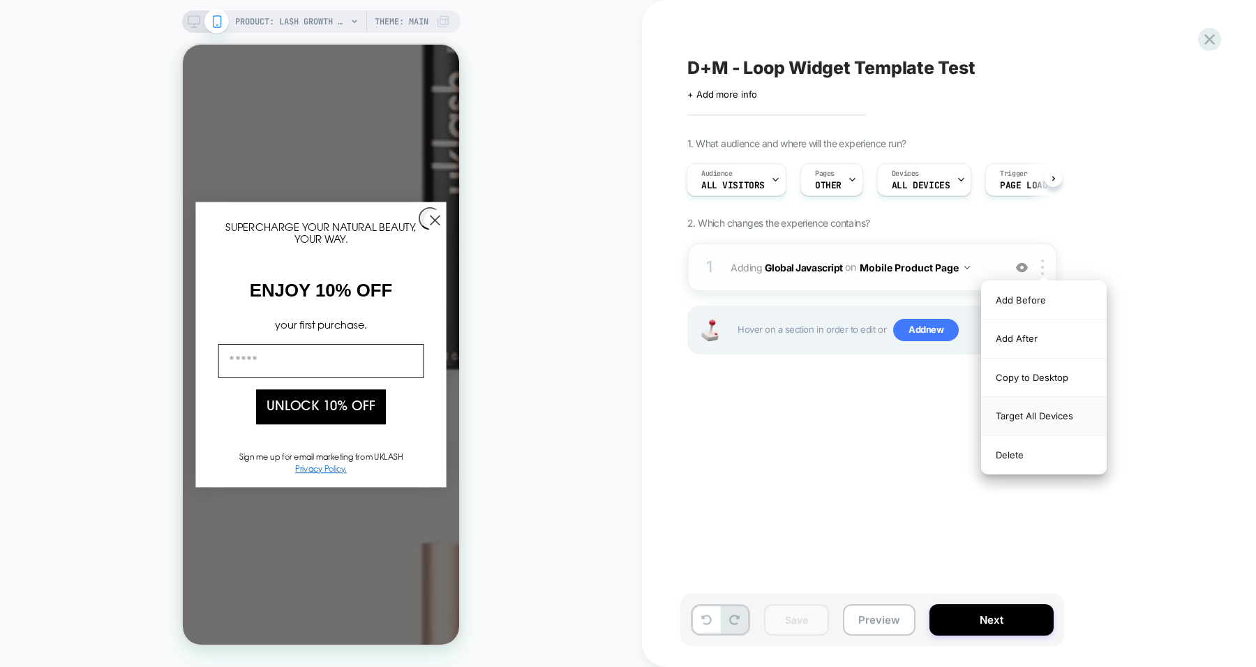
click at [1046, 410] on div "Target All Devices" at bounding box center [1044, 416] width 124 height 38
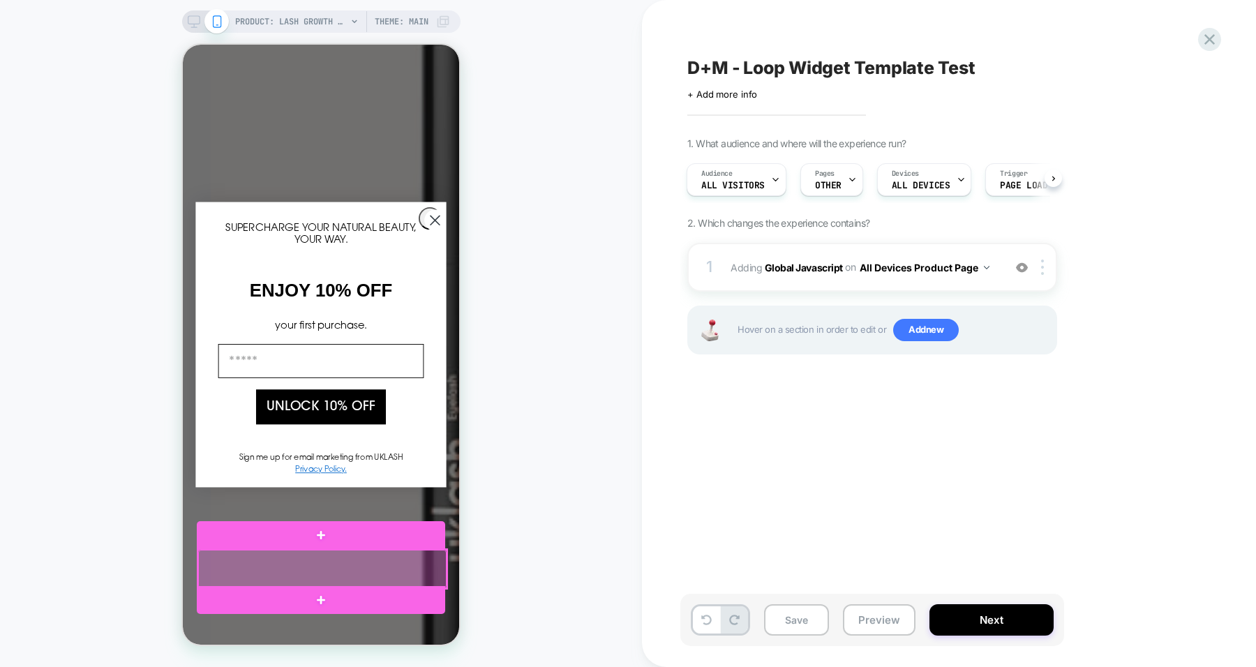
scroll to position [244, 0]
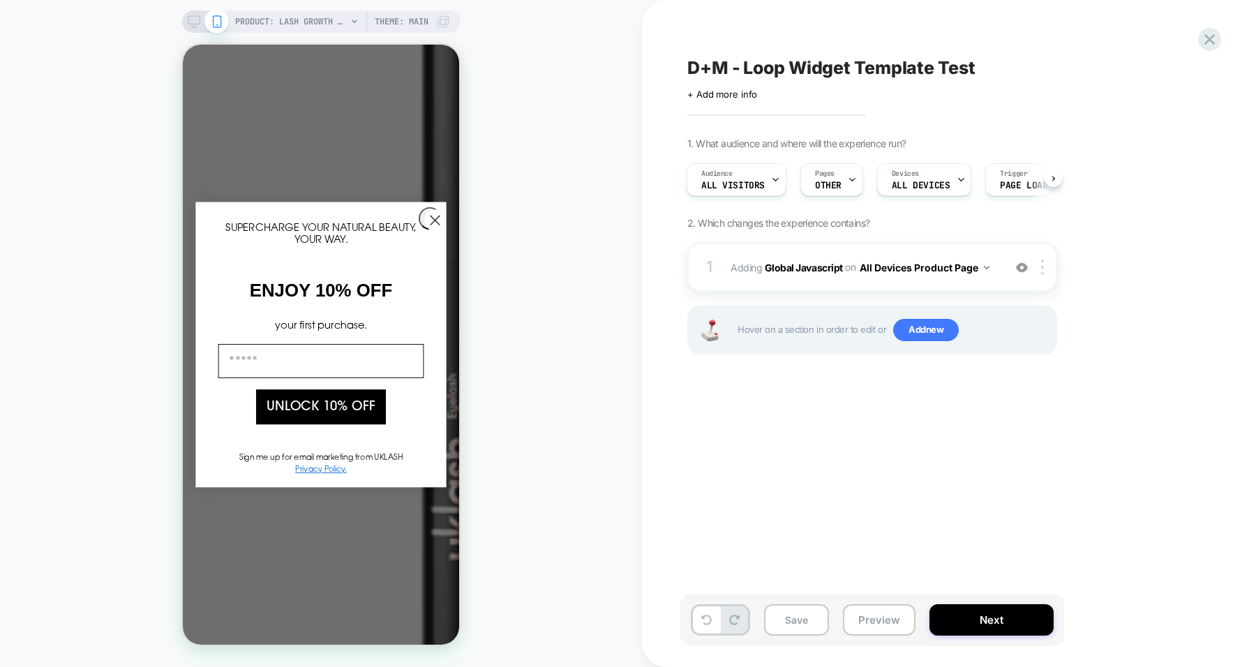
click at [796, 89] on div "+ Add more info" at bounding box center [827, 94] width 279 height 11
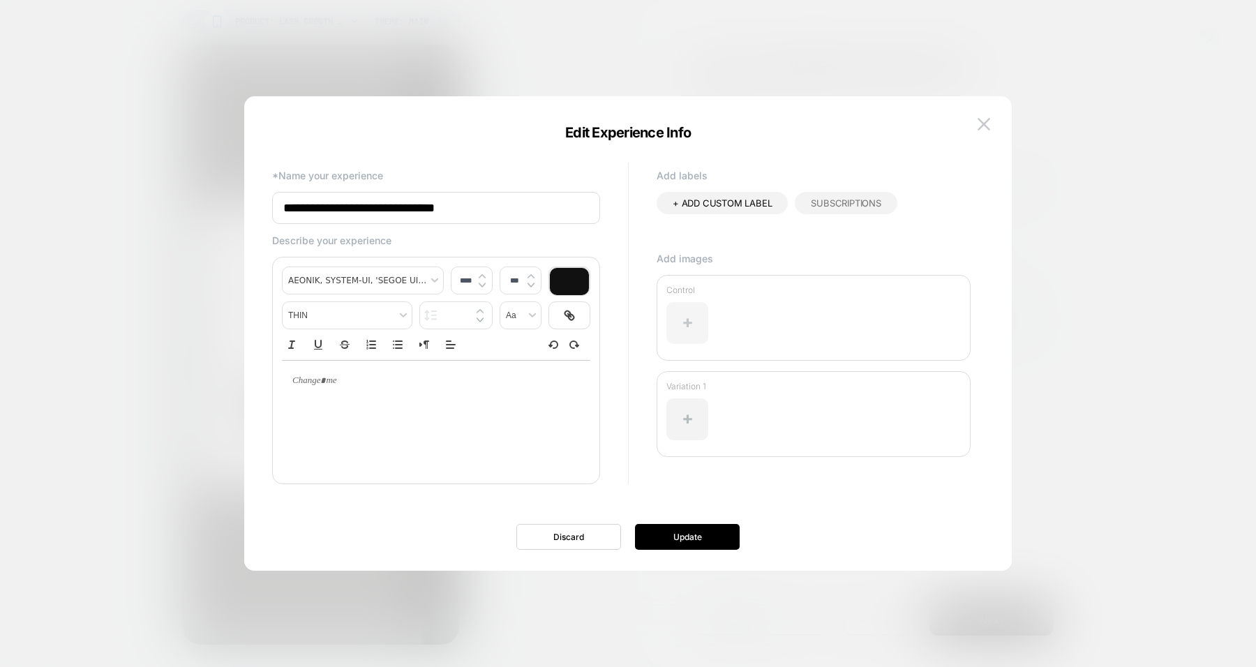
click at [689, 318] on div at bounding box center [688, 323] width 42 height 42
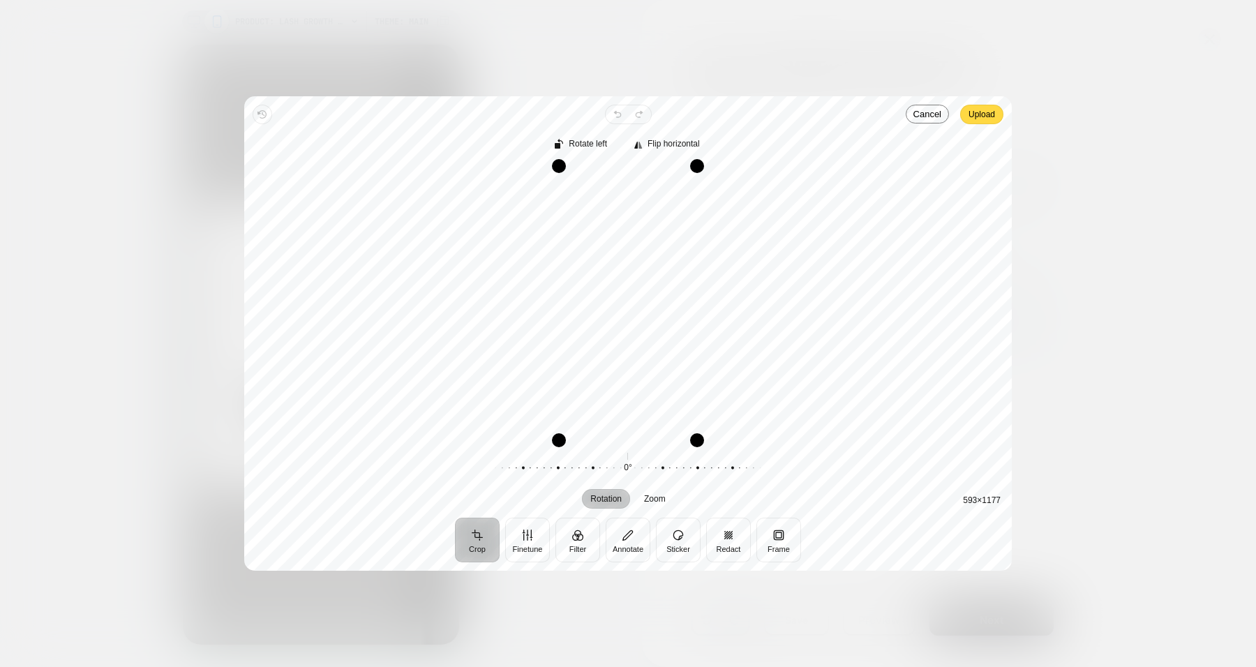
click at [987, 113] on span "Upload" at bounding box center [982, 114] width 27 height 17
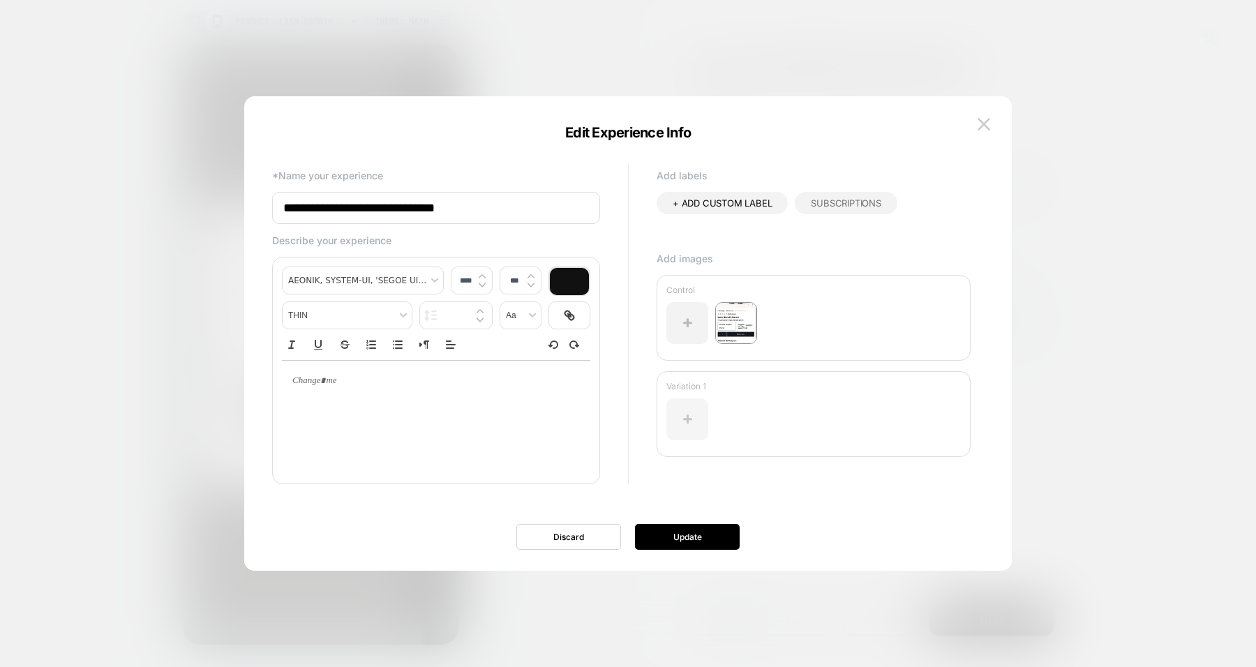
click at [683, 420] on div at bounding box center [688, 420] width 42 height 42
click at [676, 541] on button "Update" at bounding box center [687, 537] width 105 height 26
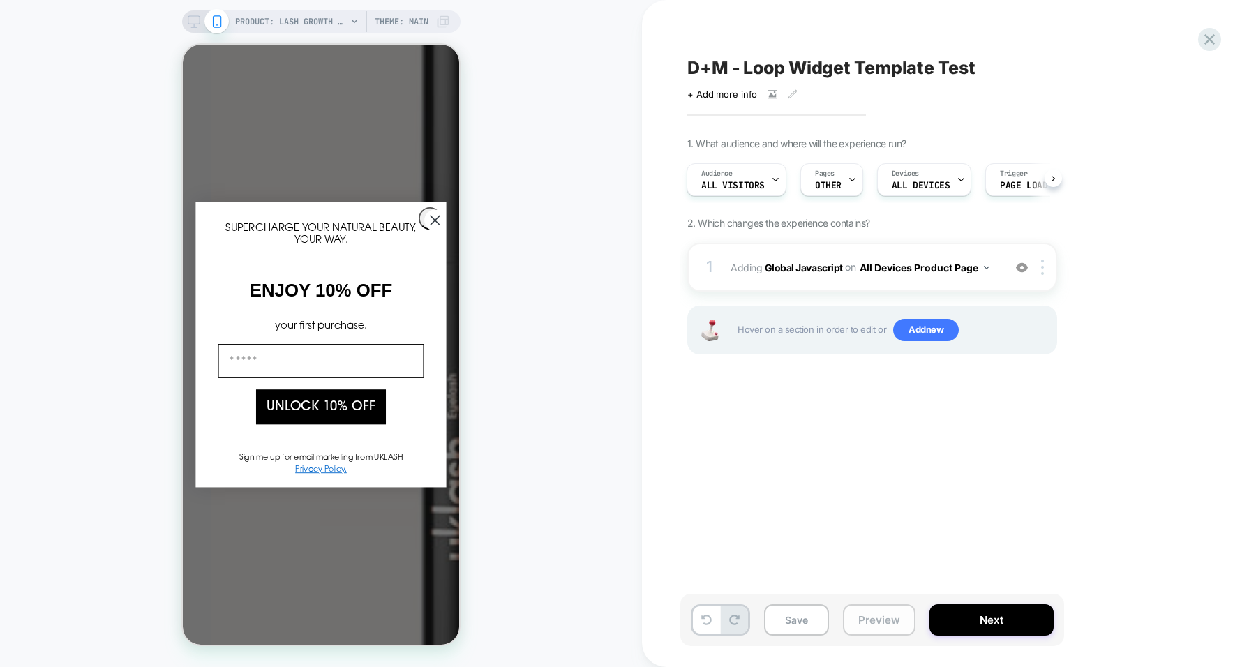
click at [866, 625] on button "Preview" at bounding box center [879, 620] width 73 height 31
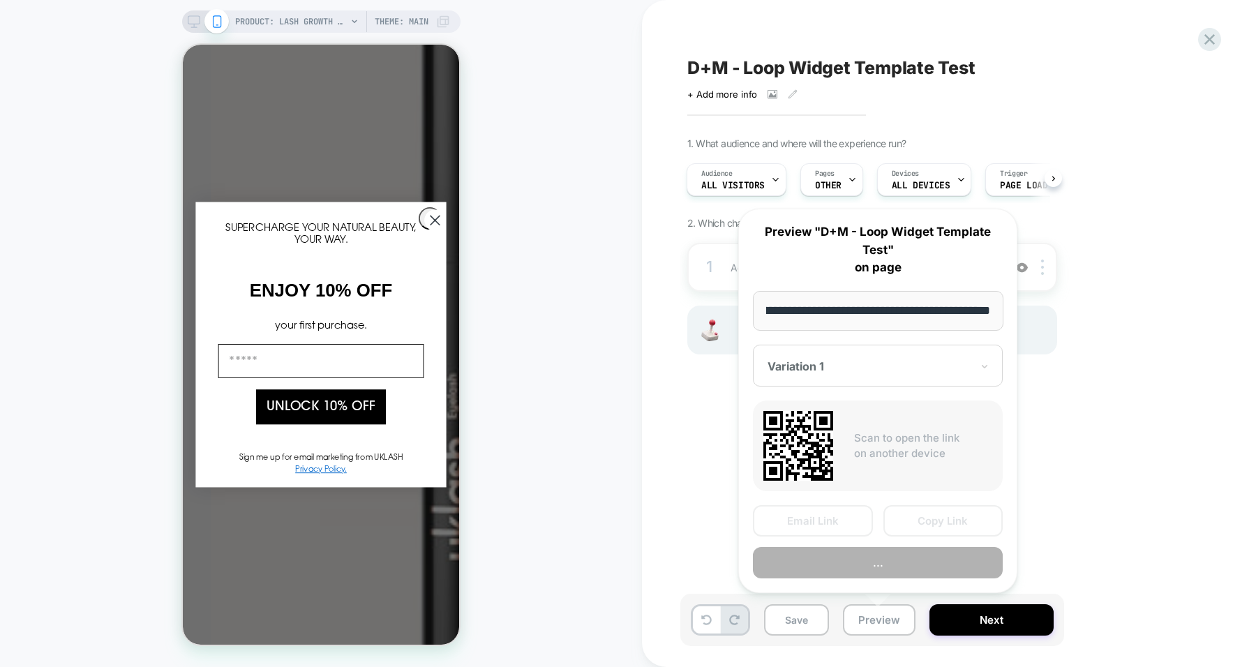
scroll to position [0, 0]
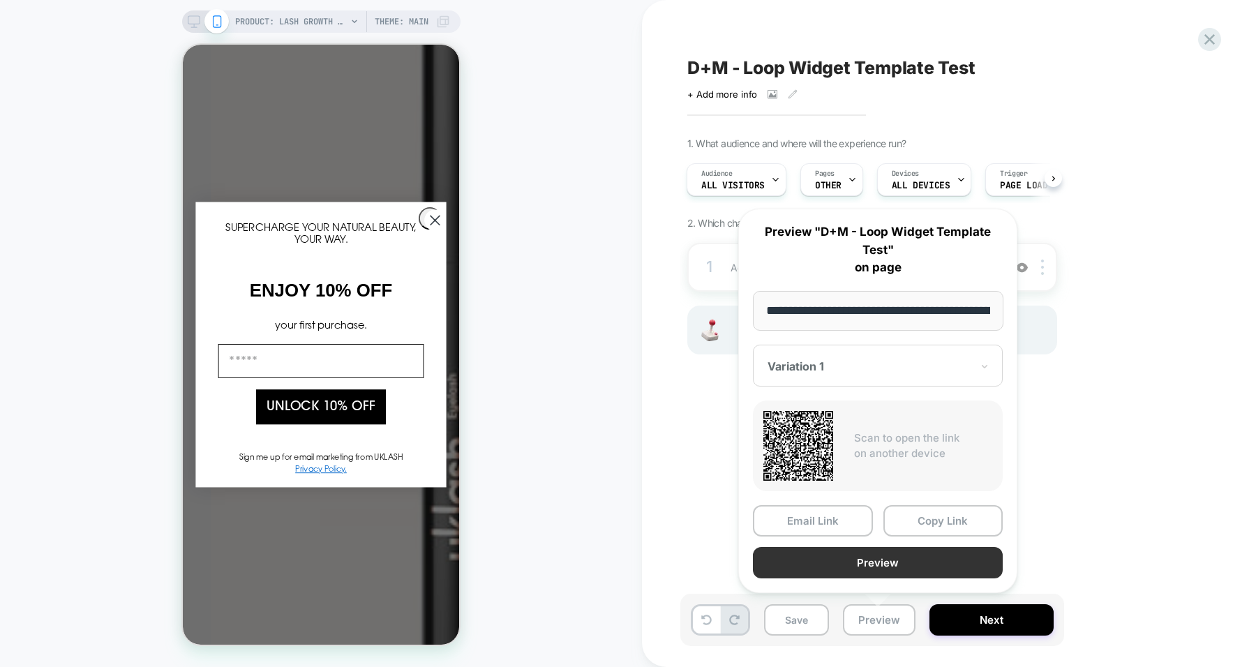
click at [873, 559] on button "Preview" at bounding box center [878, 562] width 250 height 31
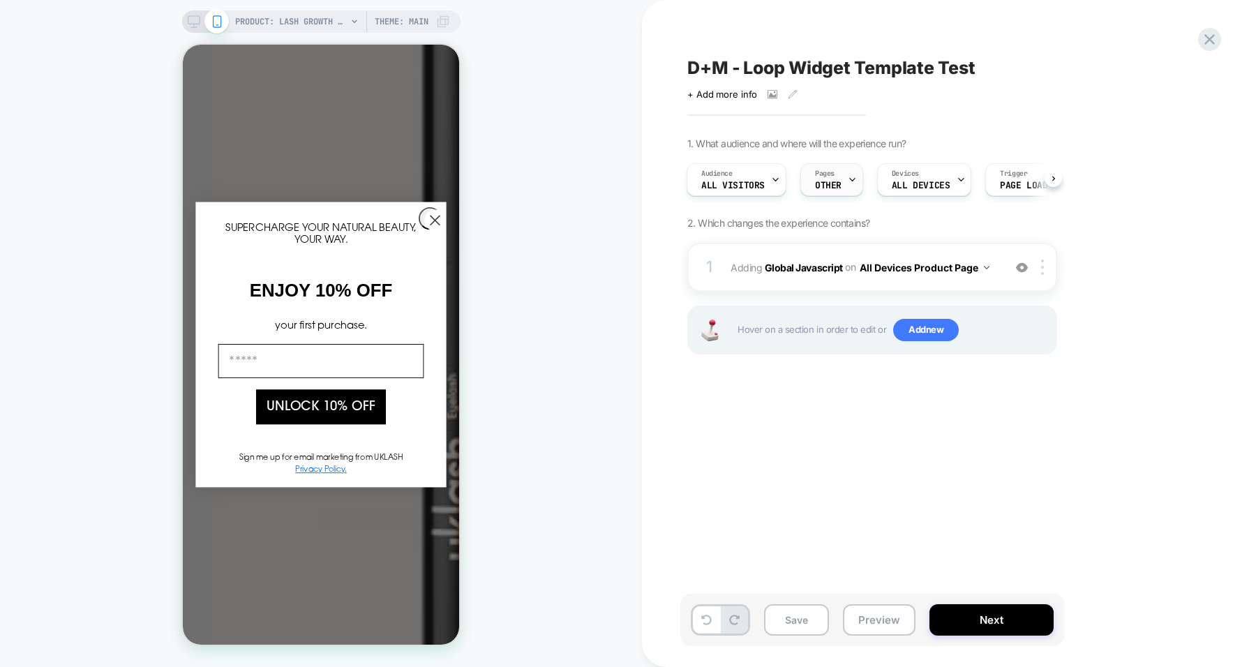
click at [831, 179] on div "Pages OTHER" at bounding box center [828, 179] width 54 height 31
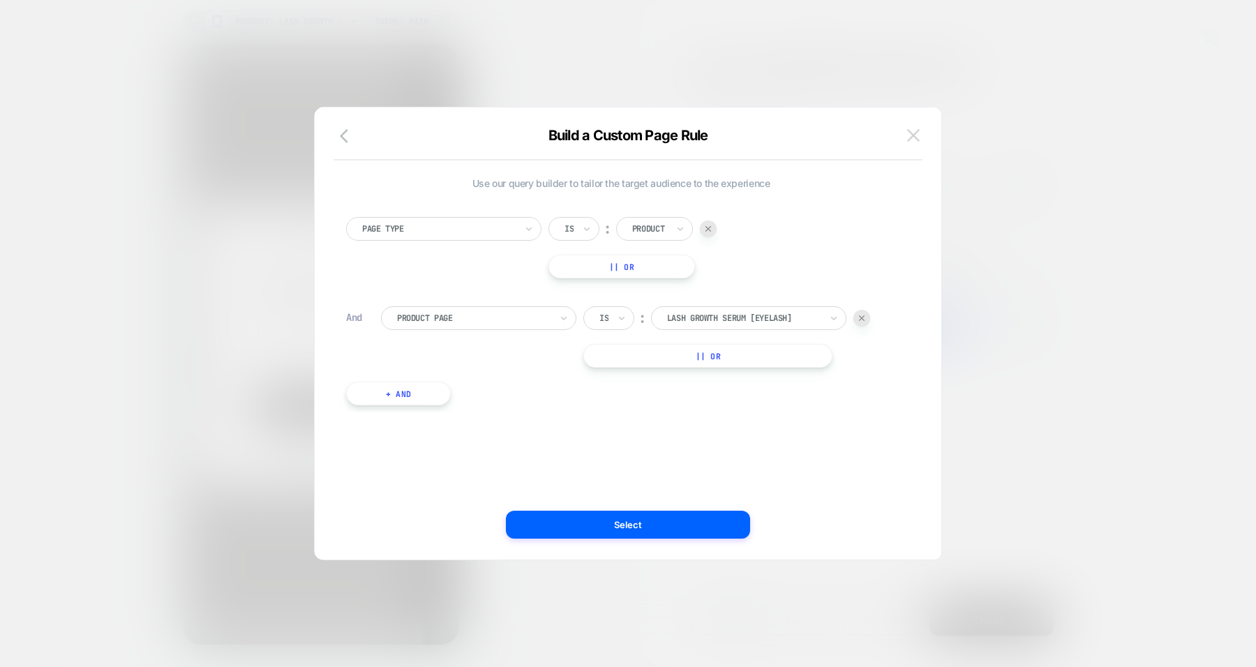
click at [909, 143] on button at bounding box center [913, 135] width 21 height 21
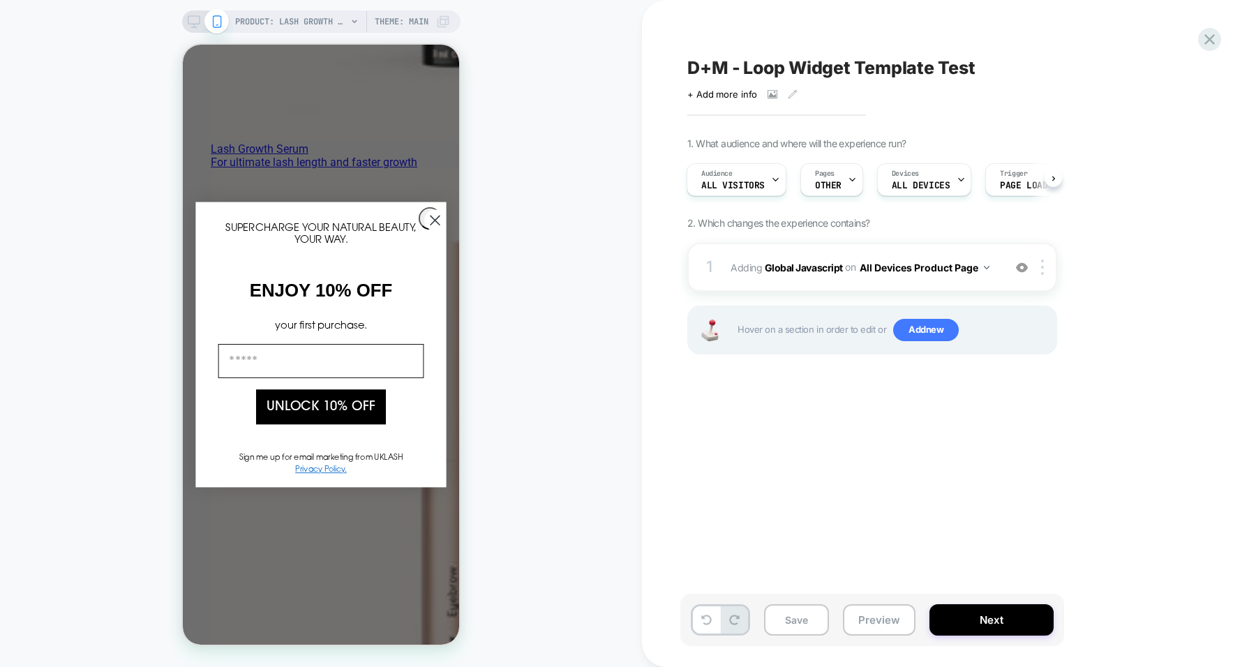
scroll to position [2671, 0]
click at [880, 622] on button "Preview" at bounding box center [879, 620] width 73 height 31
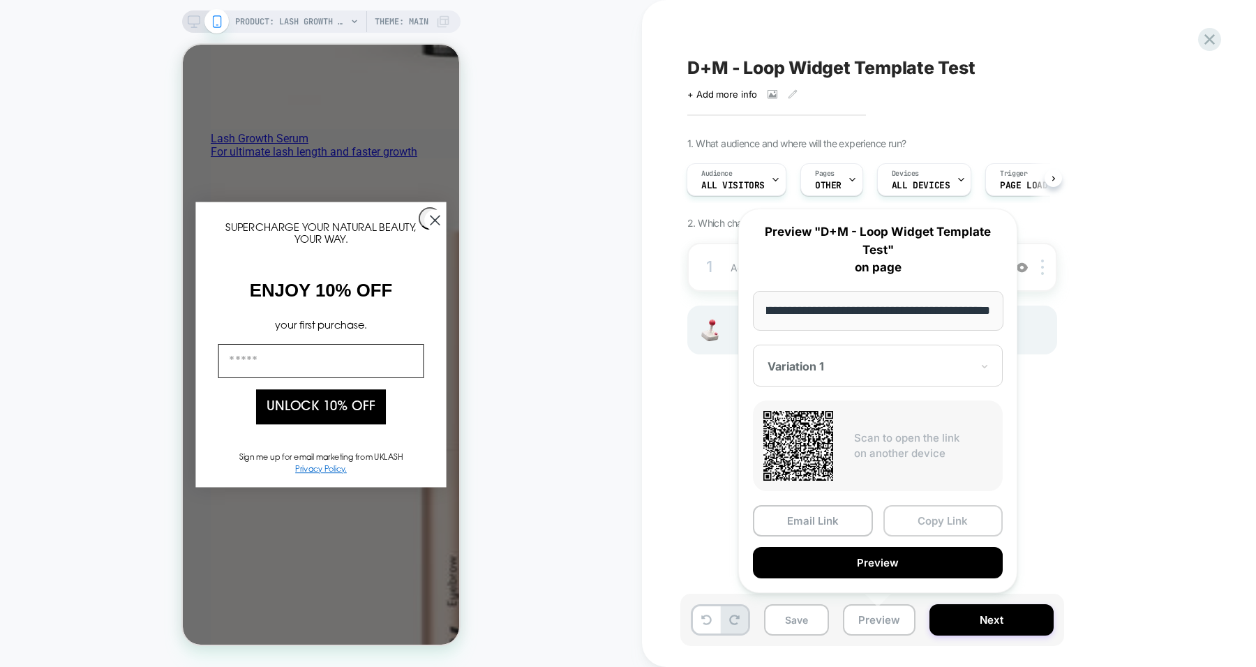
scroll to position [0, 0]
click at [918, 522] on button "Copy Link" at bounding box center [944, 520] width 120 height 31
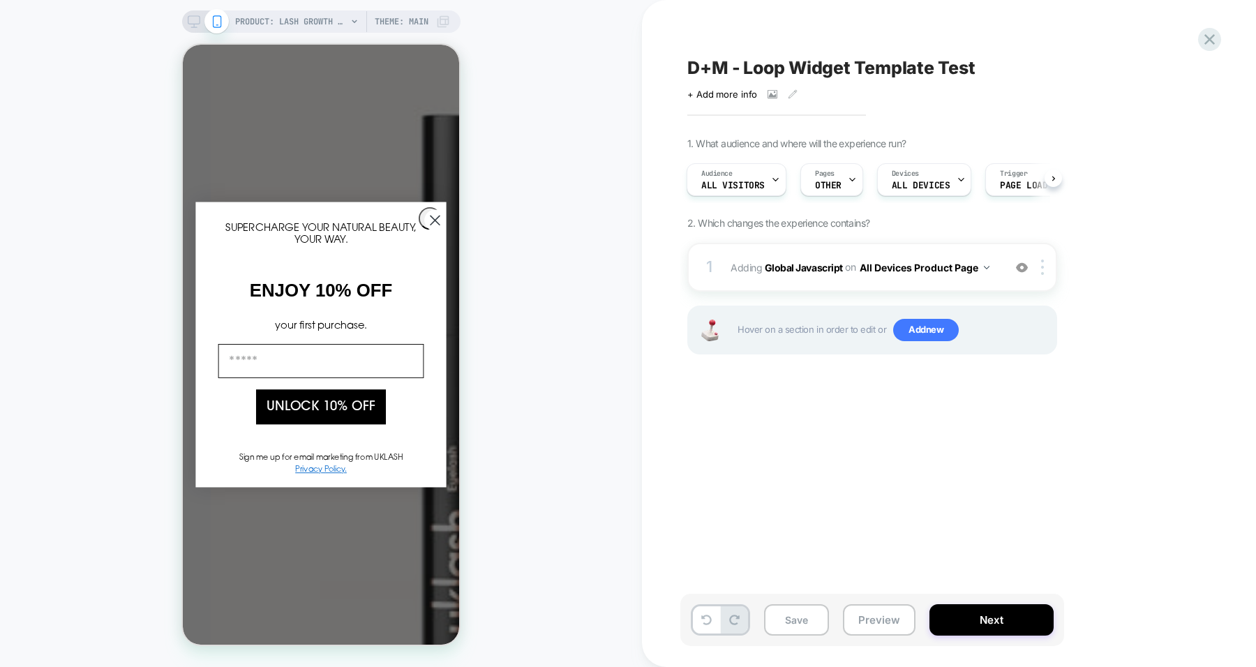
scroll to position [191, 0]
click at [877, 614] on button "Preview" at bounding box center [879, 620] width 73 height 31
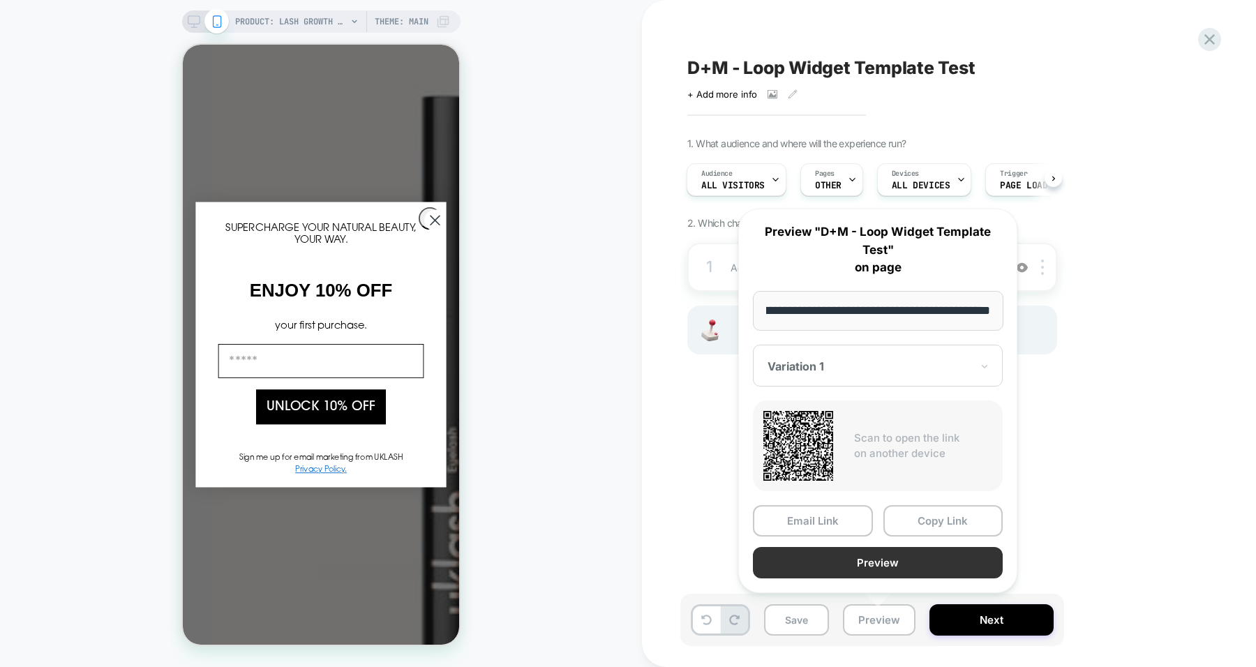
scroll to position [0, 0]
click at [889, 561] on button "Preview" at bounding box center [878, 562] width 250 height 31
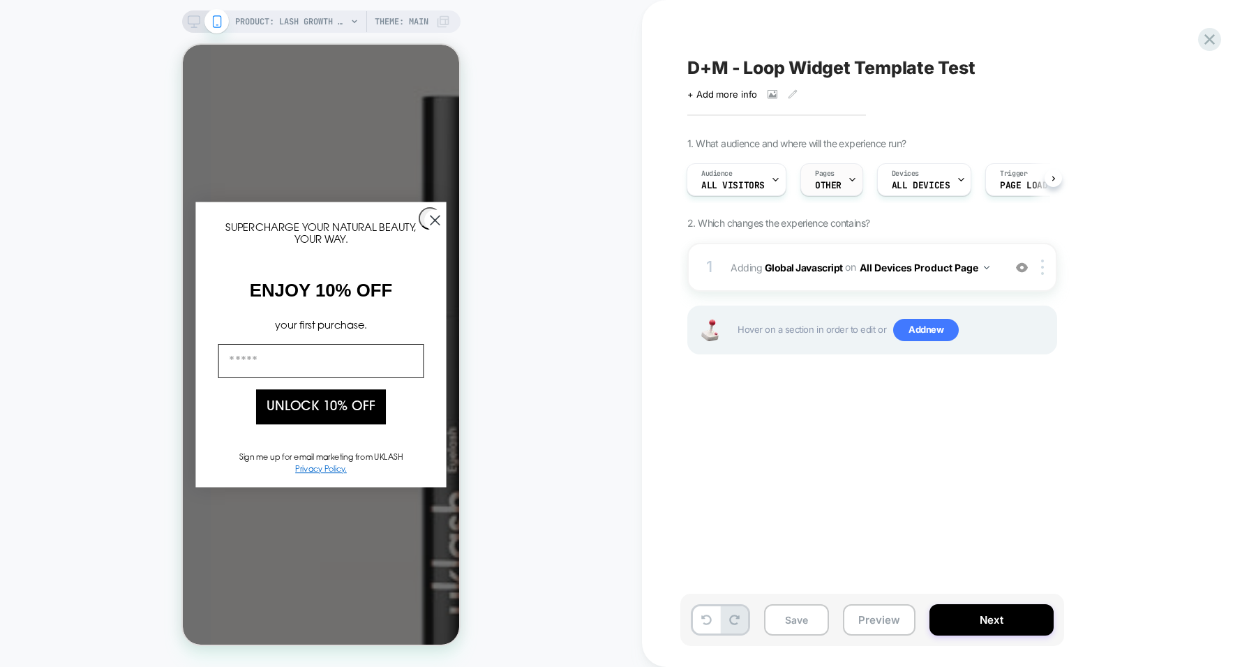
click at [828, 184] on span "OTHER" at bounding box center [828, 186] width 27 height 10
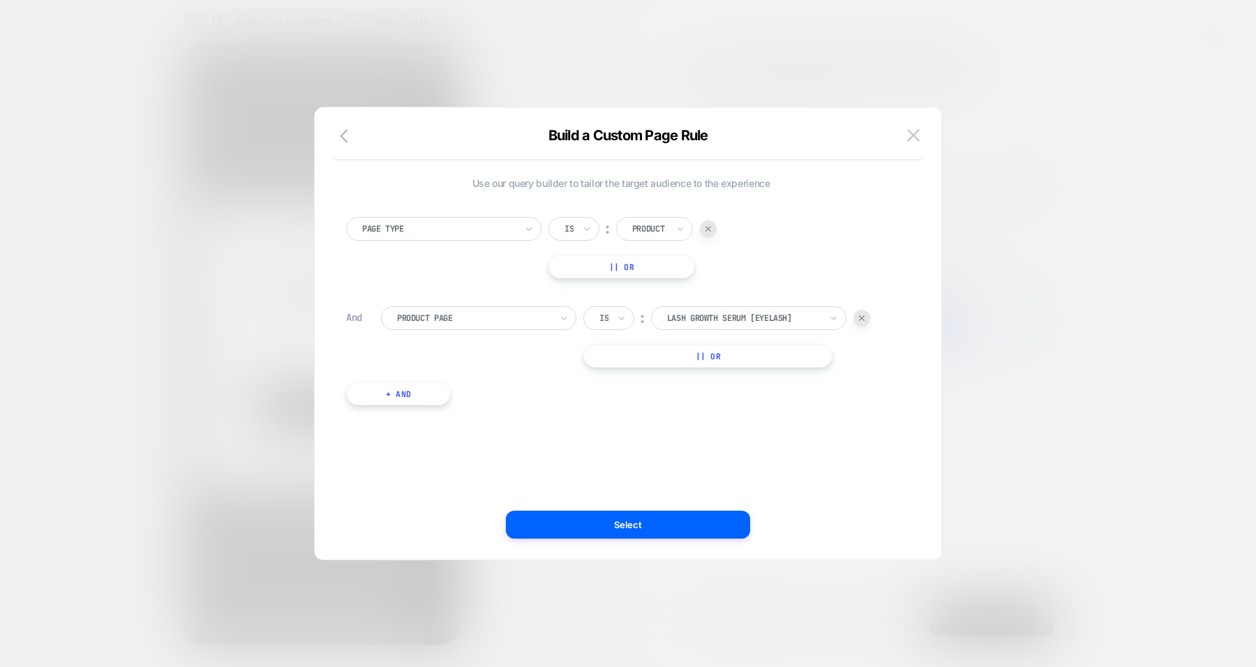
click at [866, 322] on div at bounding box center [862, 318] width 17 height 17
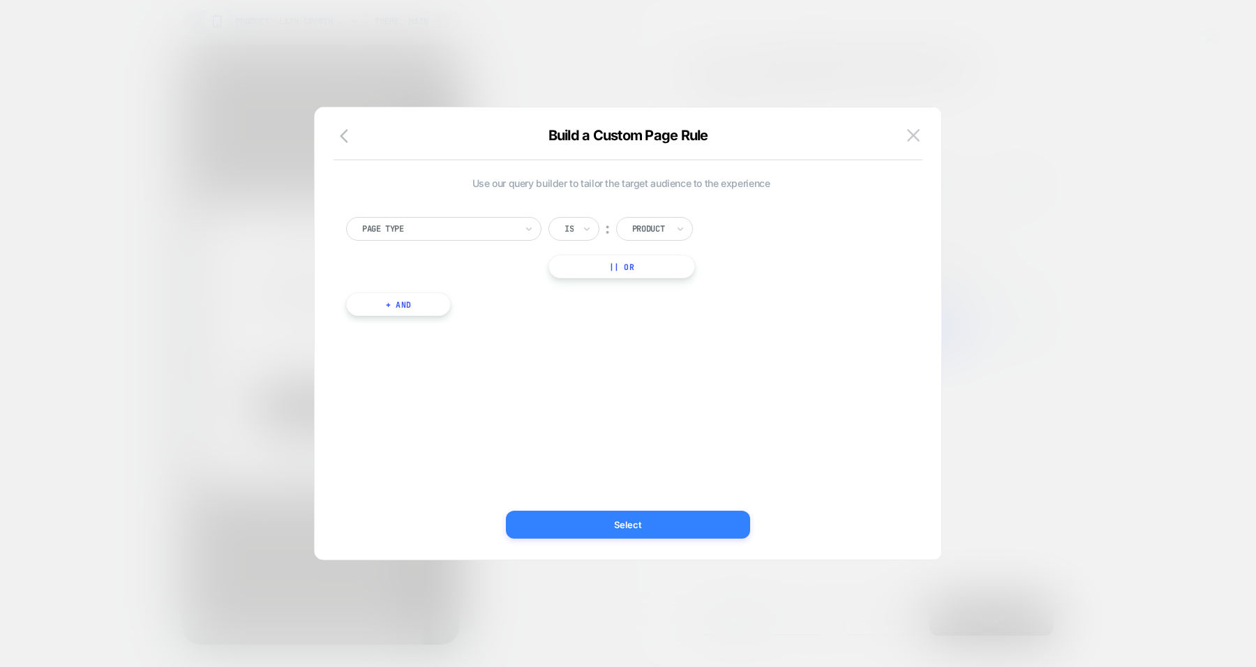
click at [586, 531] on button "Select" at bounding box center [628, 525] width 244 height 28
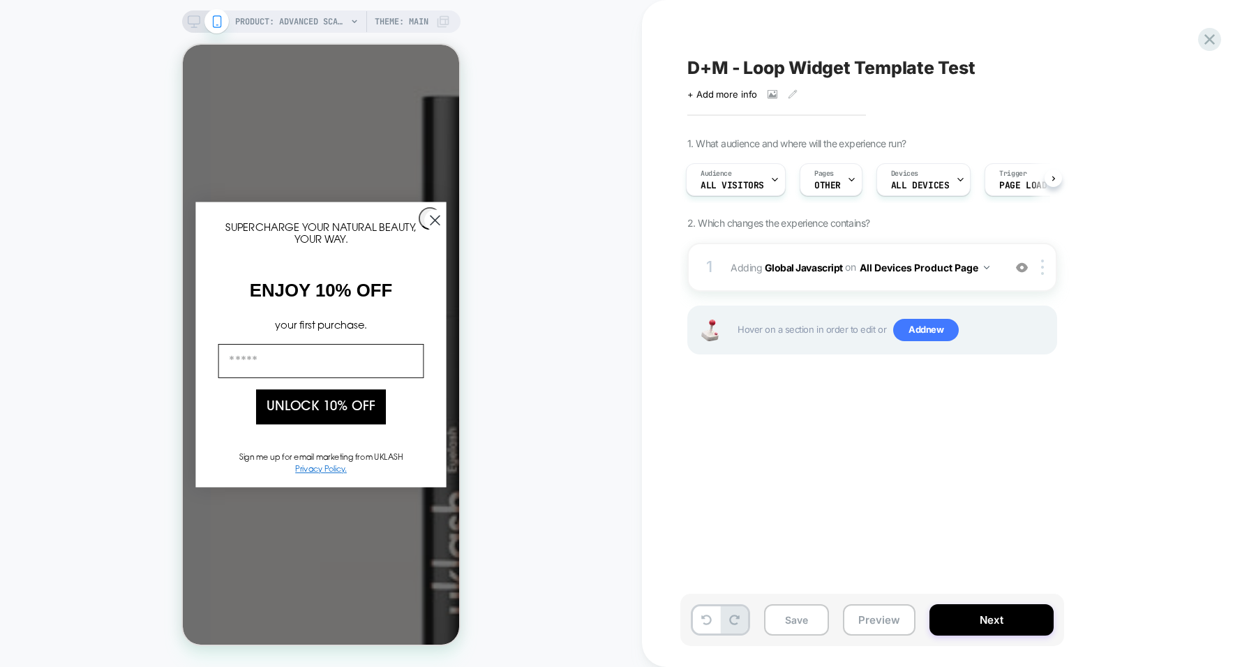
scroll to position [0, 2]
click at [840, 182] on div "Pages OTHER" at bounding box center [827, 179] width 54 height 31
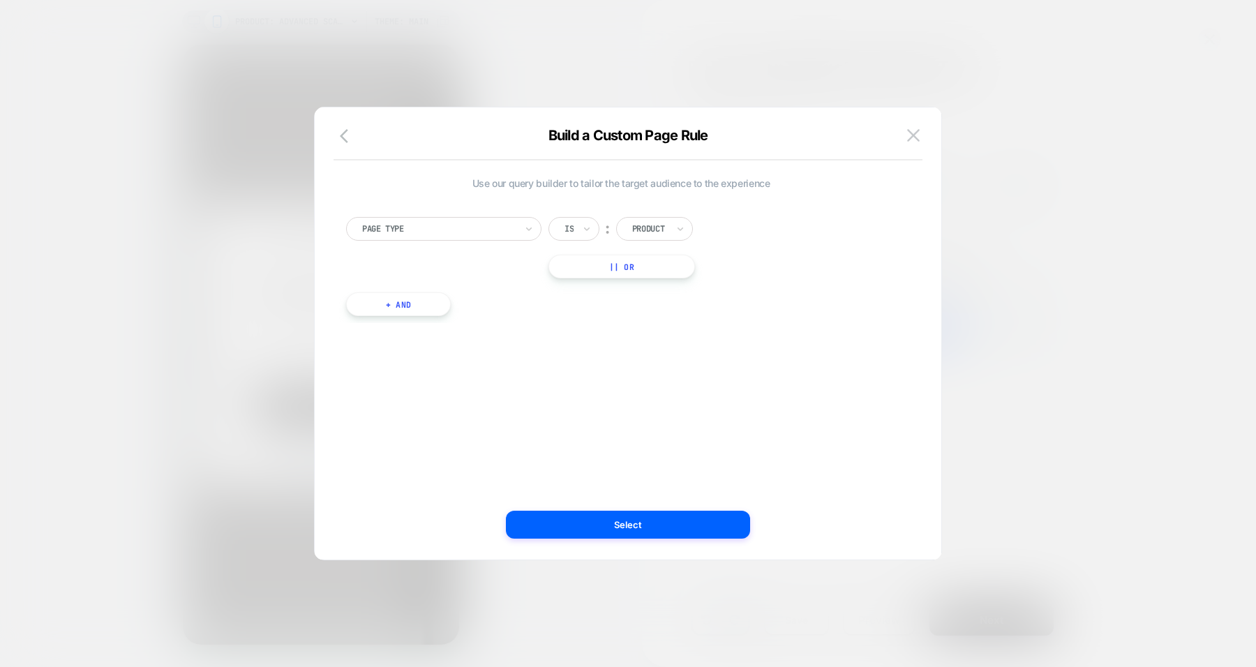
click at [426, 311] on button "+ And" at bounding box center [398, 304] width 105 height 24
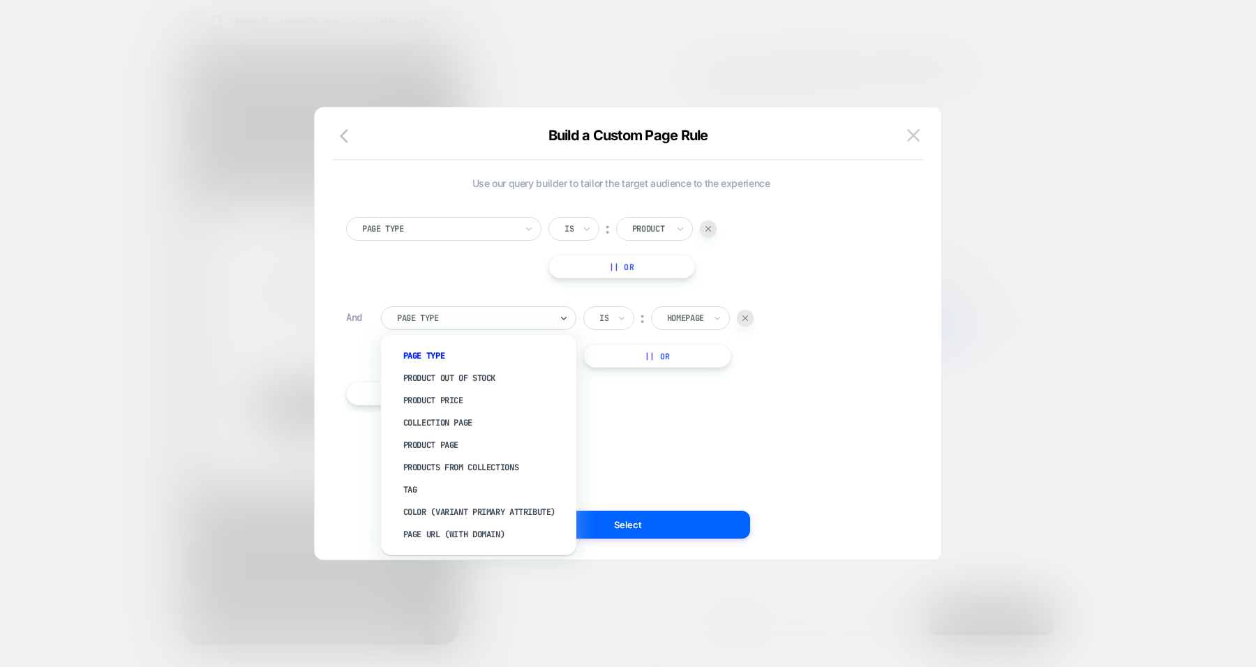
click at [555, 321] on div "Page Type" at bounding box center [478, 318] width 195 height 24
click at [443, 445] on div "Product Page" at bounding box center [485, 445] width 181 height 22
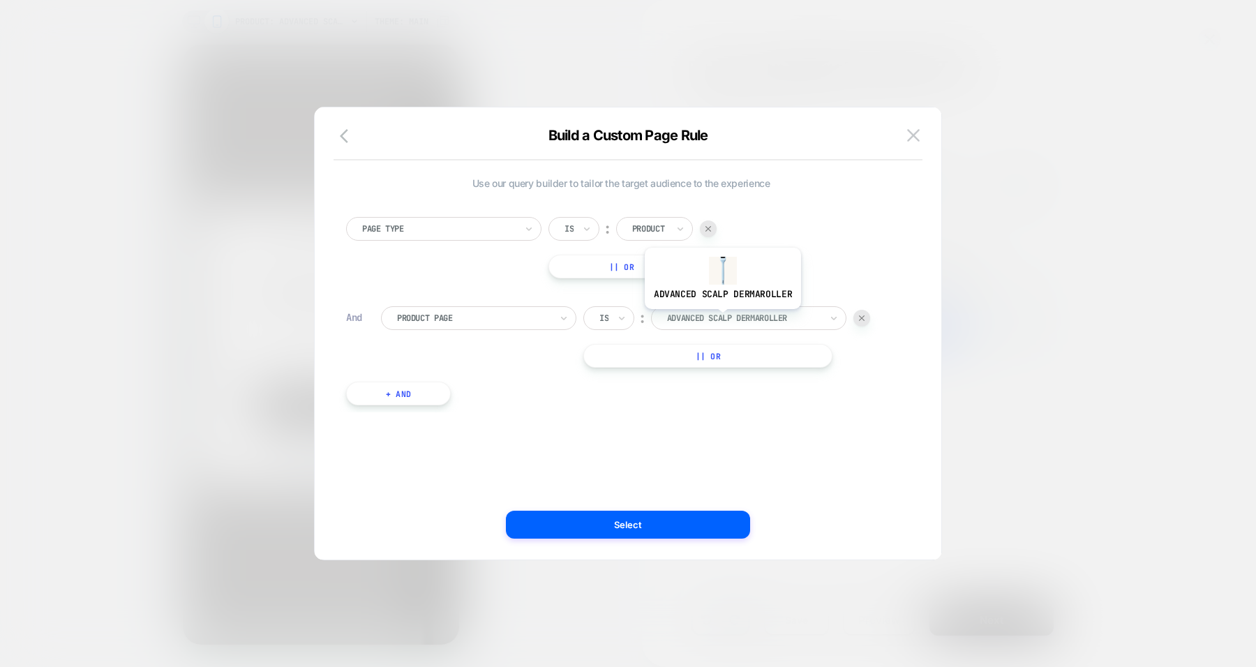
click at [721, 319] on div at bounding box center [744, 318] width 154 height 13
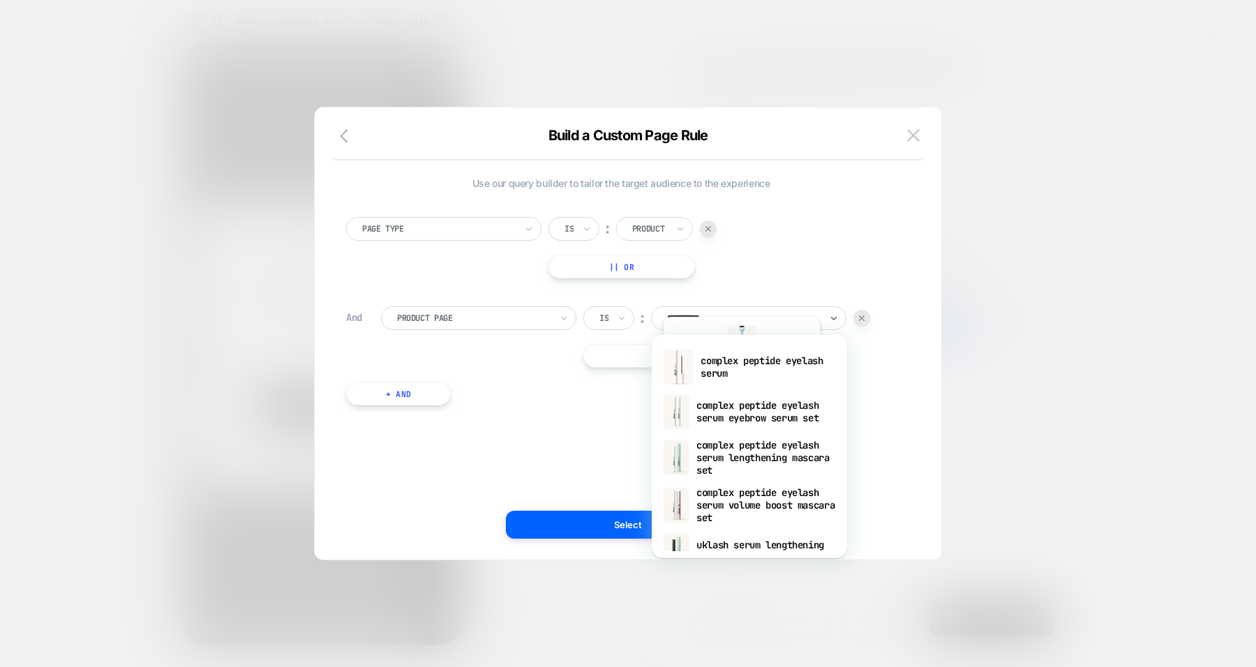
type input "**********"
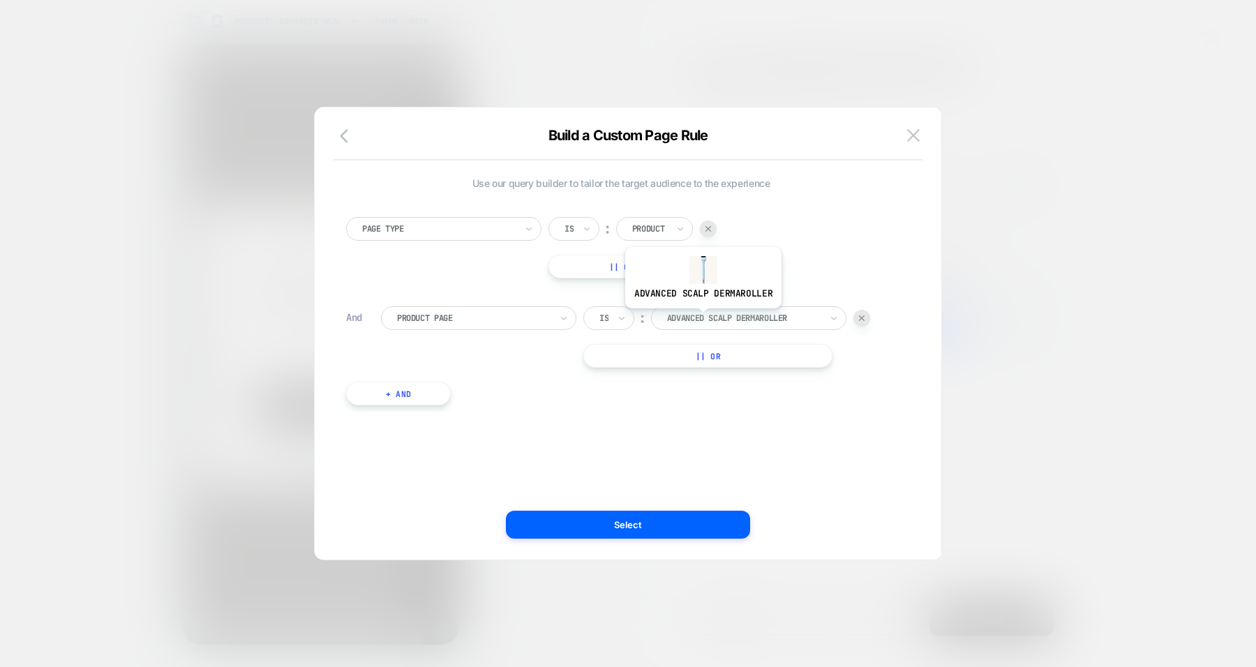
click at [702, 318] on div at bounding box center [744, 318] width 154 height 13
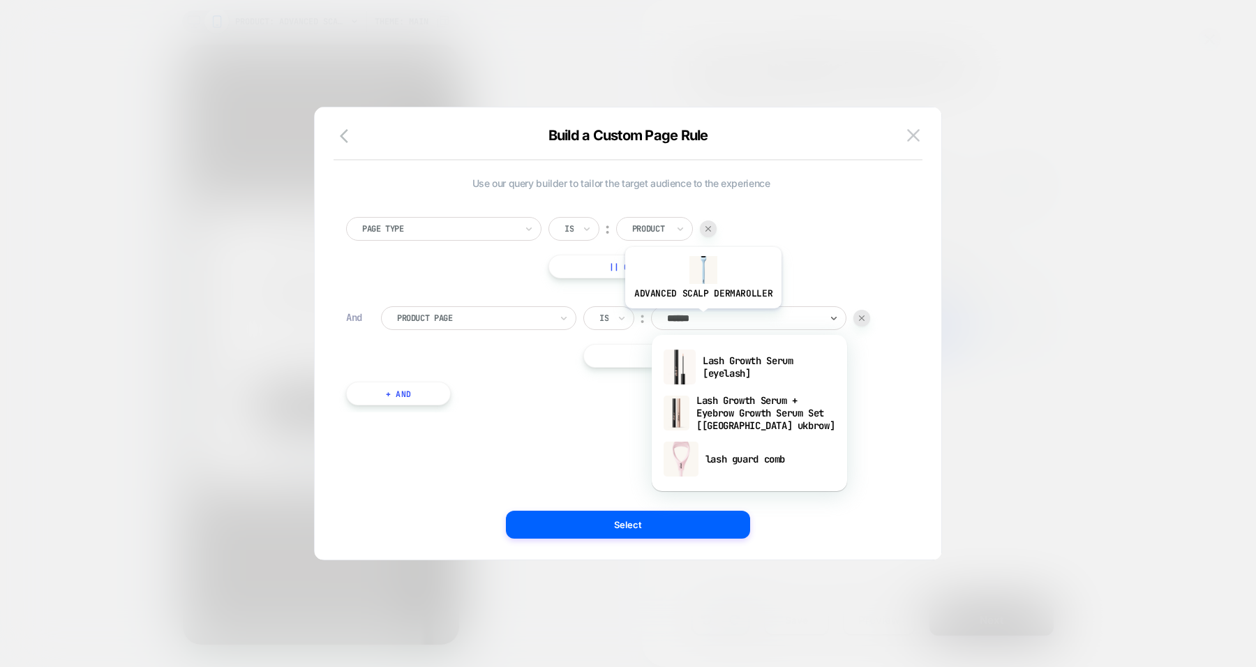
type input "*******"
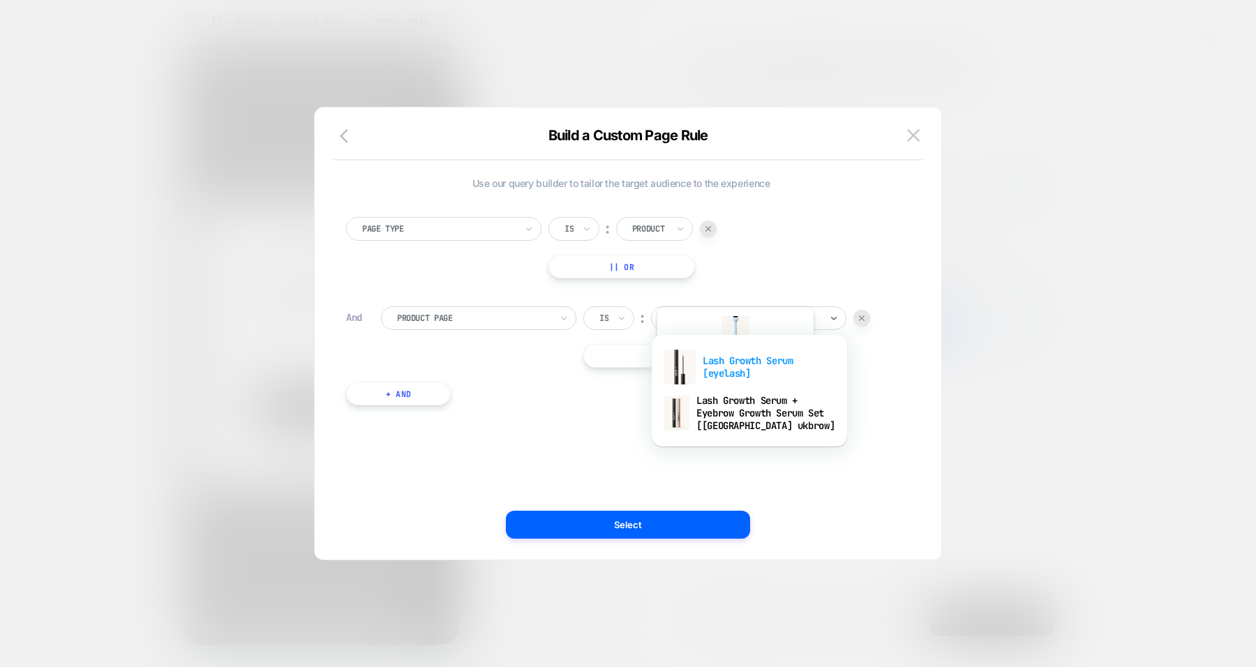
click at [734, 378] on div "Lash Growth Serum [eyelash]" at bounding box center [749, 367] width 181 height 45
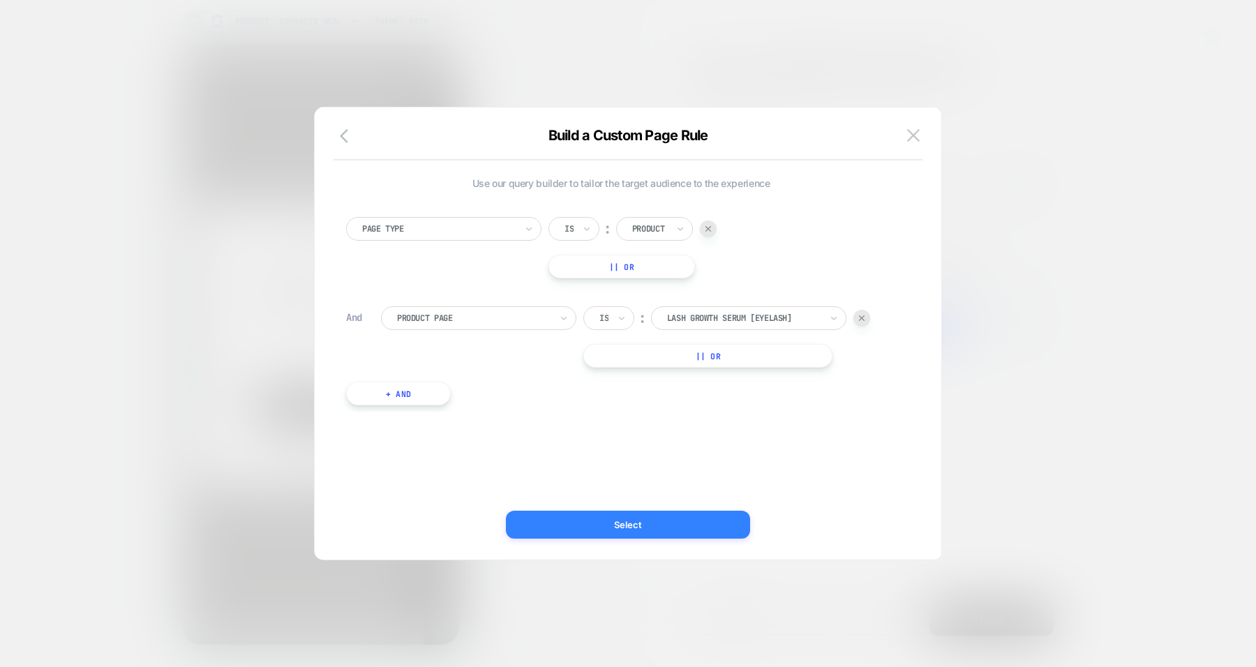
click at [625, 529] on button "Select" at bounding box center [628, 525] width 244 height 28
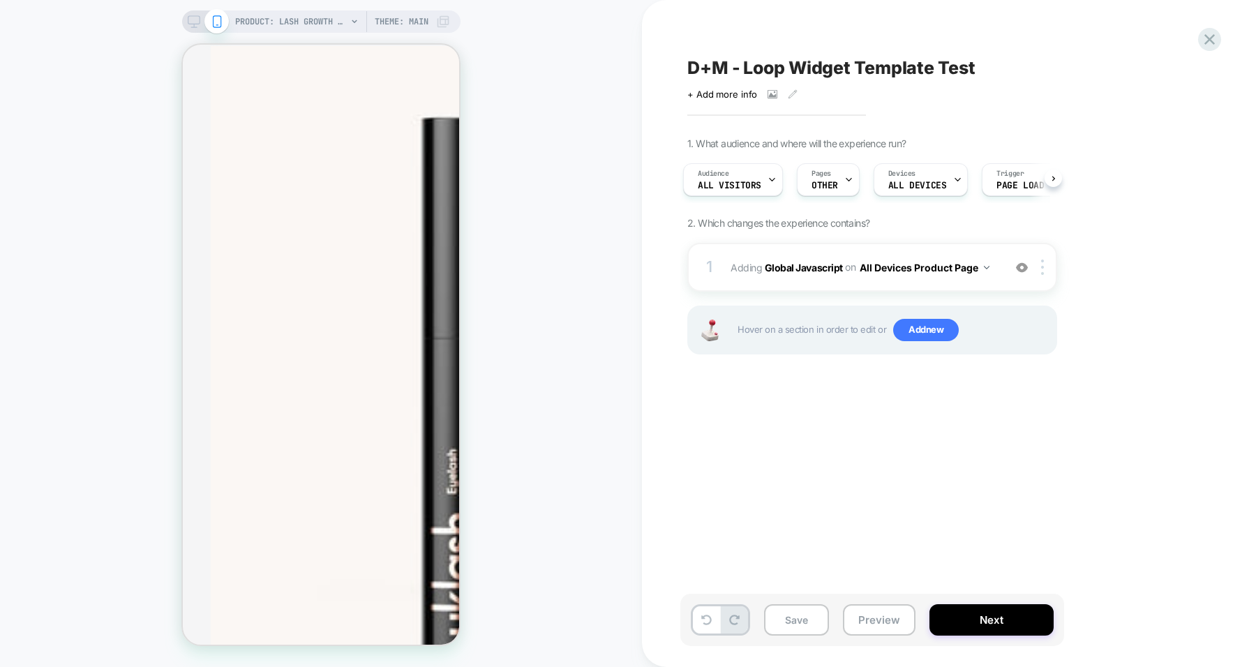
scroll to position [0, 0]
click at [784, 620] on button "Save" at bounding box center [796, 620] width 65 height 31
click at [808, 617] on button "Save" at bounding box center [796, 620] width 65 height 31
click at [981, 268] on button "All Devices Product Page" at bounding box center [925, 268] width 130 height 20
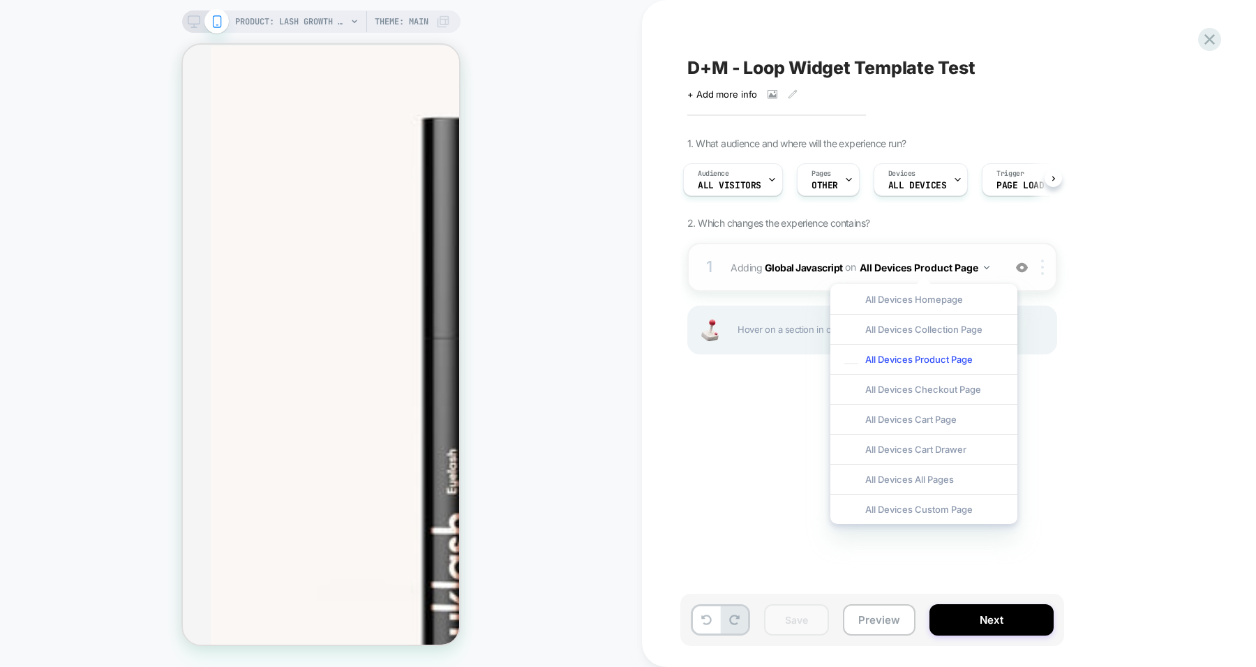
click at [1048, 267] on div at bounding box center [1045, 267] width 23 height 15
click at [1073, 376] on div "Target Mobile" at bounding box center [1044, 378] width 124 height 38
click at [1108, 379] on div "1. What audience and where will the experience run? Audience All Visitors Pages…" at bounding box center [943, 264] width 510 height 252
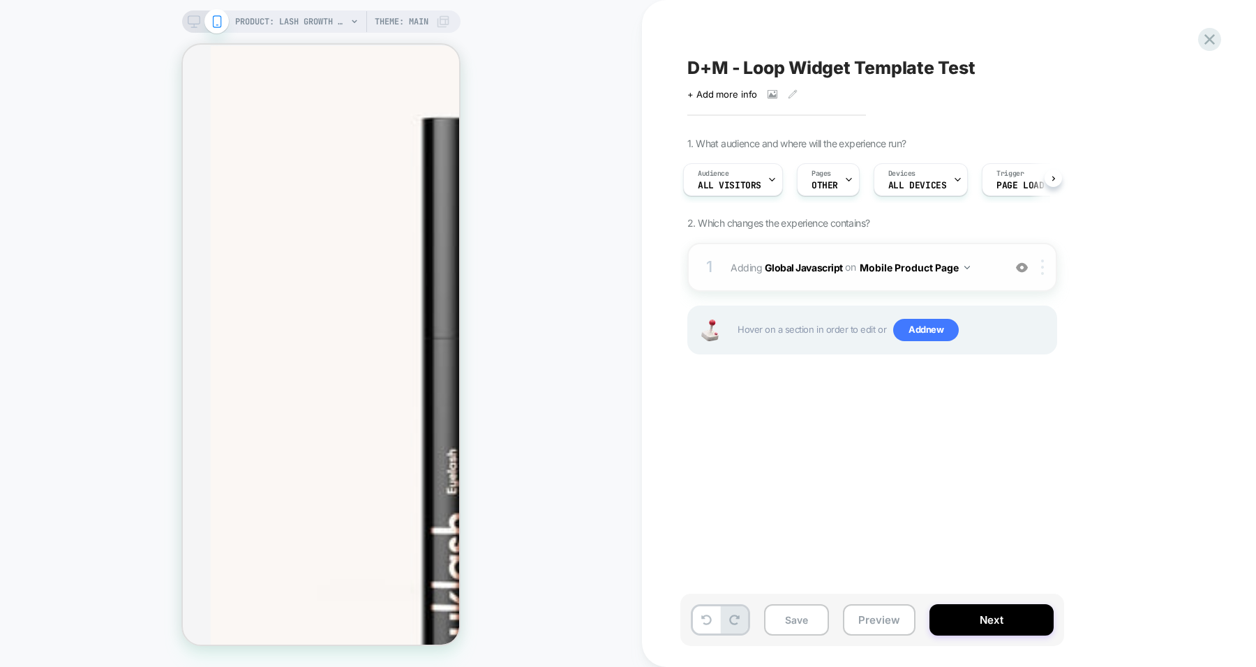
click at [1039, 265] on div at bounding box center [1045, 267] width 23 height 15
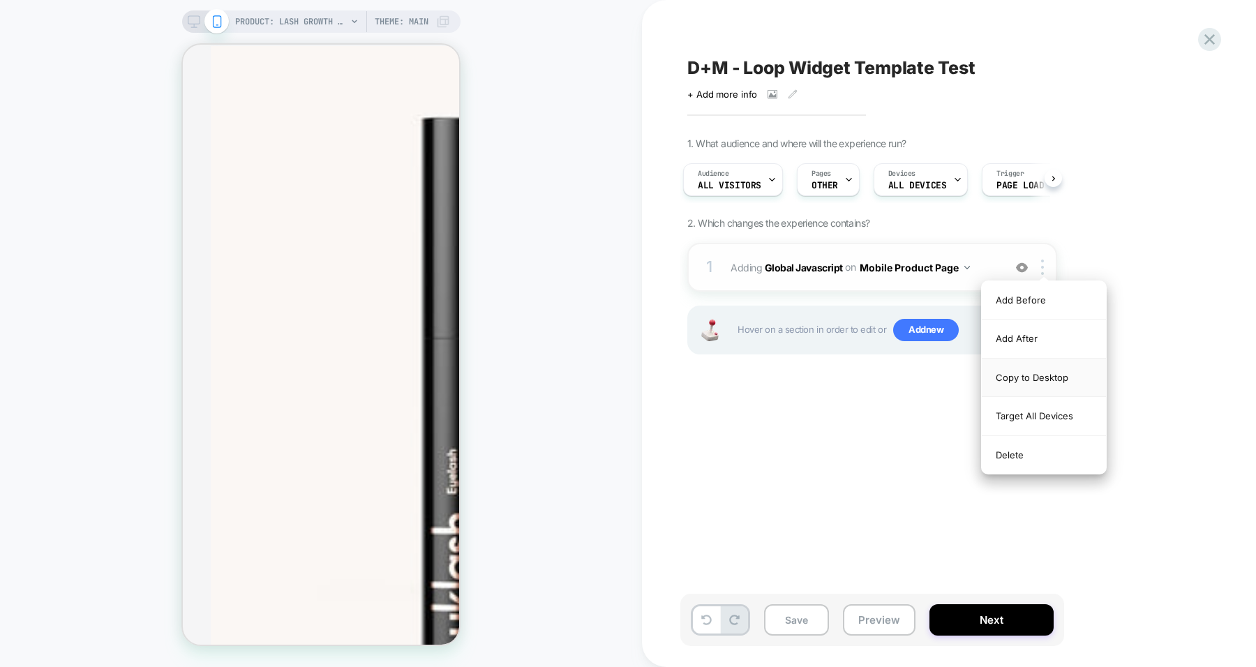
click at [1028, 371] on div "Copy to Desktop" at bounding box center [1044, 378] width 124 height 38
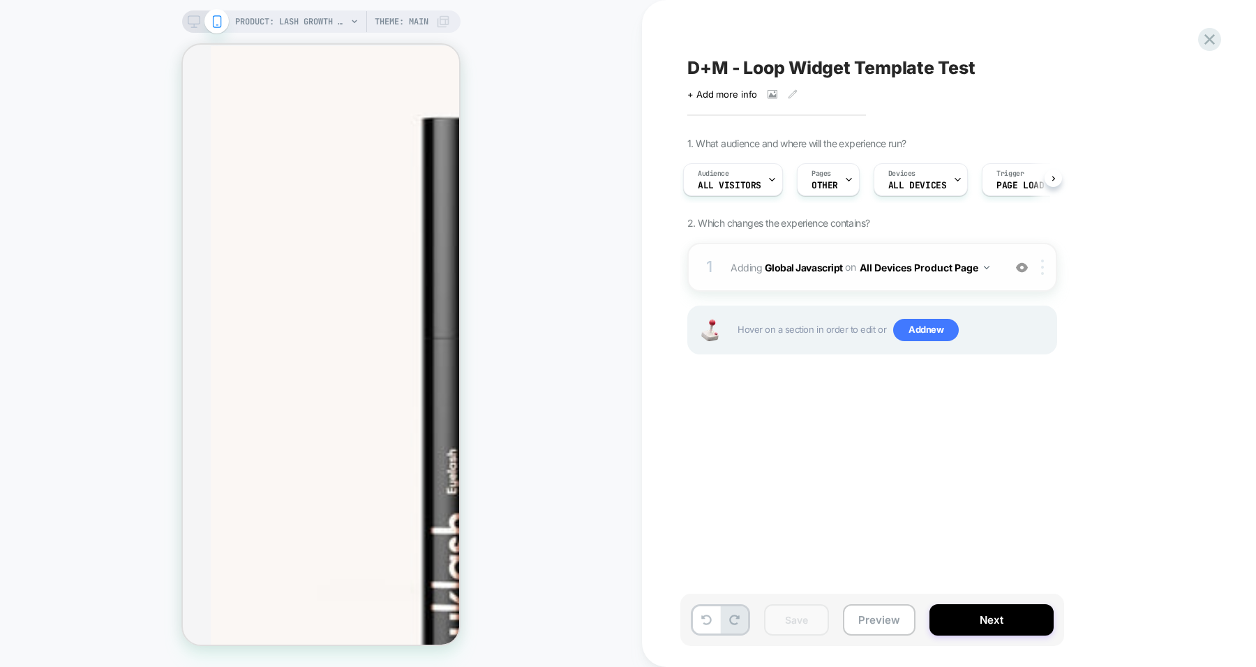
click at [1048, 266] on div at bounding box center [1045, 267] width 23 height 15
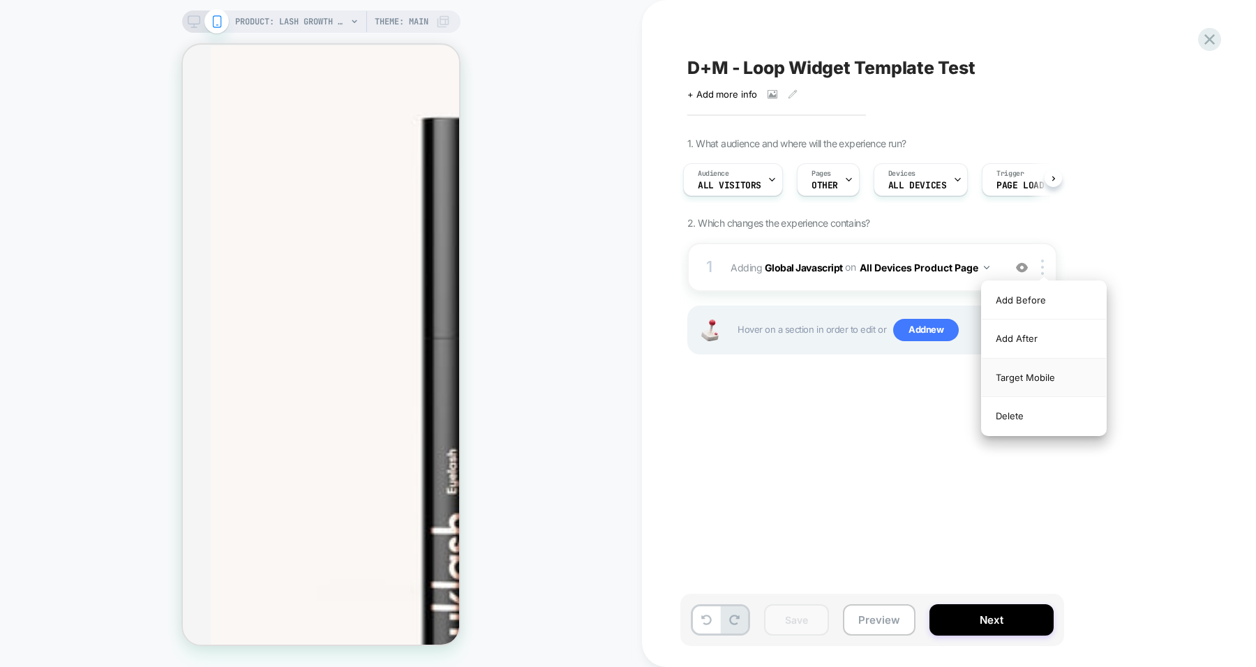
click at [1028, 378] on div "Target Mobile" at bounding box center [1044, 378] width 124 height 38
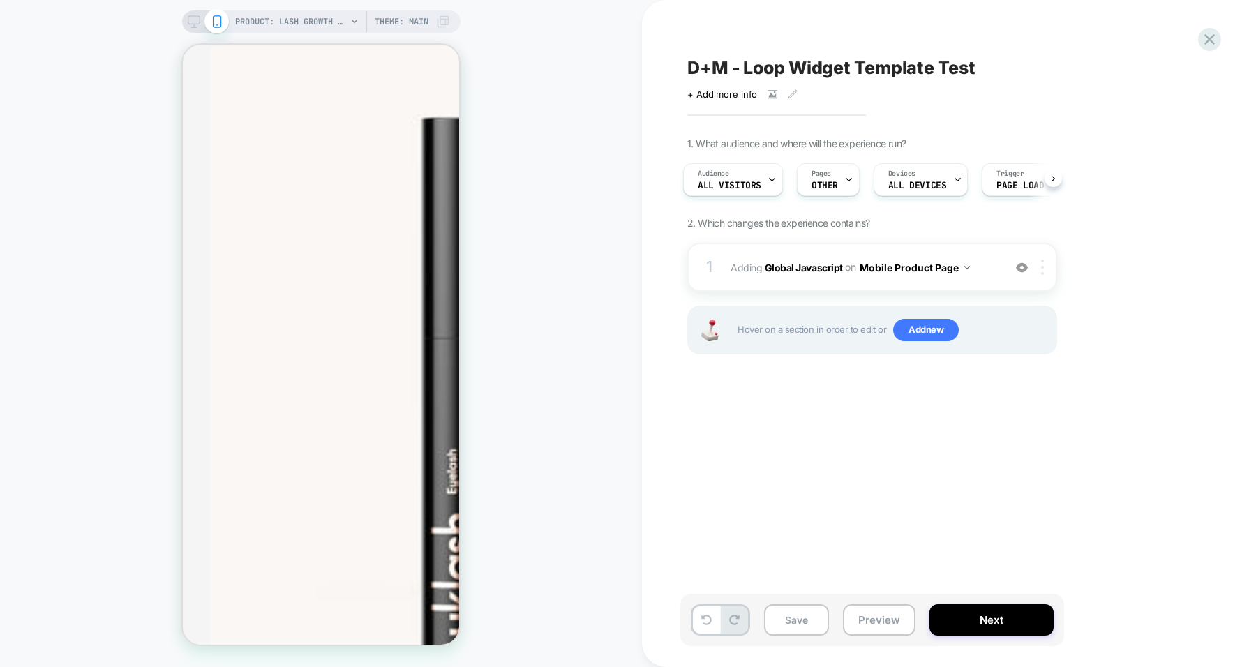
click at [1040, 260] on div at bounding box center [1045, 267] width 23 height 15
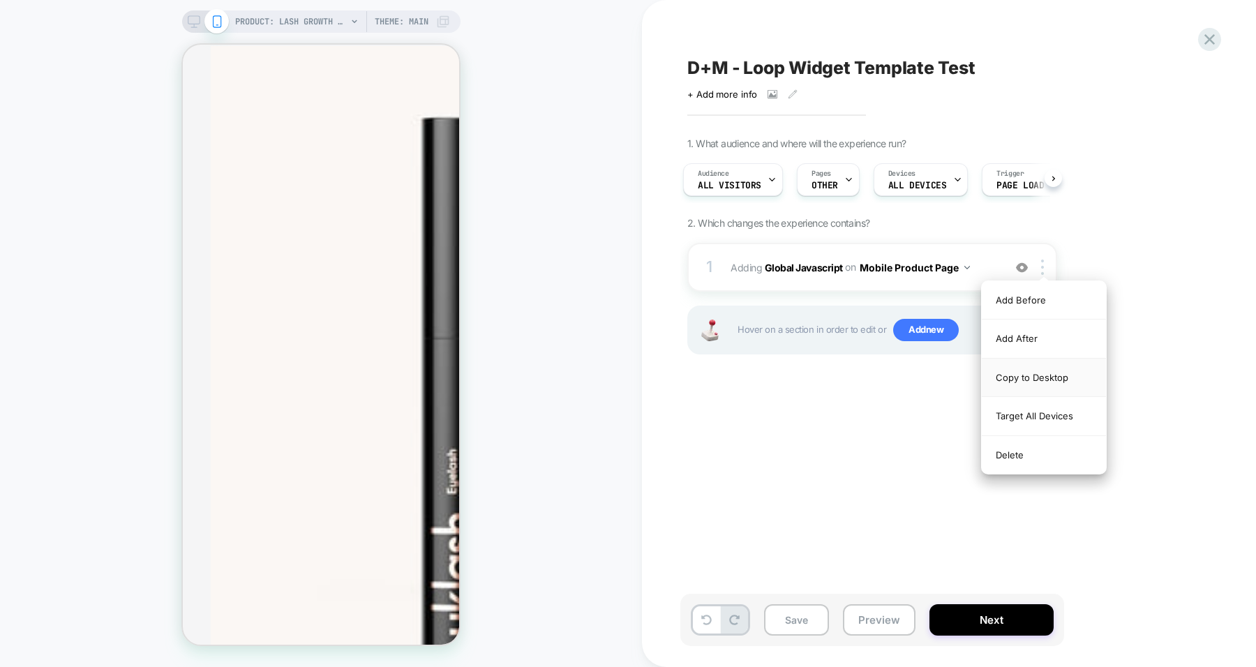
click at [1014, 372] on div "Copy to Desktop" at bounding box center [1044, 378] width 124 height 38
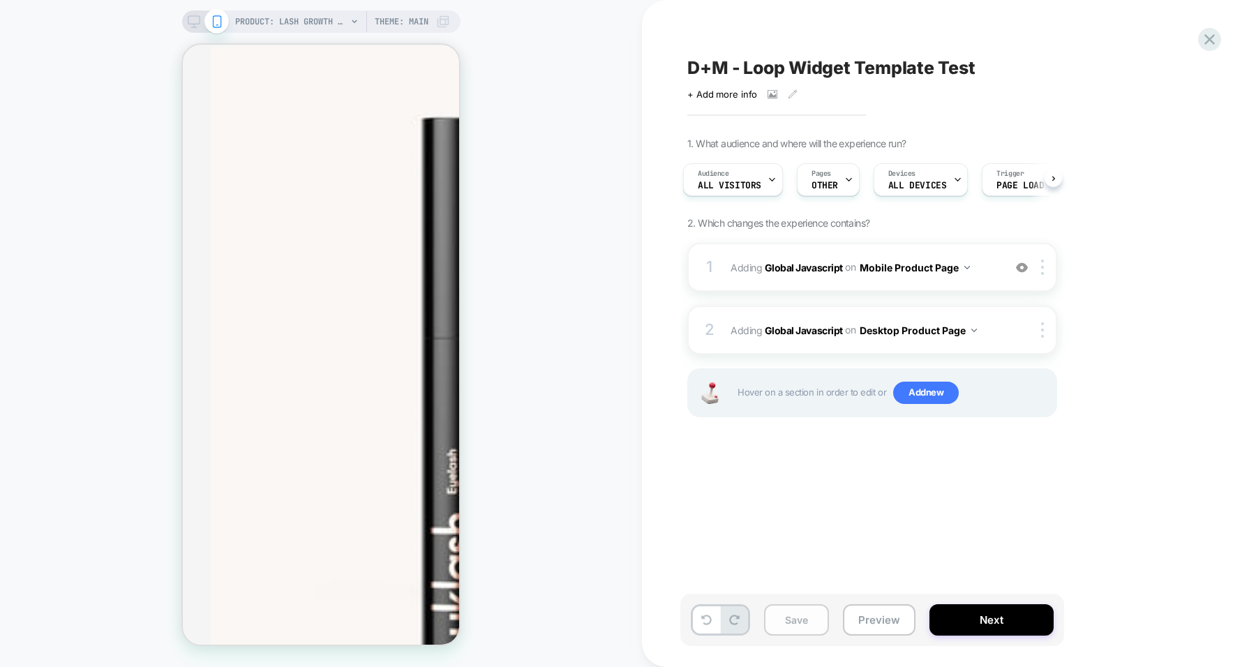
click at [803, 622] on button "Save" at bounding box center [796, 620] width 65 height 31
click at [900, 616] on button "Preview" at bounding box center [879, 620] width 73 height 31
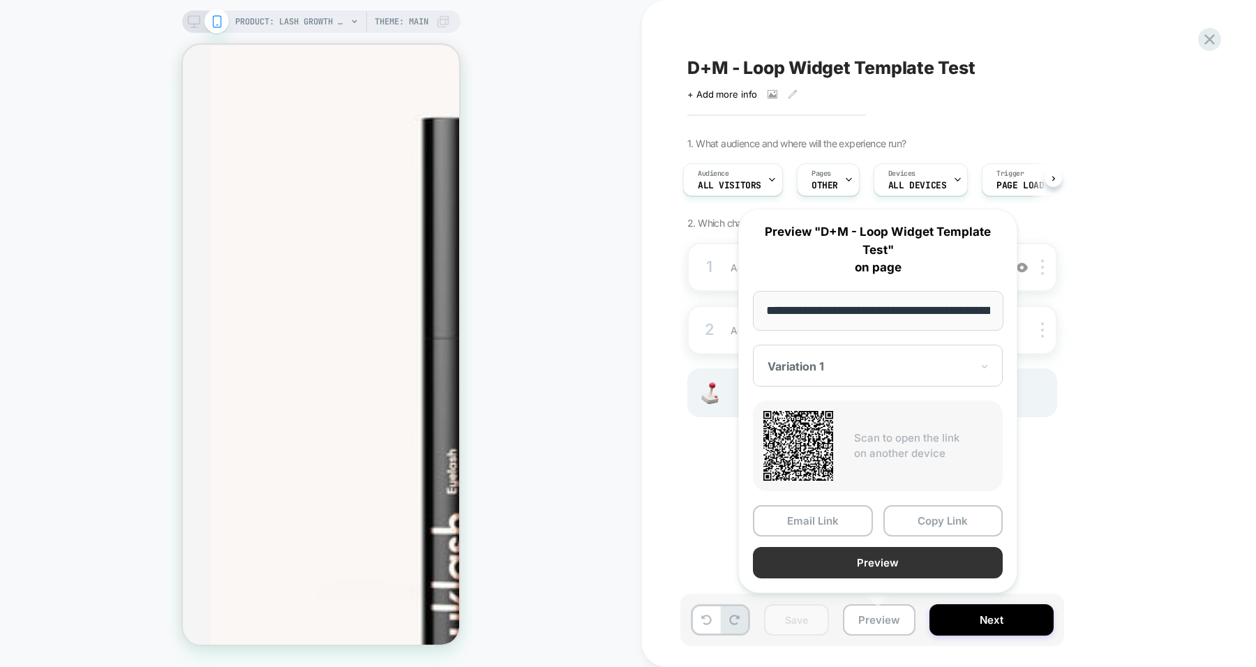
click at [869, 558] on button "Preview" at bounding box center [878, 562] width 250 height 31
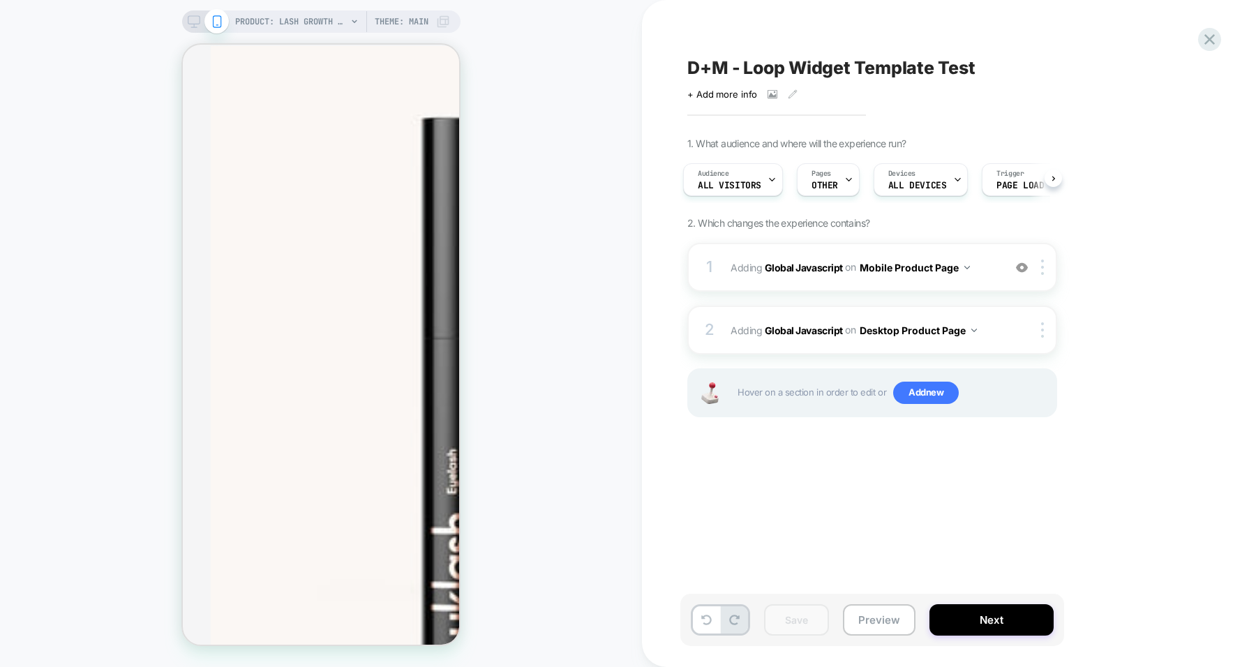
click at [755, 57] on span "D+M - Loop Widget Template Test" at bounding box center [832, 67] width 288 height 21
click at [755, 57] on textarea "**********" at bounding box center [881, 68] width 387 height 22
